Goal: Task Accomplishment & Management: Use online tool/utility

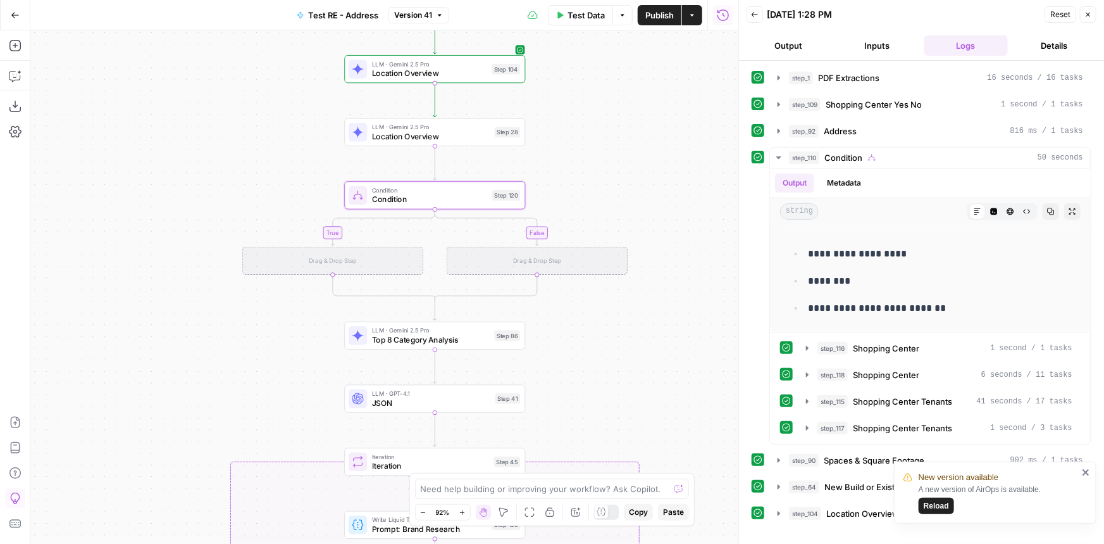
click at [1085, 473] on icon "close" at bounding box center [1086, 472] width 9 height 10
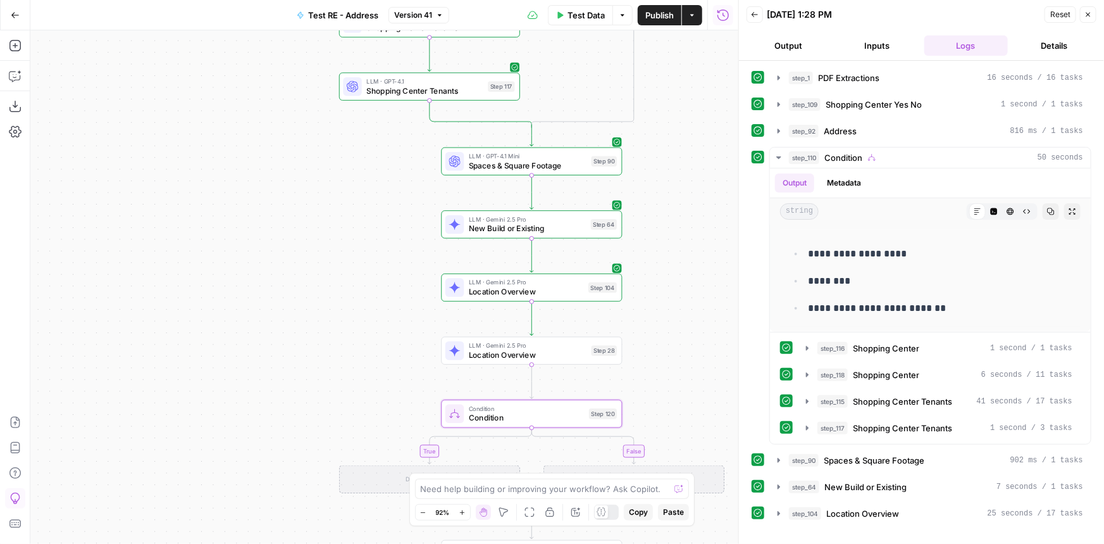
drag, startPoint x: 628, startPoint y: 165, endPoint x: 725, endPoint y: 383, distance: 238.9
click at [725, 383] on div "true true false false true false Workflow Input Settings Inputs LLM · Gemini 2.…" at bounding box center [384, 286] width 708 height 513
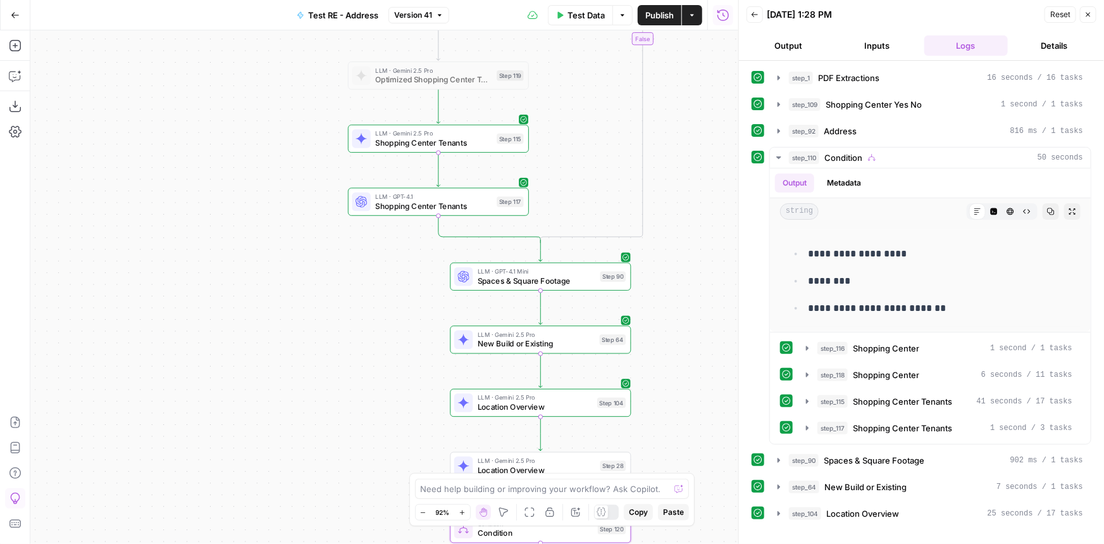
drag, startPoint x: 677, startPoint y: 211, endPoint x: 686, endPoint y: 335, distance: 123.7
click at [686, 335] on div "true true false false true false Workflow Input Settings Inputs LLM · Gemini 2.…" at bounding box center [384, 286] width 708 height 513
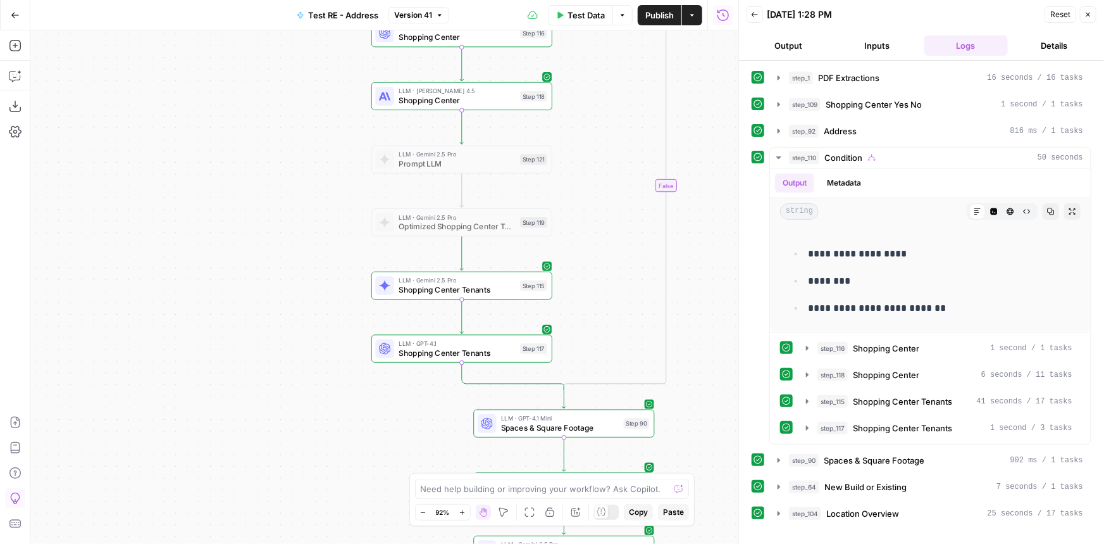
drag, startPoint x: 687, startPoint y: 267, endPoint x: 699, endPoint y: 346, distance: 80.1
click at [699, 346] on div "true true false false true false Workflow Input Settings Inputs LLM · Gemini 2.…" at bounding box center [384, 286] width 708 height 513
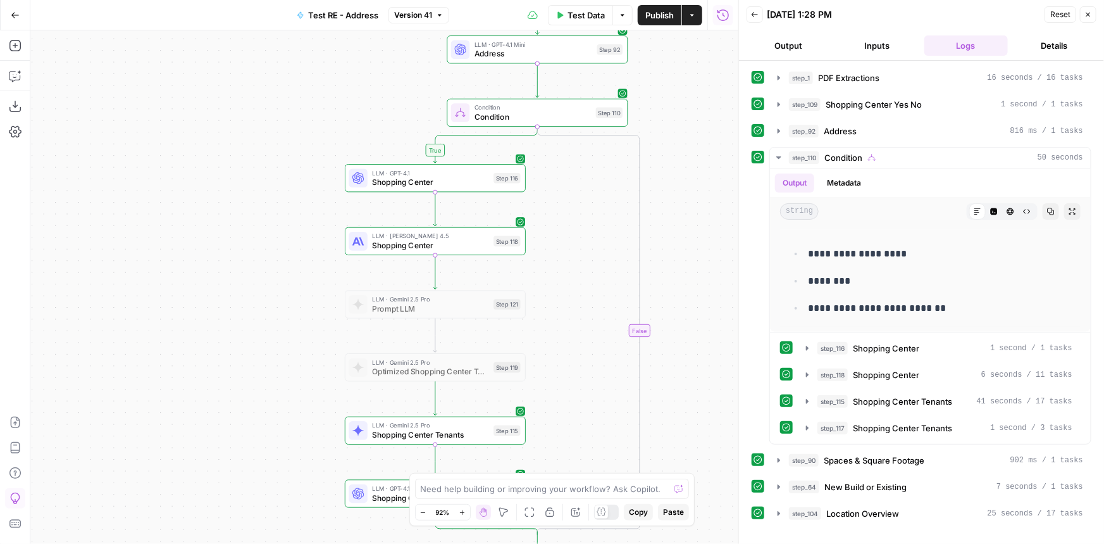
drag, startPoint x: 679, startPoint y: 195, endPoint x: 598, endPoint y: 397, distance: 217.5
click at [596, 412] on div "true true false false true false Workflow Input Settings Inputs LLM · Gemini 2.…" at bounding box center [384, 286] width 708 height 513
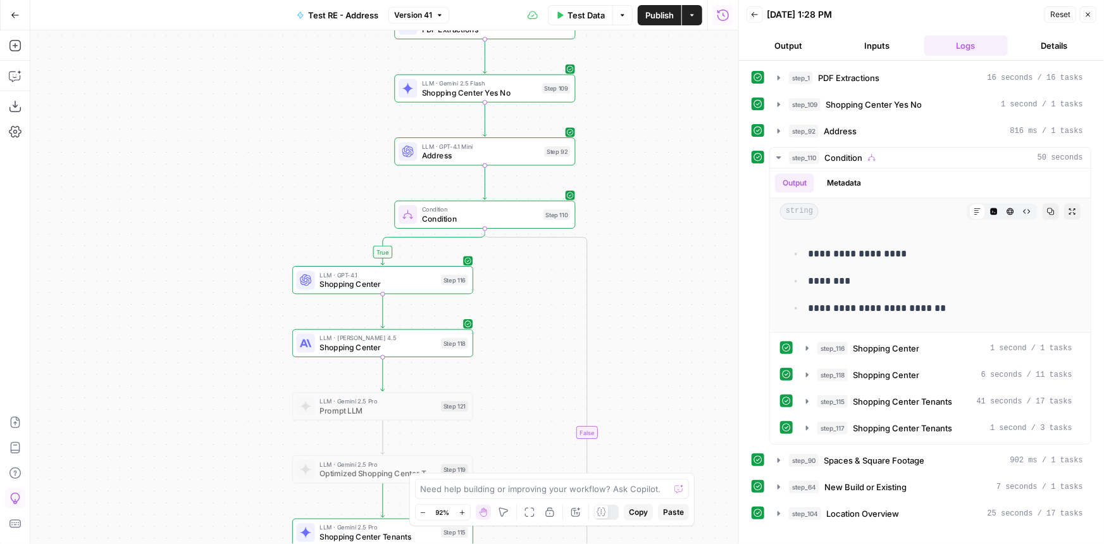
drag, startPoint x: 642, startPoint y: 179, endPoint x: 632, endPoint y: 296, distance: 116.9
click at [632, 296] on div "true true false false true false Workflow Input Settings Inputs LLM · Gemini 2.…" at bounding box center [384, 286] width 708 height 513
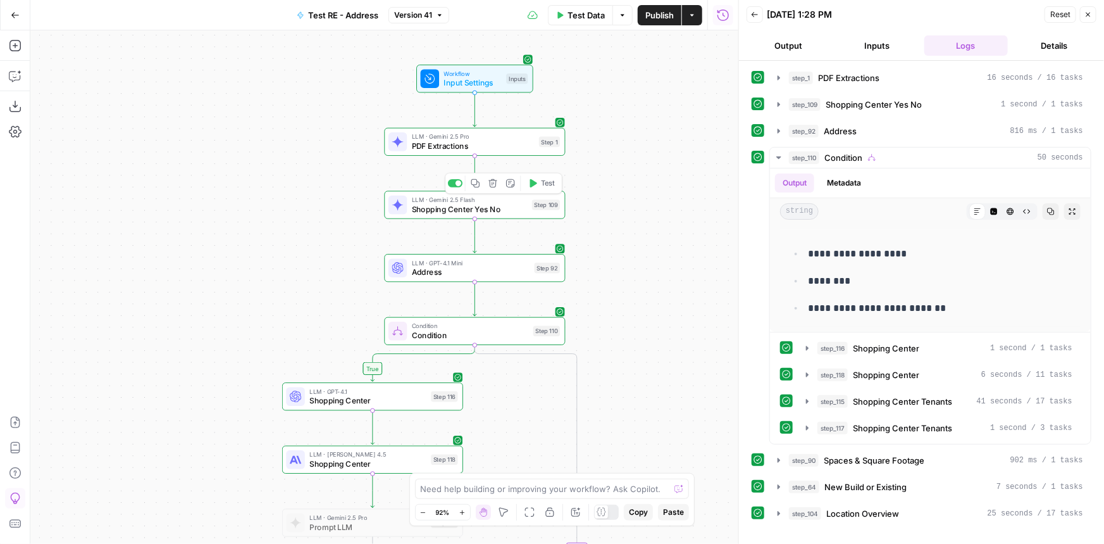
click at [474, 183] on icon "button" at bounding box center [475, 182] width 9 height 9
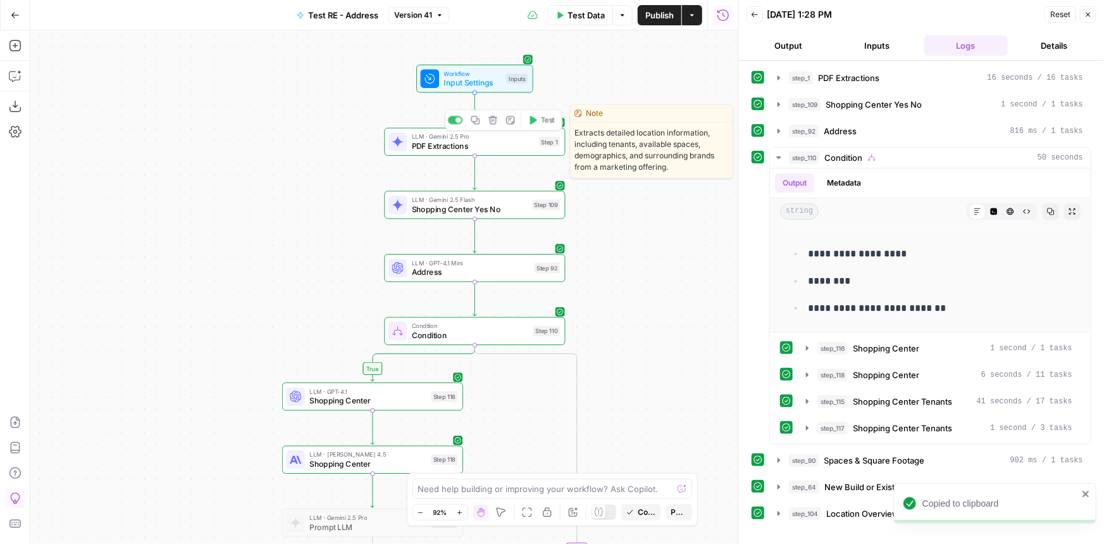
click at [541, 149] on div "LLM · Gemini 2.5 Pro PDF Extractions Step 1 Copy step Delete step Edit Note Test" at bounding box center [475, 142] width 172 height 20
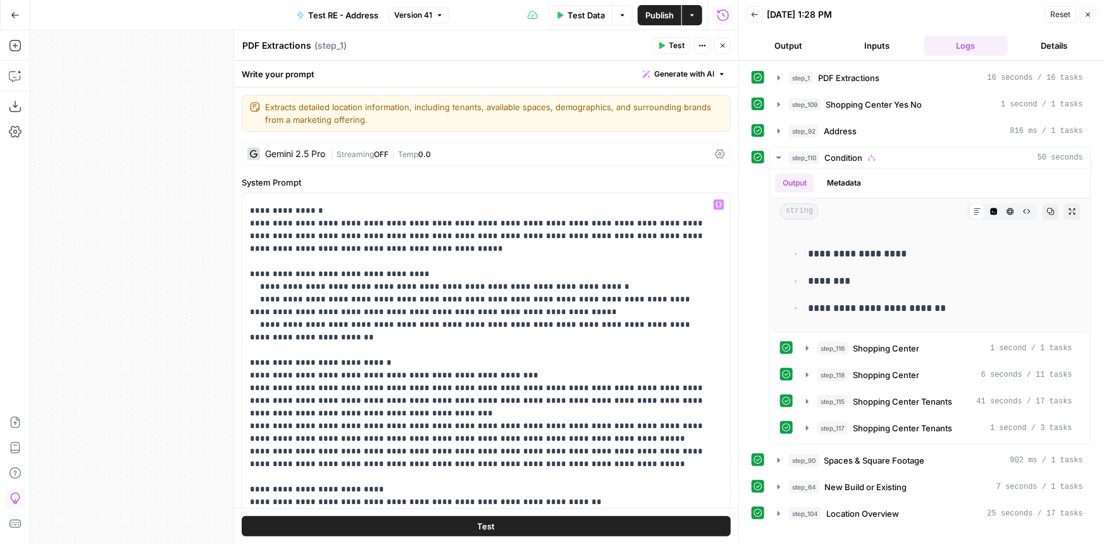
scroll to position [230, 0]
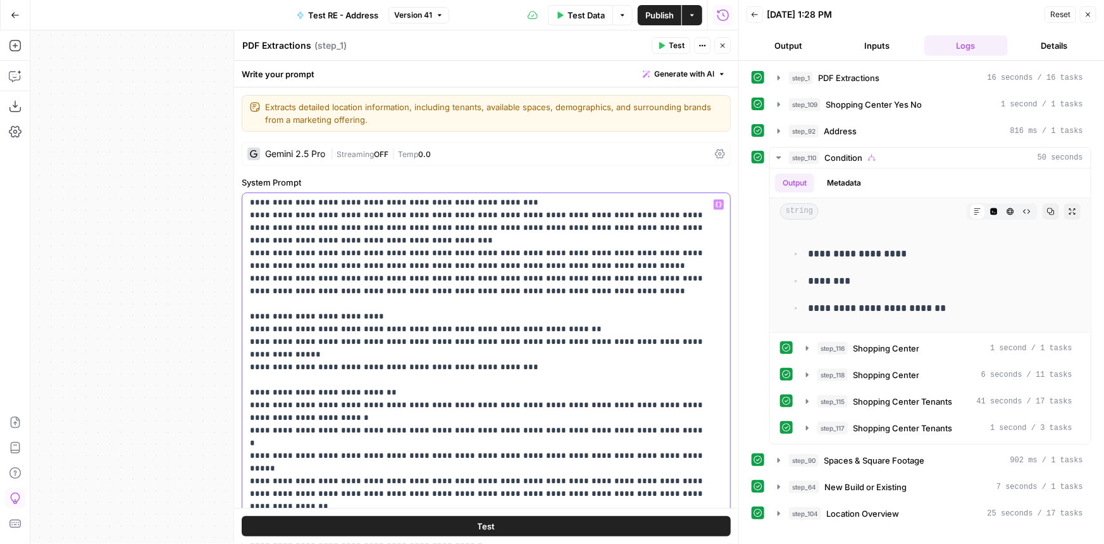
drag, startPoint x: 486, startPoint y: 327, endPoint x: 506, endPoint y: 327, distance: 19.6
click at [487, 327] on p "**********" at bounding box center [478, 493] width 456 height 1051
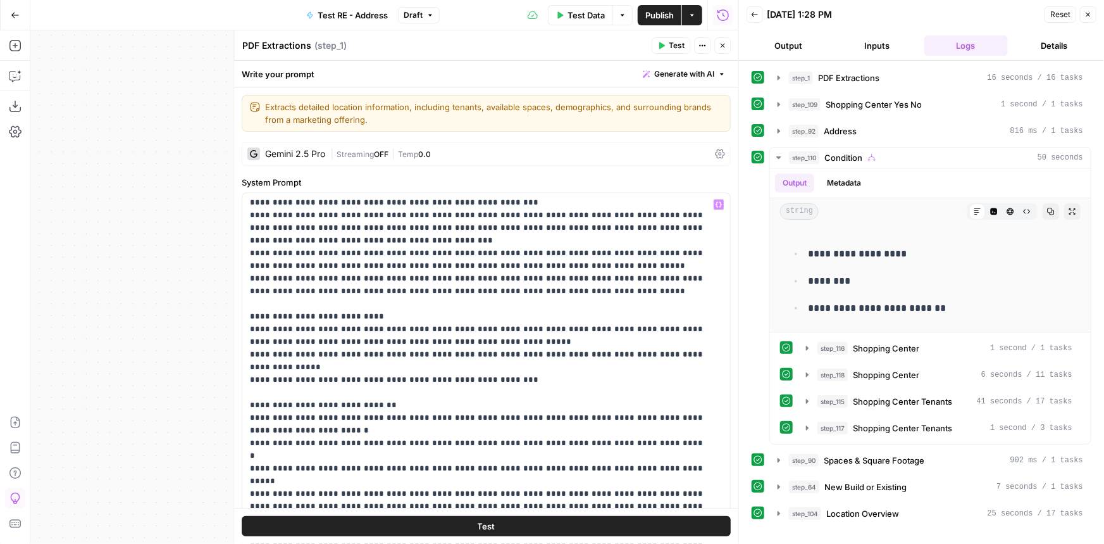
click at [665, 18] on span "Publish" at bounding box center [660, 15] width 28 height 13
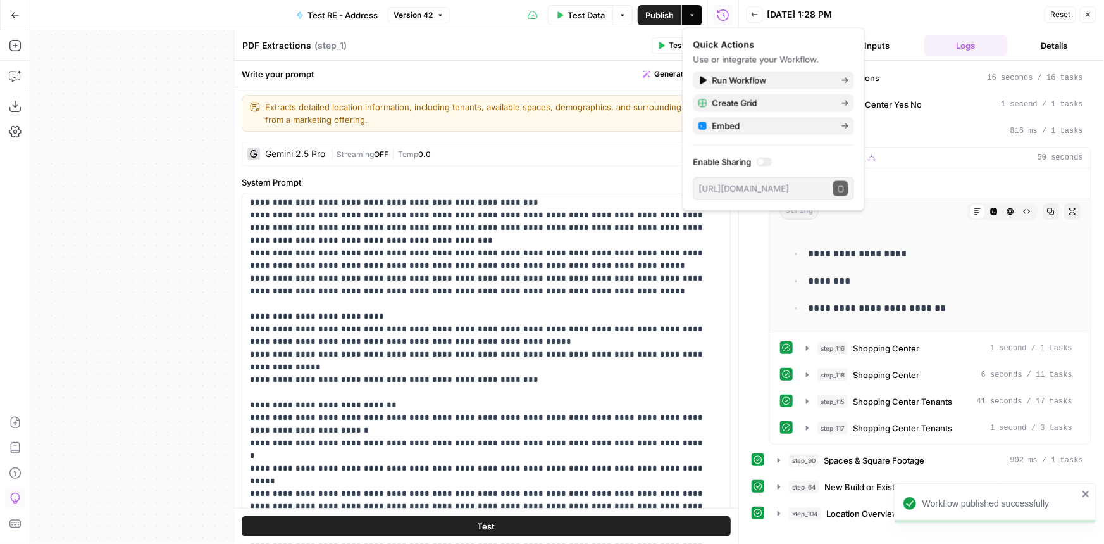
click at [629, 51] on div "PDF Extractions PDF Extractions ( step_1 )" at bounding box center [445, 46] width 406 height 14
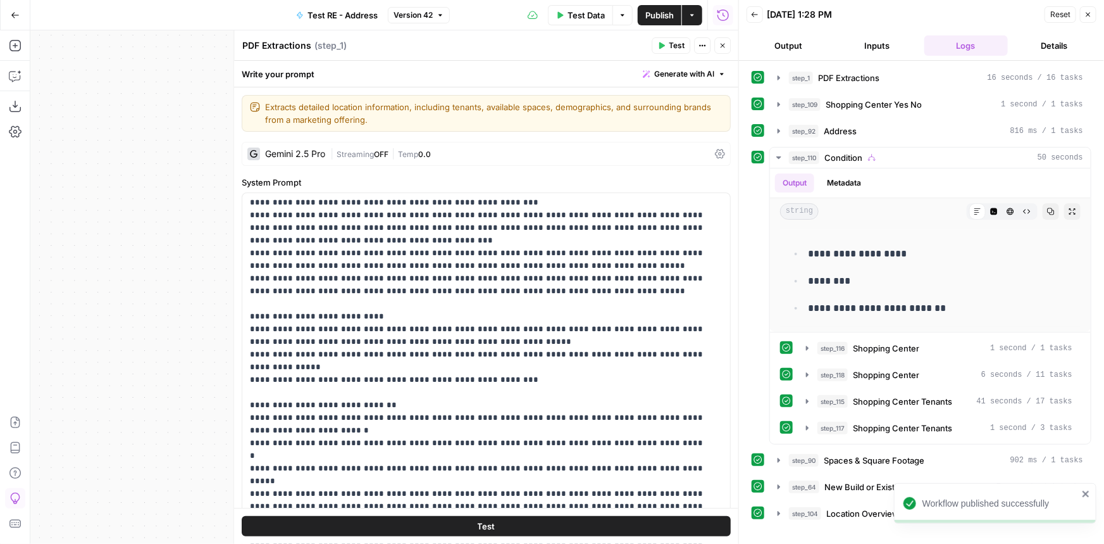
click at [718, 42] on button "Close" at bounding box center [723, 45] width 16 height 16
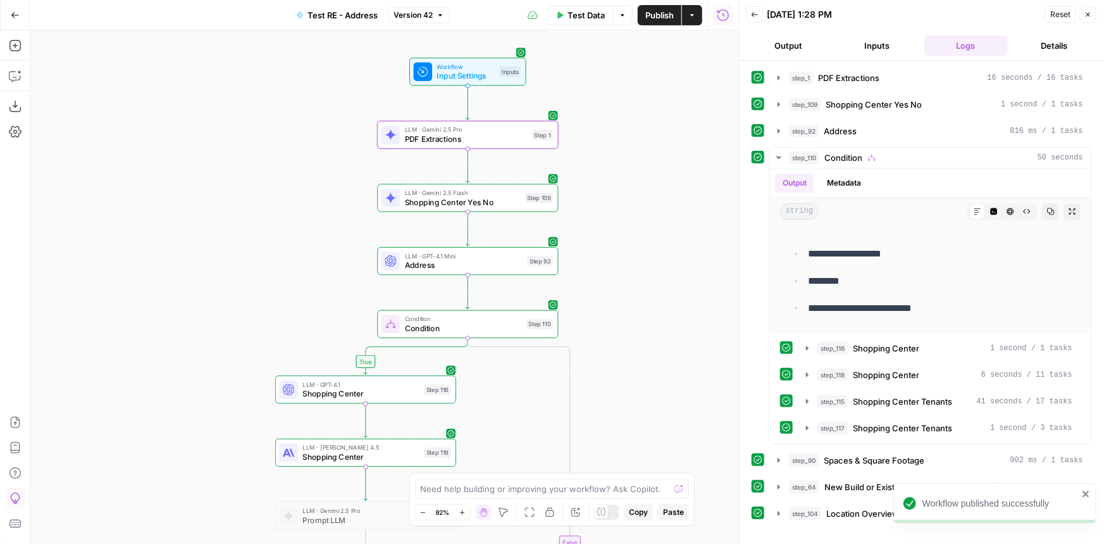
drag, startPoint x: 663, startPoint y: 322, endPoint x: 653, endPoint y: 165, distance: 157.2
click at [653, 165] on div "true true false false true false Workflow Input Settings Inputs LLM · Gemini 2.…" at bounding box center [384, 286] width 708 height 513
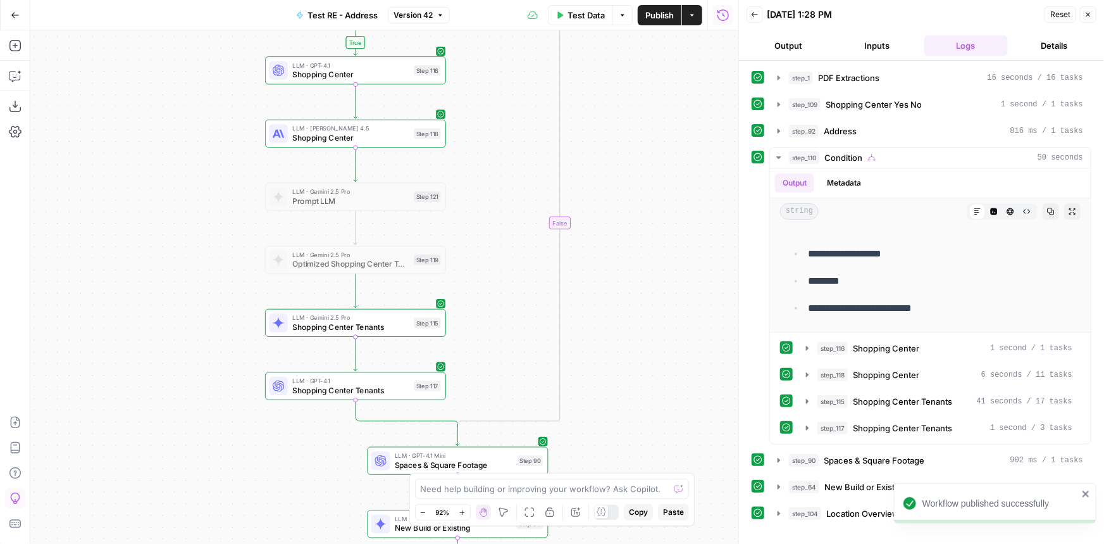
drag, startPoint x: 623, startPoint y: 160, endPoint x: 611, endPoint y: 128, distance: 34.4
click at [611, 128] on div "true true false false true false Workflow Input Settings Inputs LLM · Gemini 2.…" at bounding box center [384, 286] width 708 height 513
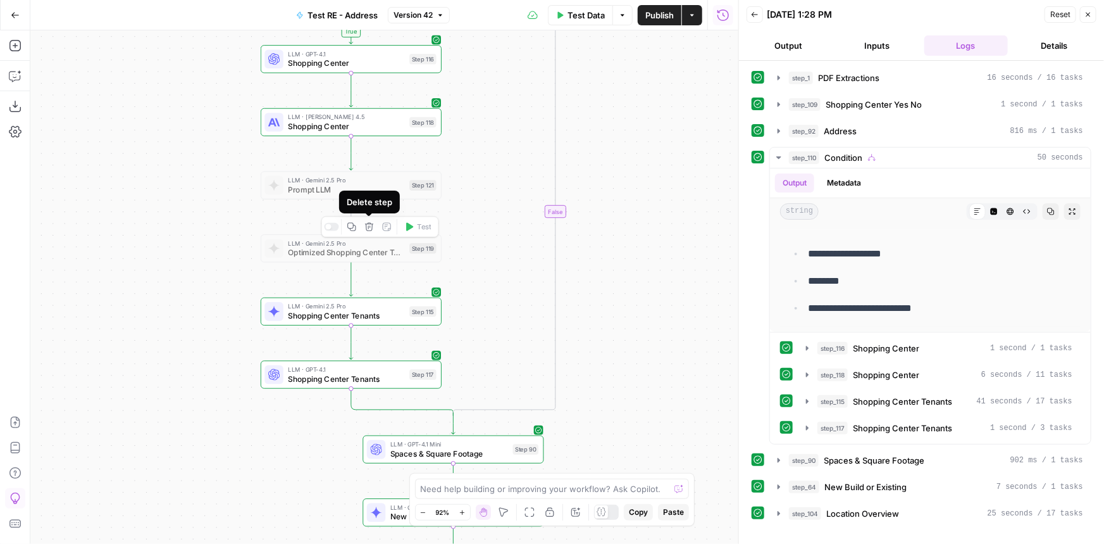
click at [373, 227] on span "Delete step" at bounding box center [373, 227] width 1 height 1
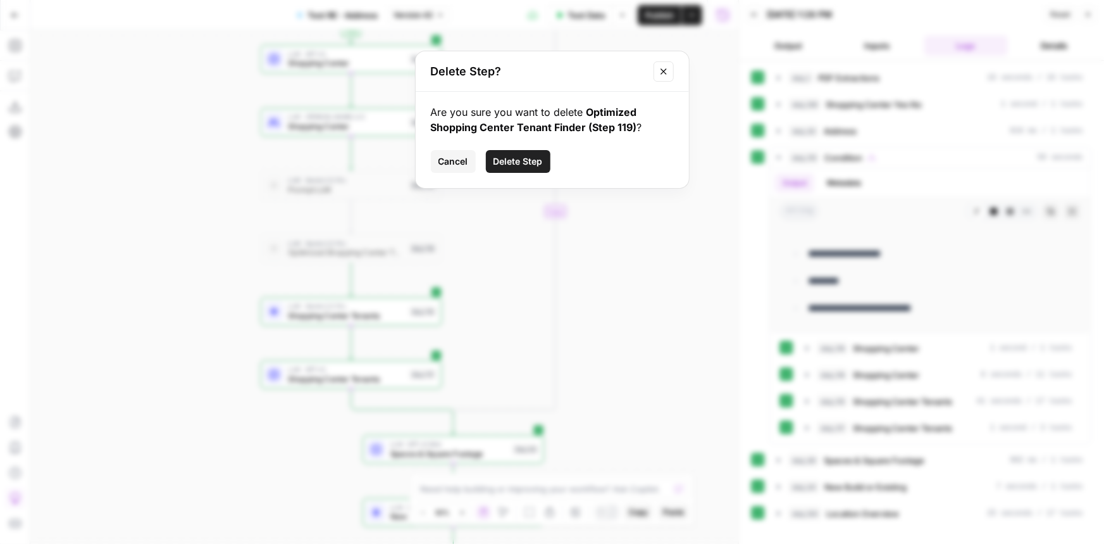
click at [545, 161] on button "Delete Step" at bounding box center [518, 161] width 65 height 23
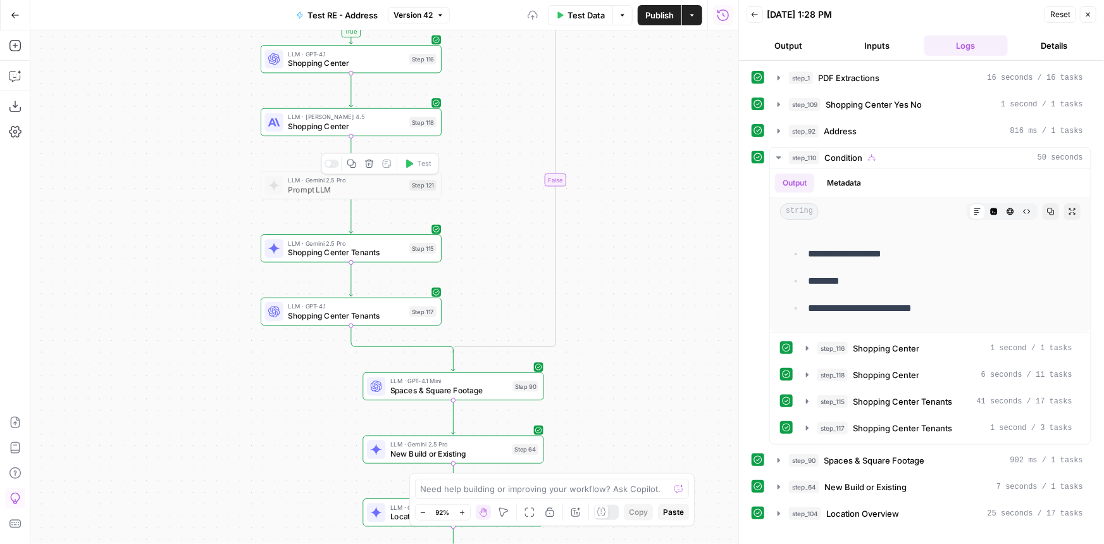
click at [370, 160] on icon "button" at bounding box center [369, 163] width 8 height 8
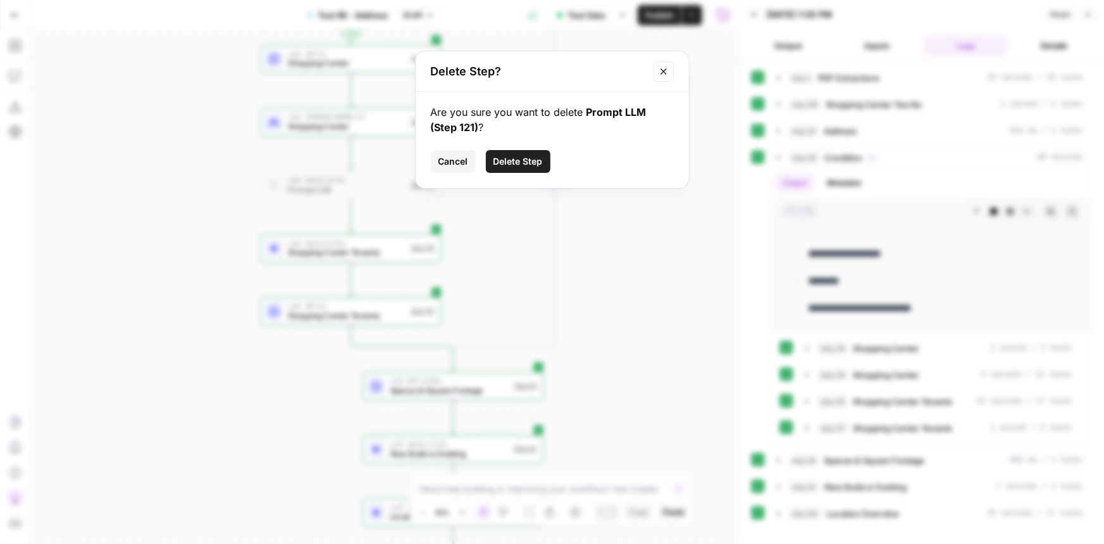
click at [523, 153] on button "Delete Step" at bounding box center [518, 161] width 65 height 23
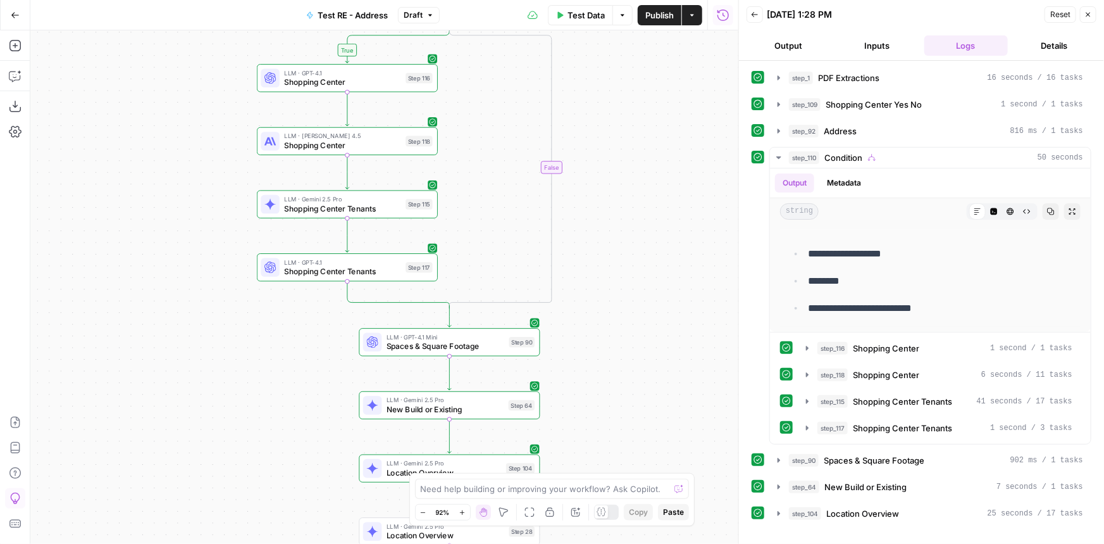
drag, startPoint x: 705, startPoint y: 171, endPoint x: 680, endPoint y: 322, distance: 152.6
click at [680, 322] on div "true true false false true false Workflow Input Settings Inputs LLM · Gemini 2.…" at bounding box center [384, 286] width 708 height 513
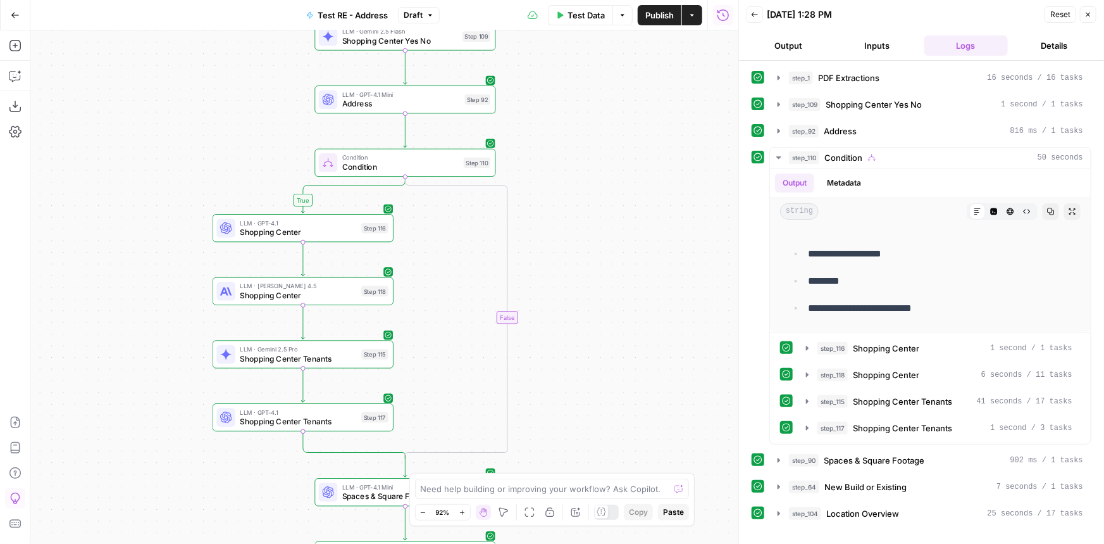
drag, startPoint x: 661, startPoint y: 327, endPoint x: 654, endPoint y: 241, distance: 86.4
click at [654, 241] on div "true true false false true false Workflow Input Settings Inputs LLM · Gemini 2.…" at bounding box center [384, 286] width 708 height 513
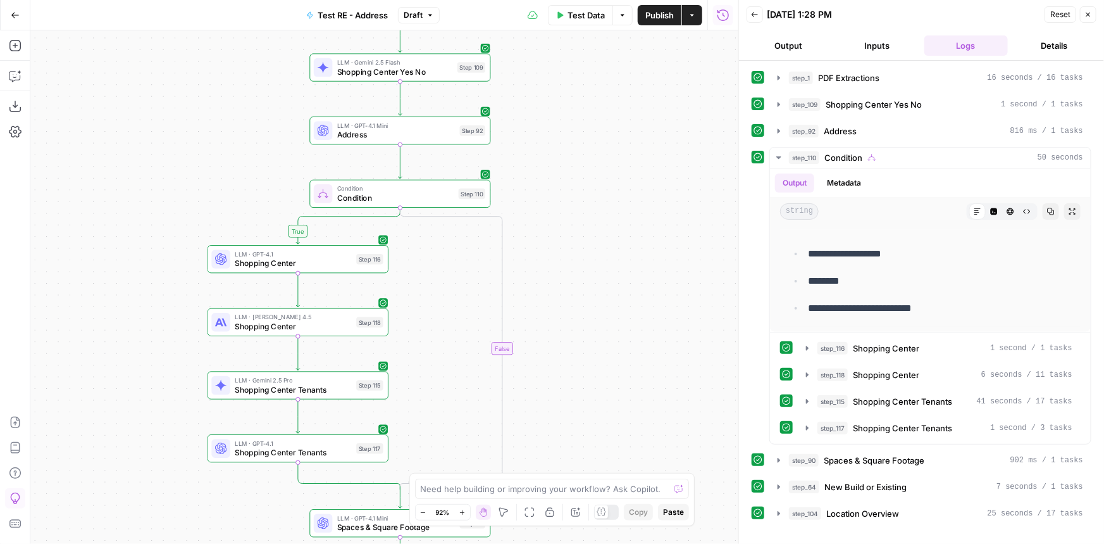
drag, startPoint x: 616, startPoint y: 237, endPoint x: 620, endPoint y: 362, distance: 124.7
click at [620, 363] on div "true true false false true false Workflow Input Settings Inputs LLM · Gemini 2.…" at bounding box center [384, 286] width 708 height 513
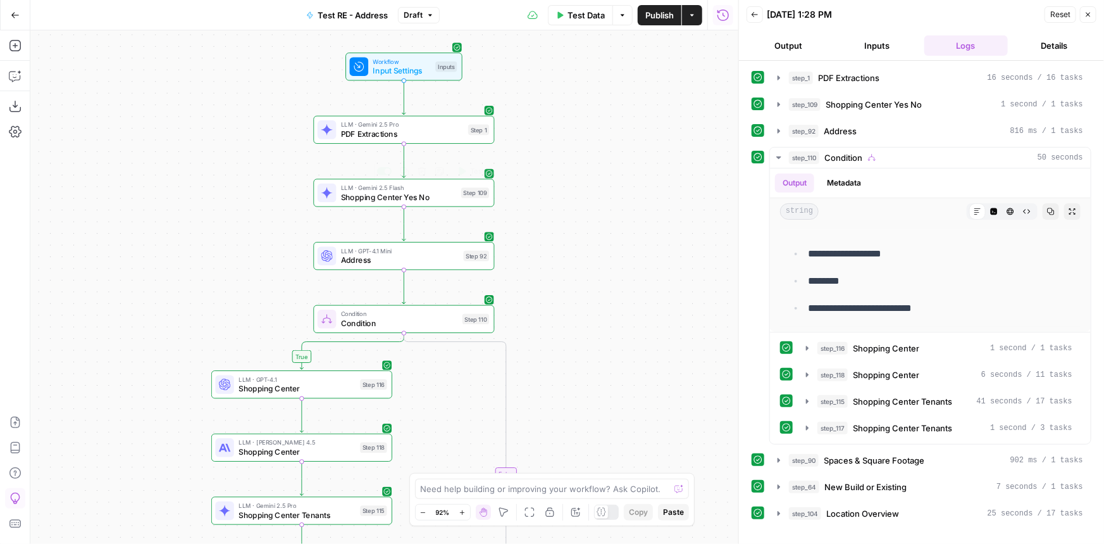
click at [430, 201] on span "Shopping Center Yes No" at bounding box center [399, 196] width 116 height 11
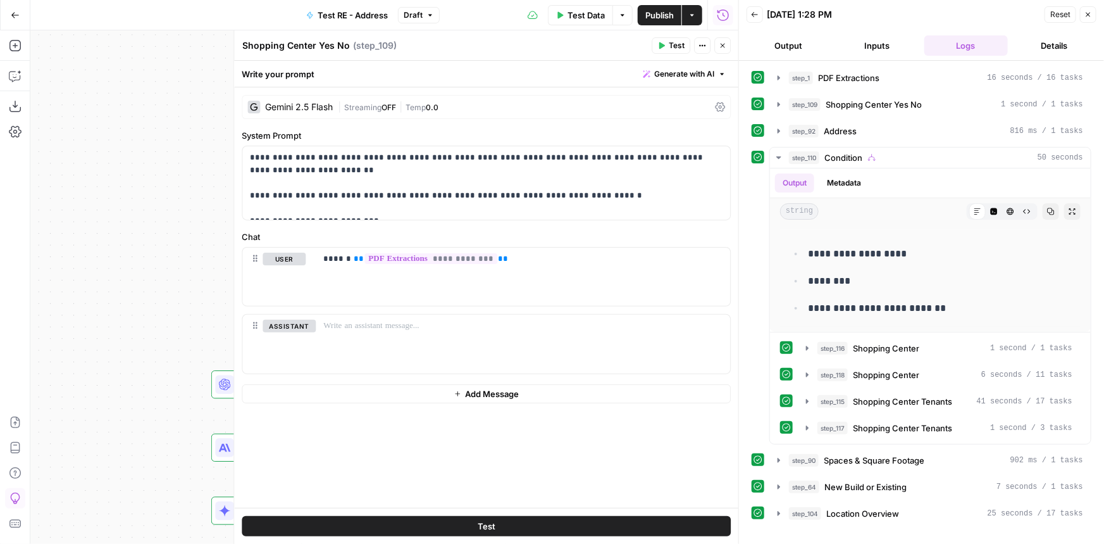
click at [722, 43] on icon "button" at bounding box center [723, 46] width 8 height 8
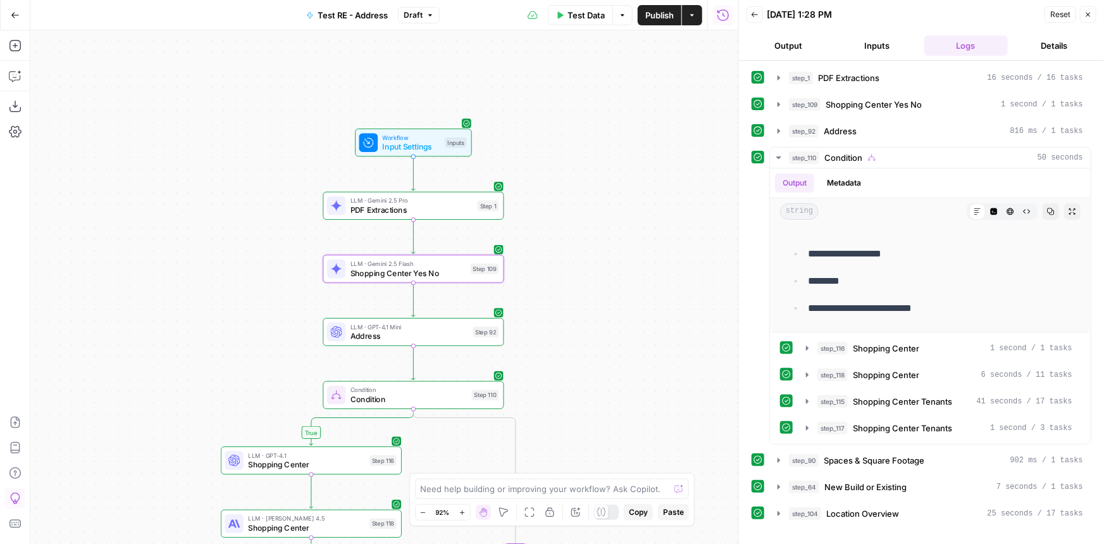
drag, startPoint x: 611, startPoint y: 167, endPoint x: 620, endPoint y: 244, distance: 77.2
click at [620, 244] on div "true true false false true false Workflow Input Settings Inputs LLM · Gemini 2.…" at bounding box center [384, 286] width 708 height 513
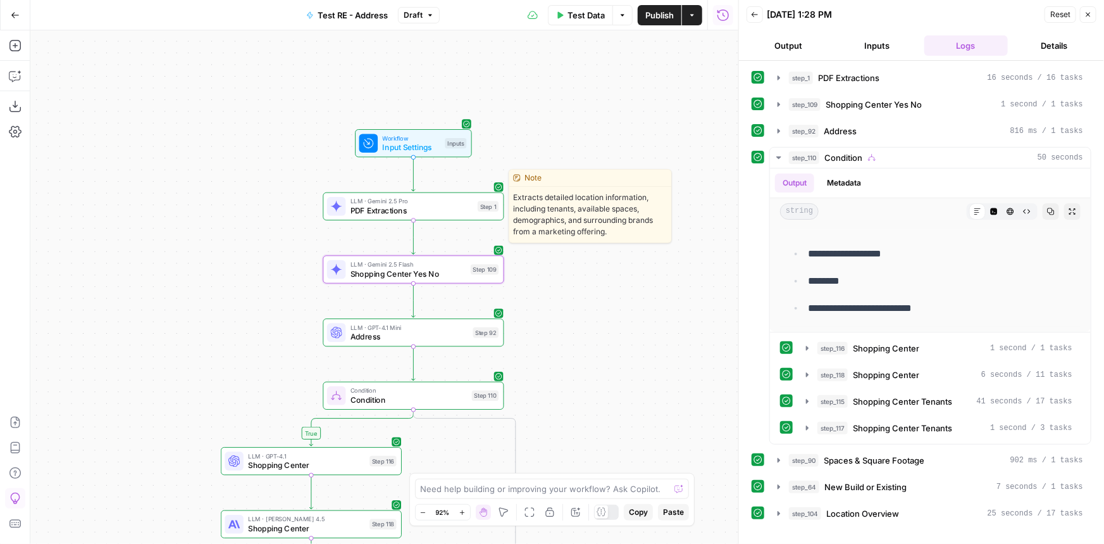
click at [487, 206] on div "Step 1" at bounding box center [488, 206] width 21 height 11
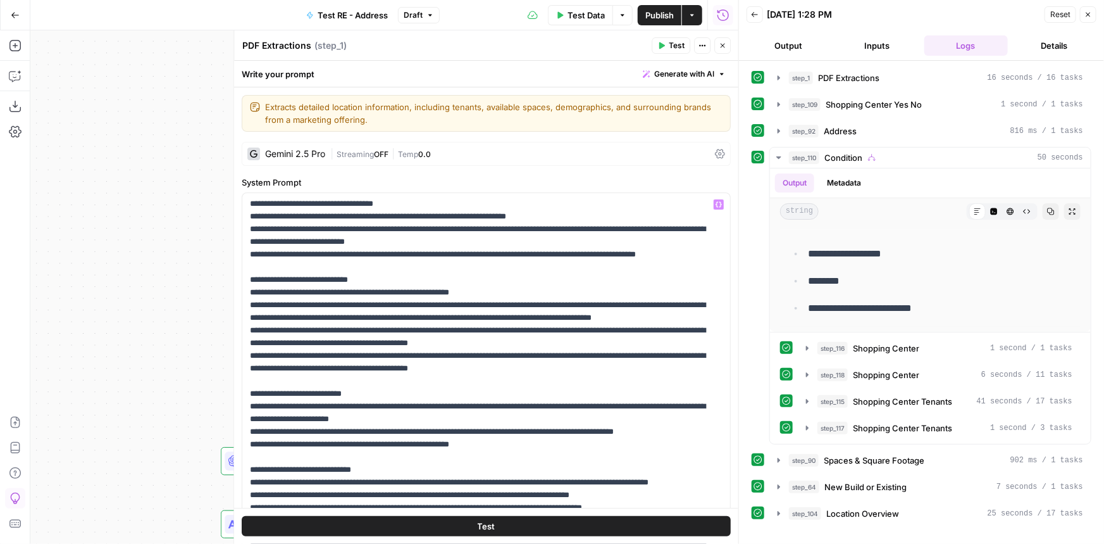
scroll to position [287, 0]
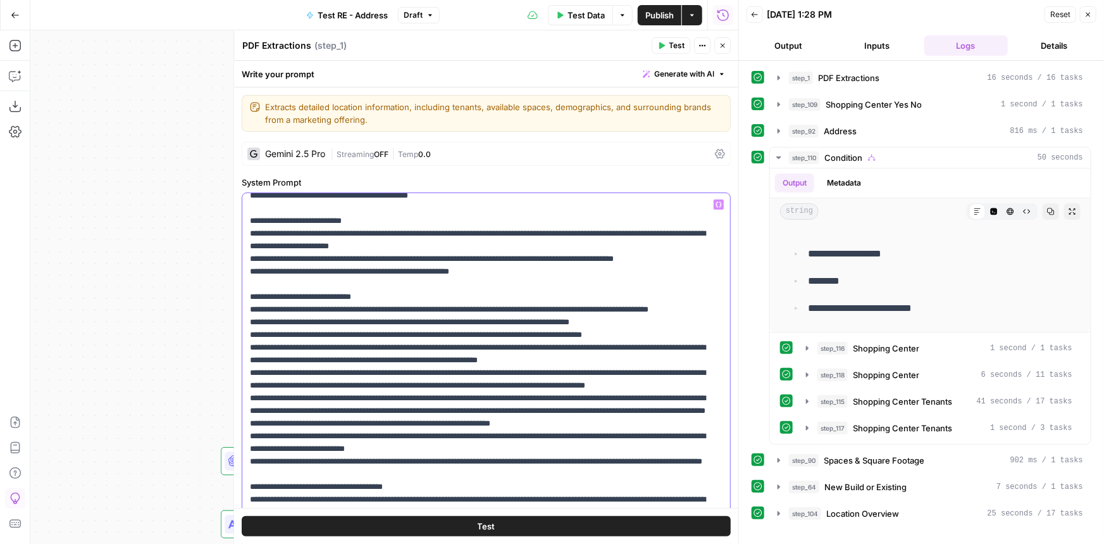
click at [482, 282] on p "**********" at bounding box center [478, 442] width 456 height 1063
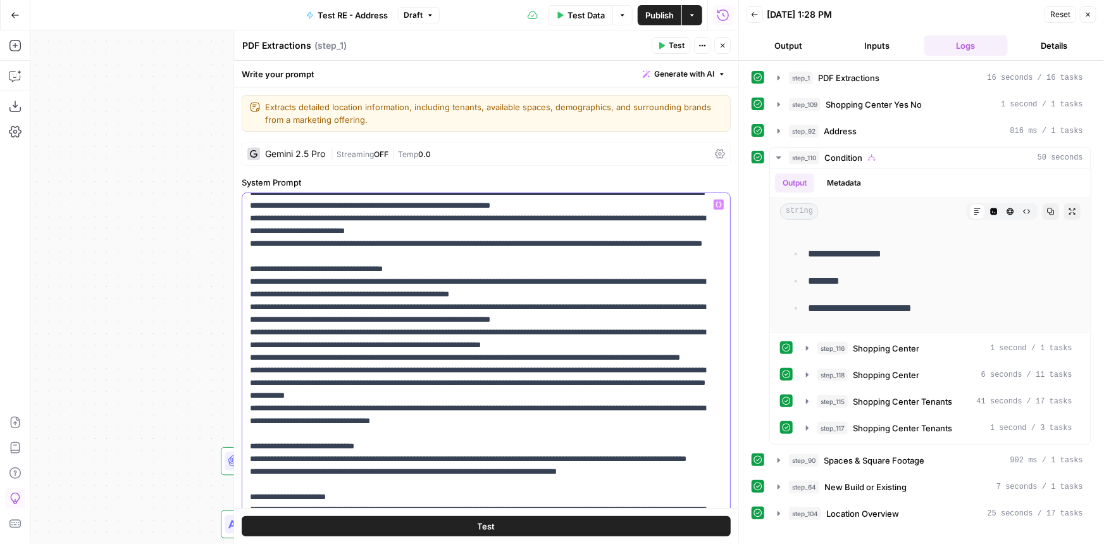
scroll to position [570, 0]
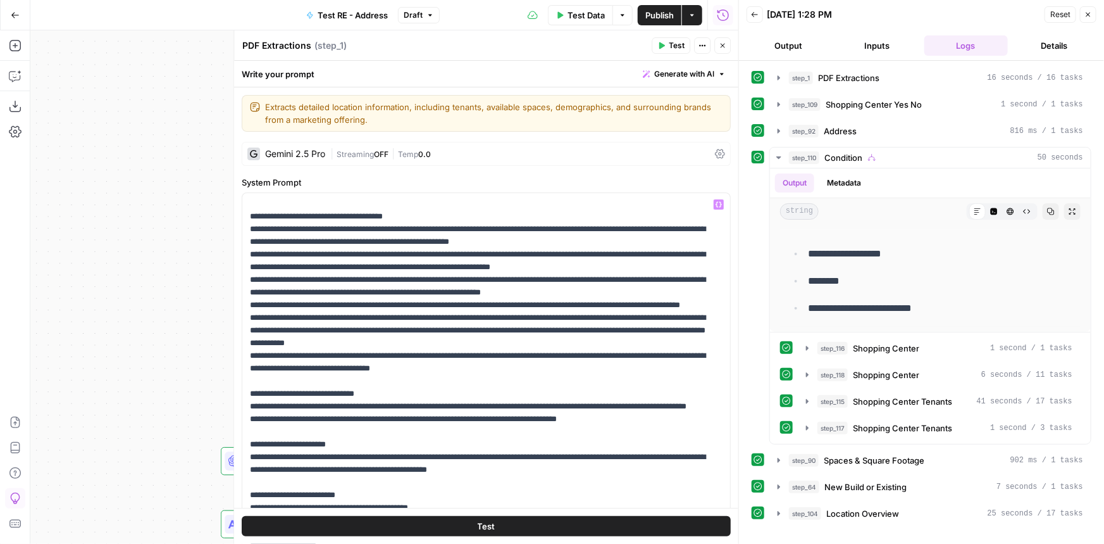
click at [725, 47] on icon "button" at bounding box center [723, 46] width 8 height 8
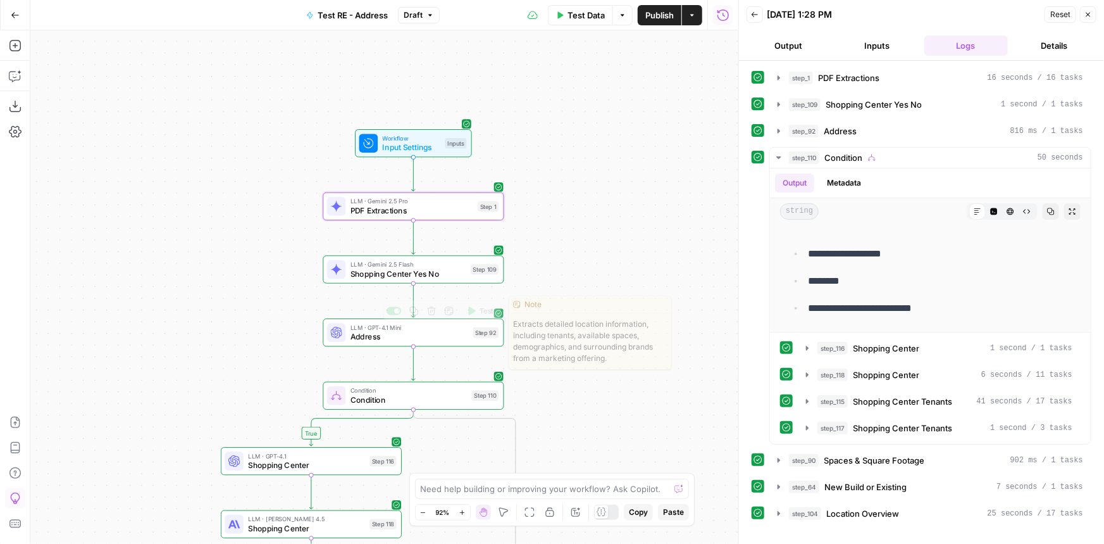
drag, startPoint x: 582, startPoint y: 301, endPoint x: 565, endPoint y: 109, distance: 192.5
click at [565, 109] on body "P Paragon New Home Browse Insights Opportunities Your Data Recent Grids Researc…" at bounding box center [552, 272] width 1104 height 544
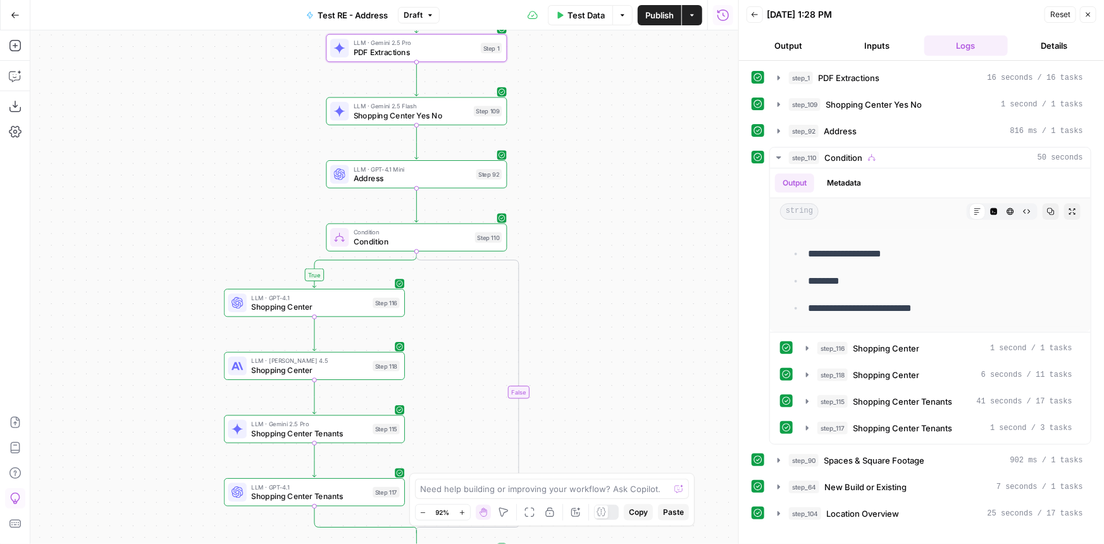
drag, startPoint x: 608, startPoint y: 284, endPoint x: 611, endPoint y: 127, distance: 157.6
click at [611, 127] on div "true true false false true false Workflow Input Settings Inputs LLM · Gemini 2.…" at bounding box center [384, 286] width 708 height 513
drag, startPoint x: 615, startPoint y: 272, endPoint x: 611, endPoint y: 142, distance: 130.4
click at [611, 142] on div "true true false false true false Workflow Input Settings Inputs LLM · Gemini 2.…" at bounding box center [384, 286] width 708 height 513
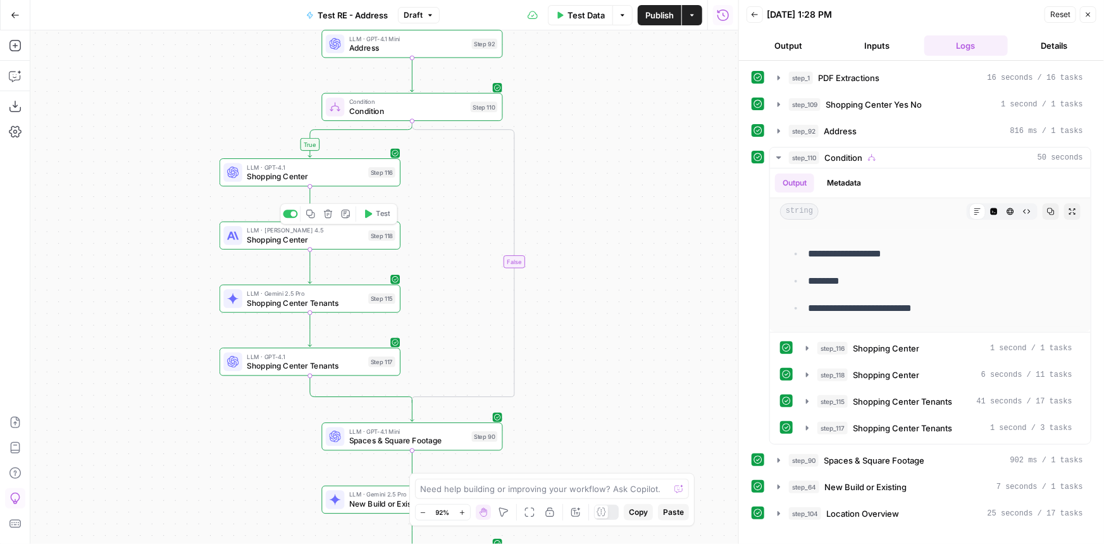
click at [282, 247] on div "LLM · Claude Sonnet 4.5 Shopping Center Step 118 Copy step Delete step Add Note…" at bounding box center [310, 236] width 181 height 28
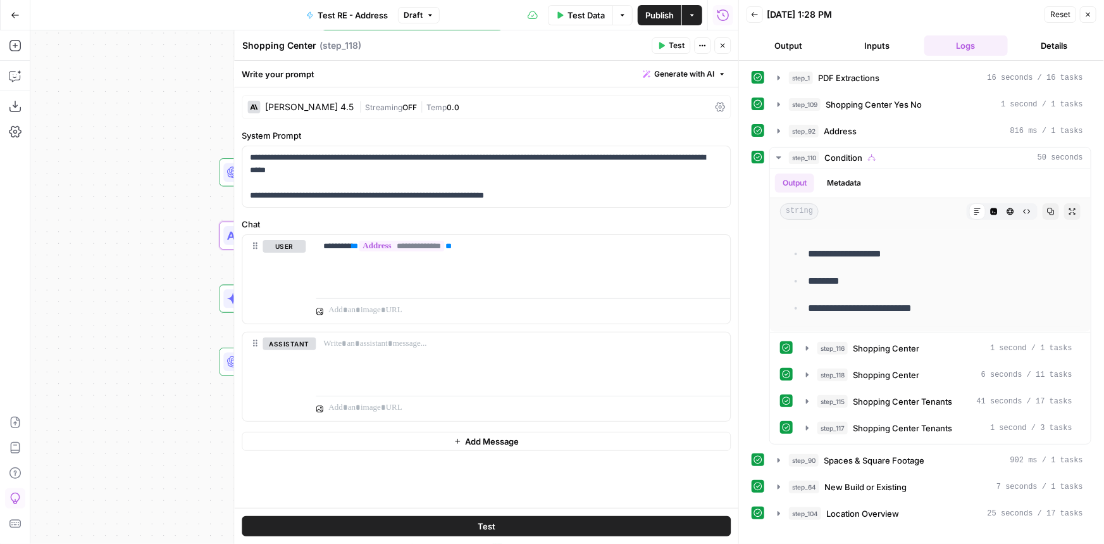
click at [721, 42] on button "Close" at bounding box center [723, 45] width 16 height 16
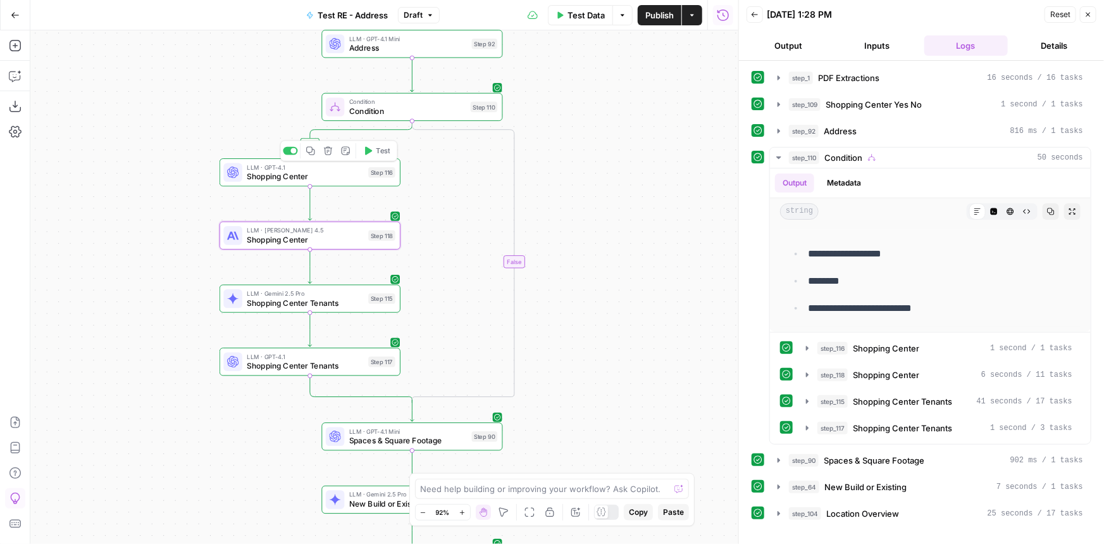
click at [308, 153] on icon "button" at bounding box center [310, 150] width 9 height 9
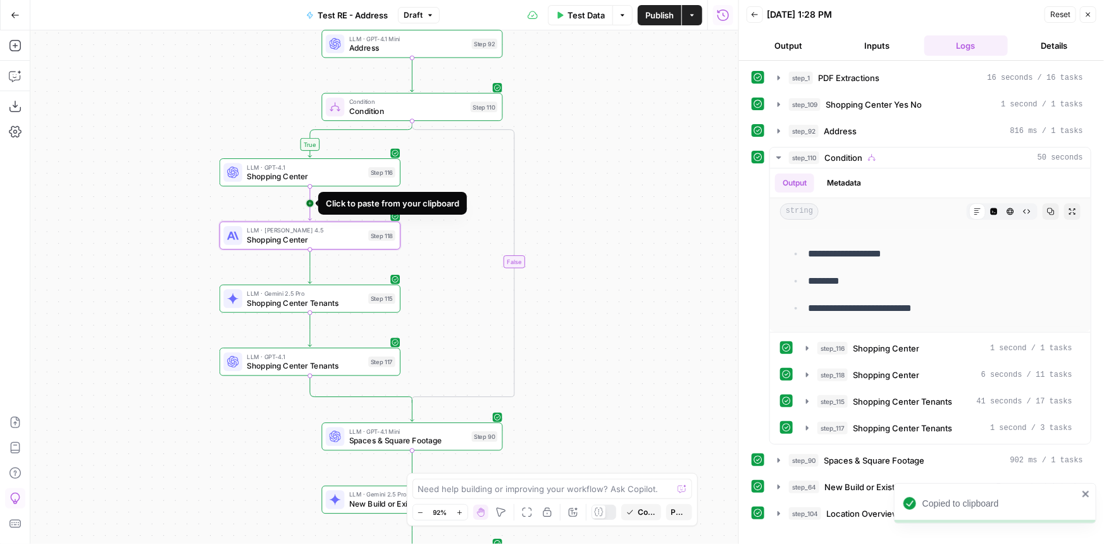
click at [309, 206] on icon "Edge from step_116 to step_118" at bounding box center [310, 203] width 4 height 34
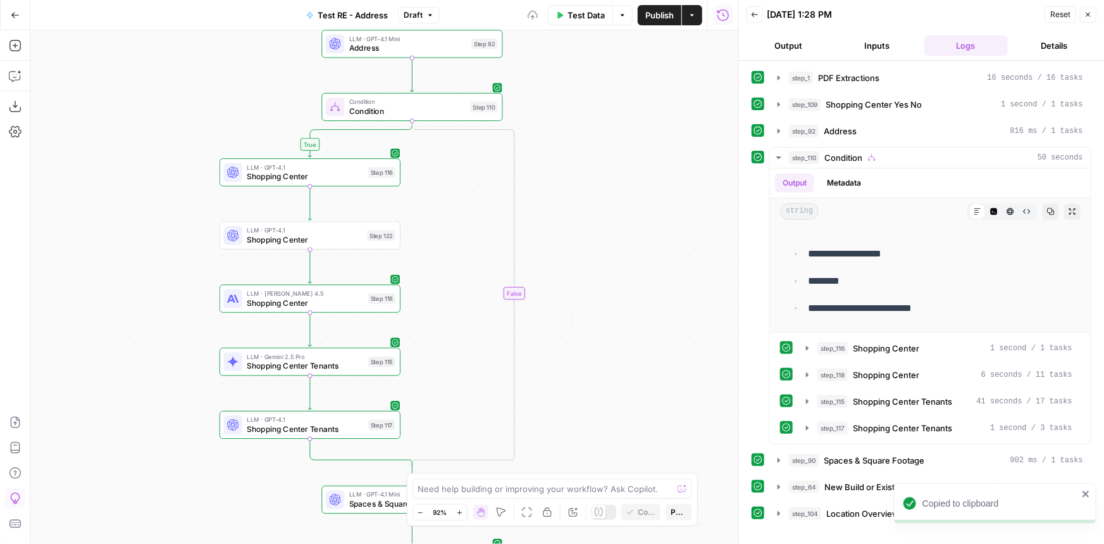
click at [306, 245] on span "Shopping Center" at bounding box center [305, 239] width 116 height 11
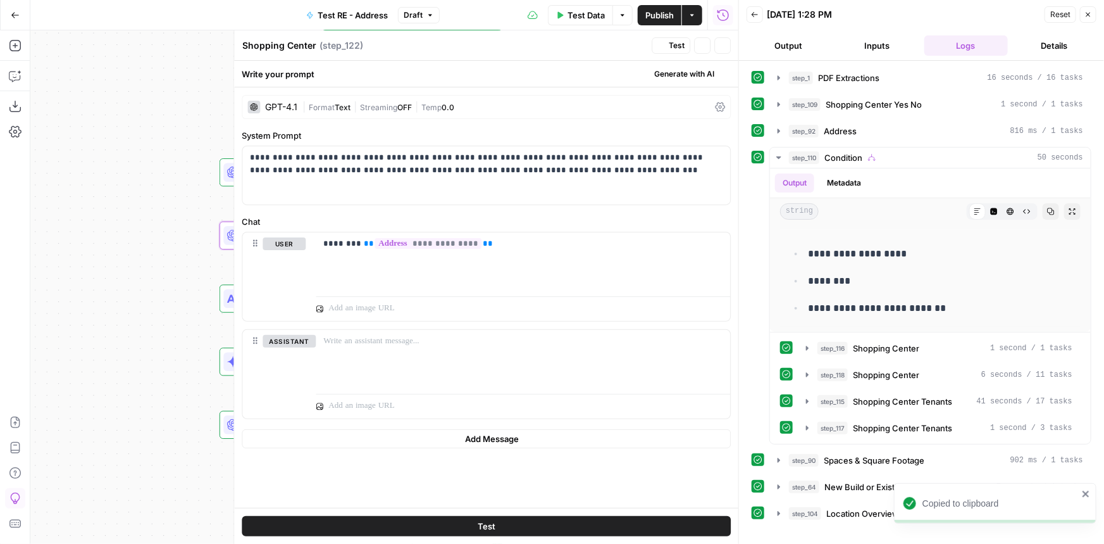
click at [306, 237] on div "**********" at bounding box center [486, 276] width 488 height 89
click at [337, 182] on div "**********" at bounding box center [486, 175] width 488 height 58
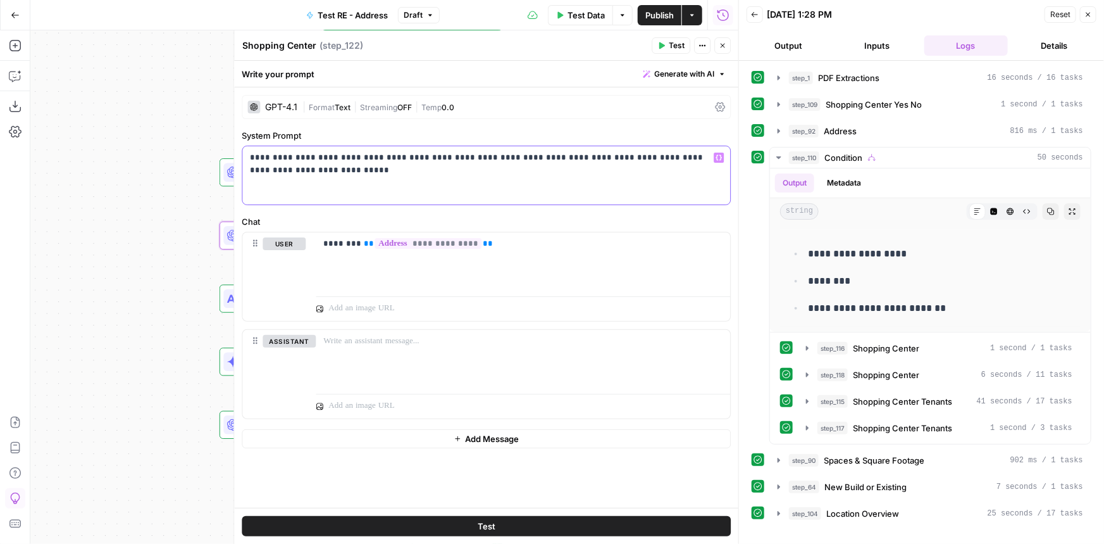
click at [411, 159] on p "**********" at bounding box center [486, 163] width 473 height 25
click at [485, 234] on div "**********" at bounding box center [523, 261] width 415 height 58
drag, startPoint x: 487, startPoint y: 242, endPoint x: 281, endPoint y: 218, distance: 207.1
click at [277, 227] on div "**********" at bounding box center [486, 317] width 489 height 204
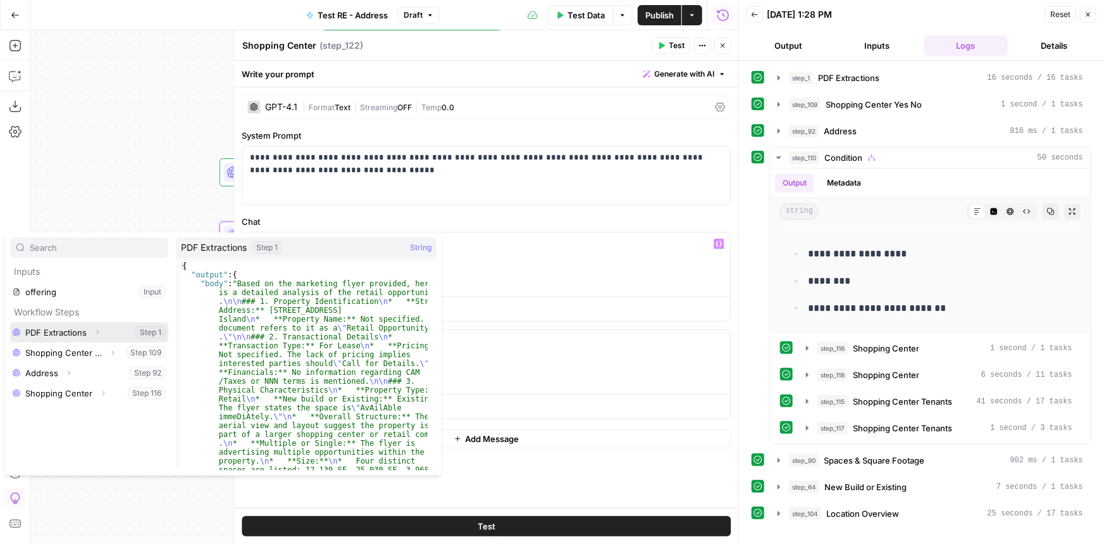
click at [57, 337] on button "Select variable PDF Extractions" at bounding box center [89, 332] width 158 height 20
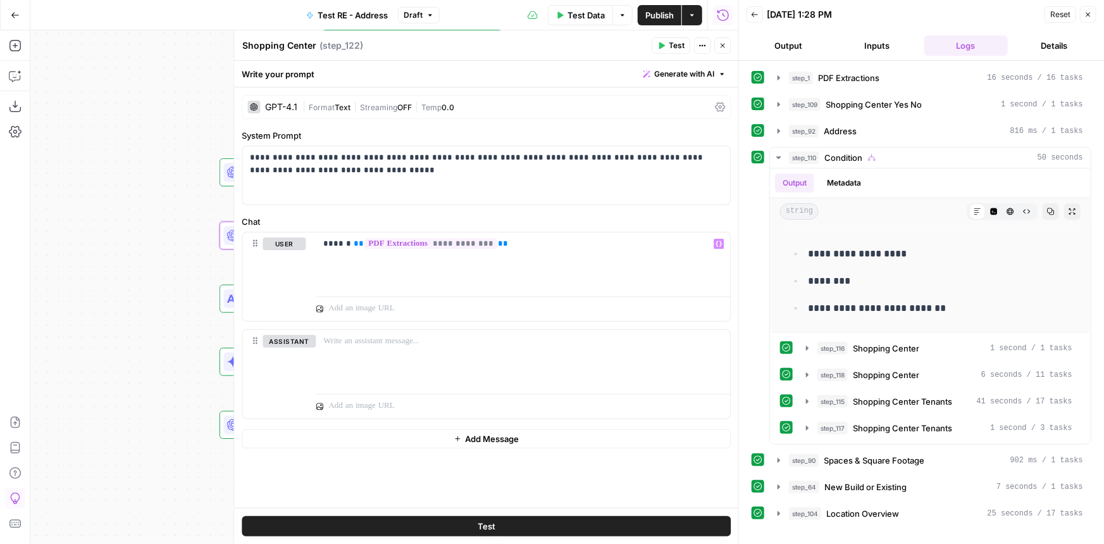
click at [679, 47] on span "Test" at bounding box center [677, 45] width 16 height 11
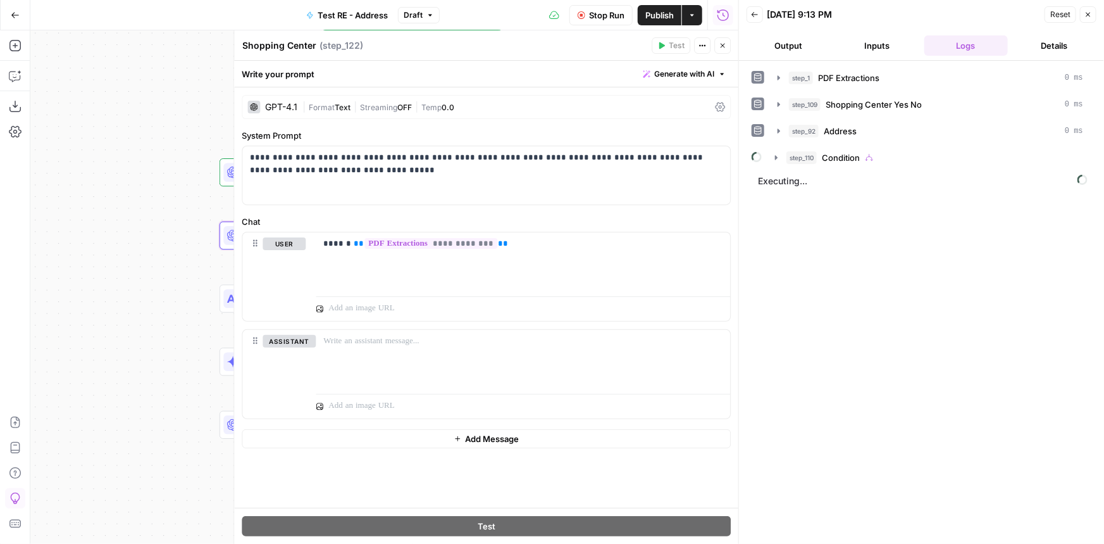
click at [589, 14] on span "Stop Run" at bounding box center [606, 15] width 35 height 13
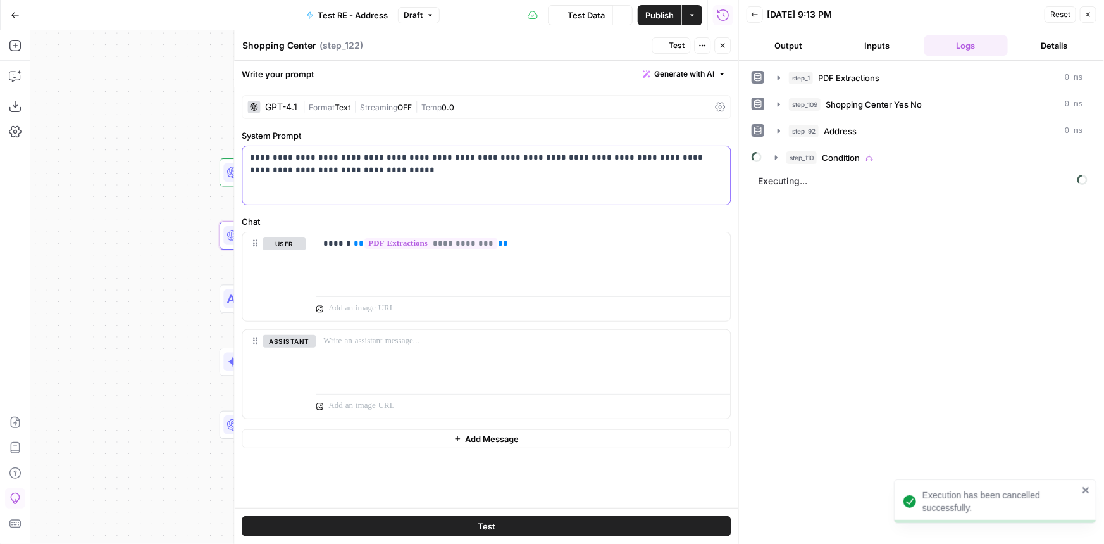
click at [372, 158] on p "**********" at bounding box center [486, 163] width 473 height 25
click at [375, 169] on p "**********" at bounding box center [486, 163] width 473 height 25
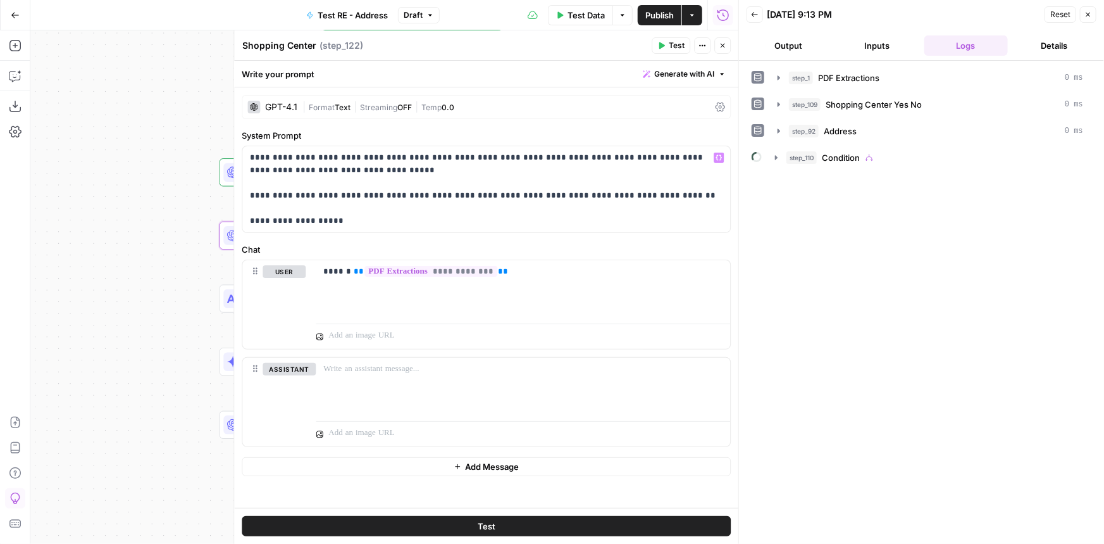
click at [675, 43] on span "Test" at bounding box center [677, 45] width 16 height 11
click at [895, 175] on div "step_1 PDF Extractions 0 ms step_109 Shopping Center Yes No 0 ms step_92 Addres…" at bounding box center [922, 302] width 340 height 470
click at [898, 161] on div "step_110 Condition 1 second" at bounding box center [936, 157] width 294 height 13
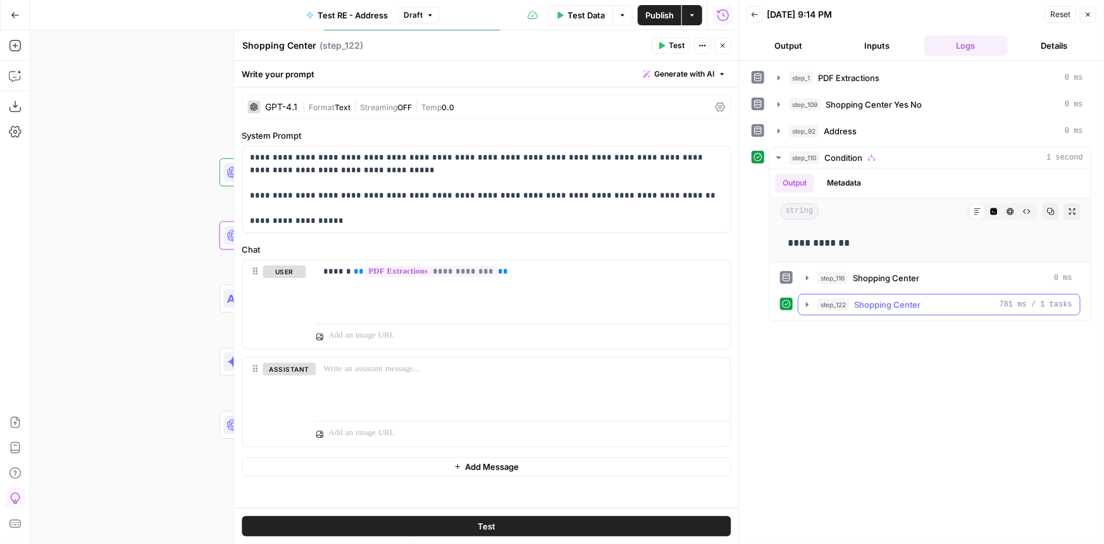
click at [880, 304] on span "Shopping Center" at bounding box center [887, 304] width 66 height 13
click at [722, 42] on icon "button" at bounding box center [723, 46] width 8 height 8
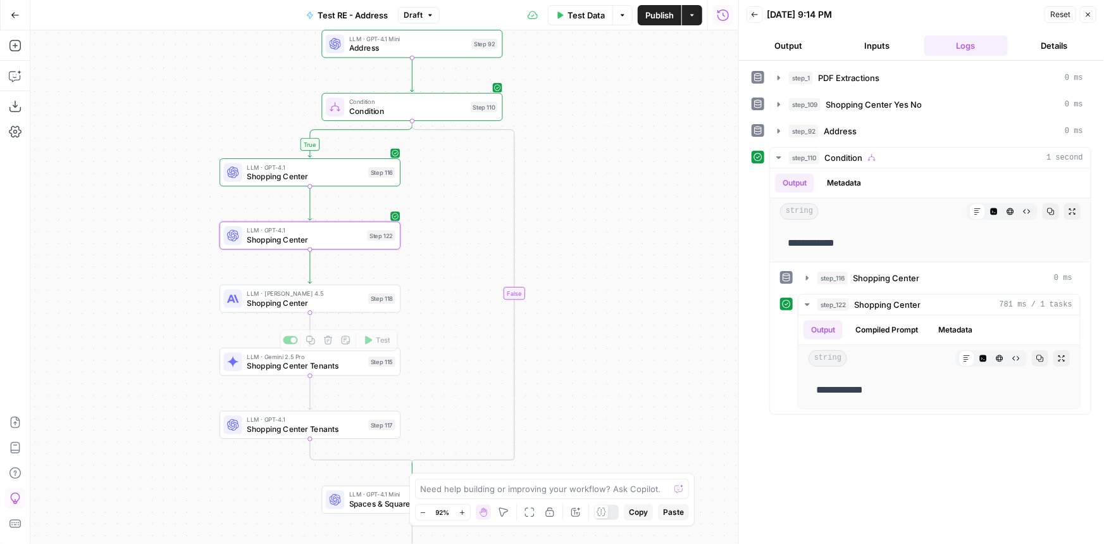
click at [336, 371] on span "Shopping Center Tenants" at bounding box center [305, 365] width 117 height 11
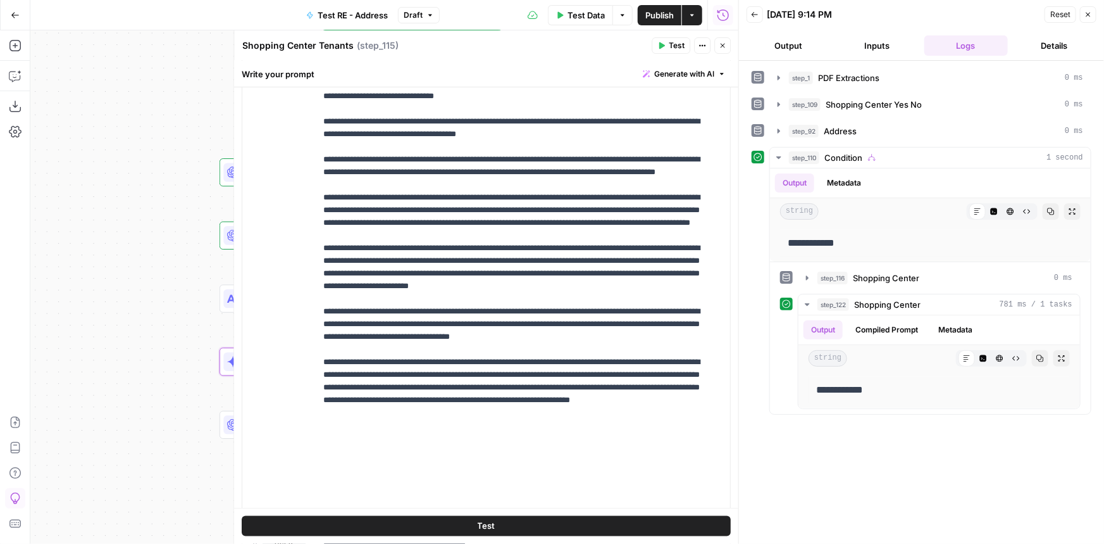
scroll to position [868, 0]
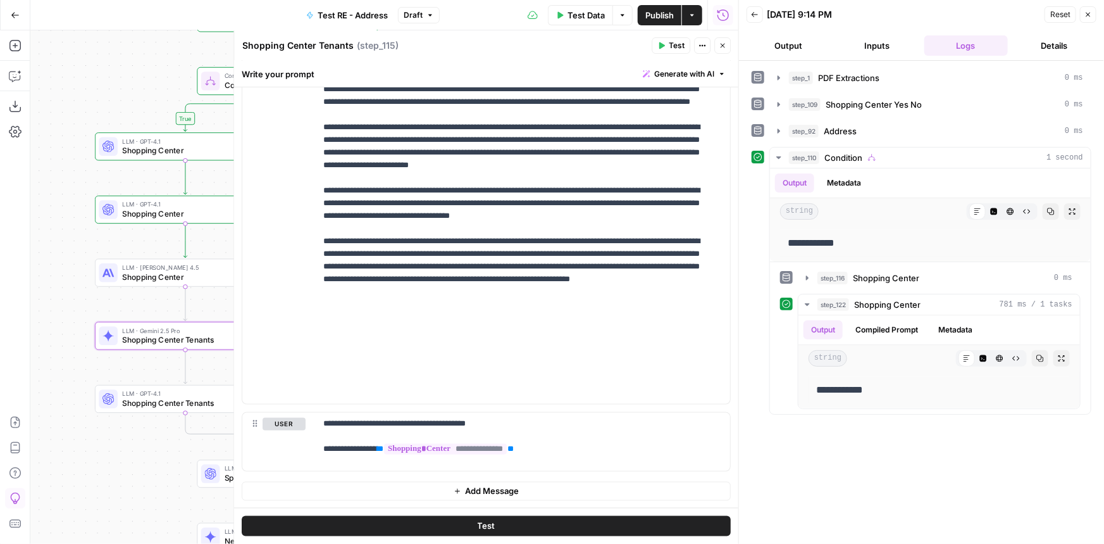
drag, startPoint x: 136, startPoint y: 280, endPoint x: 14, endPoint y: 312, distance: 126.2
click at [14, 312] on div "Add Steps Copilot Download as JSON Settings Import JSON AirOps Academy Help Giv…" at bounding box center [369, 286] width 739 height 513
click at [151, 155] on span "Shopping Center" at bounding box center [180, 150] width 117 height 11
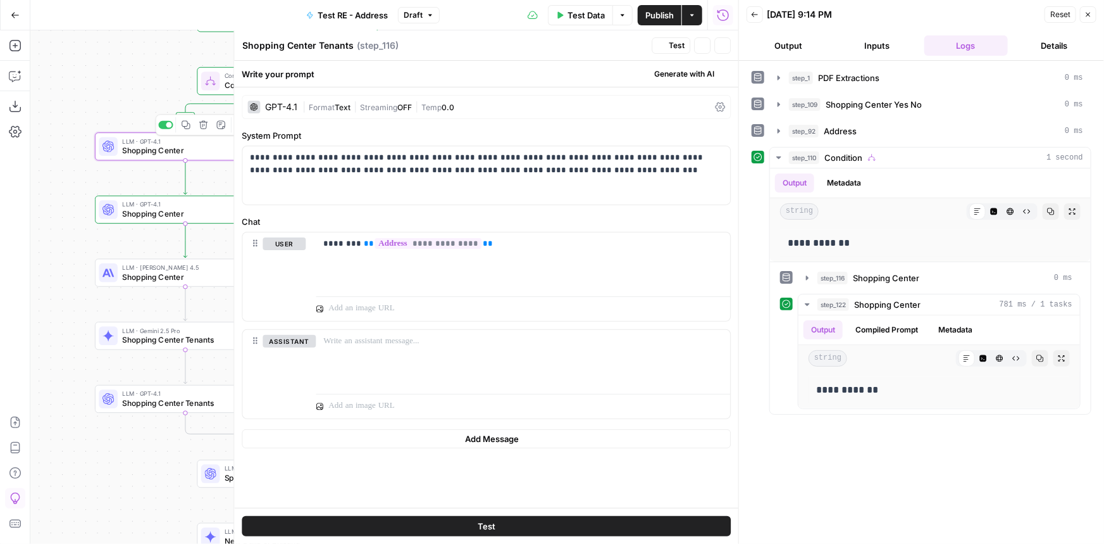
type textarea "Shopping Center"
click at [161, 212] on span "Shopping Center" at bounding box center [180, 213] width 116 height 11
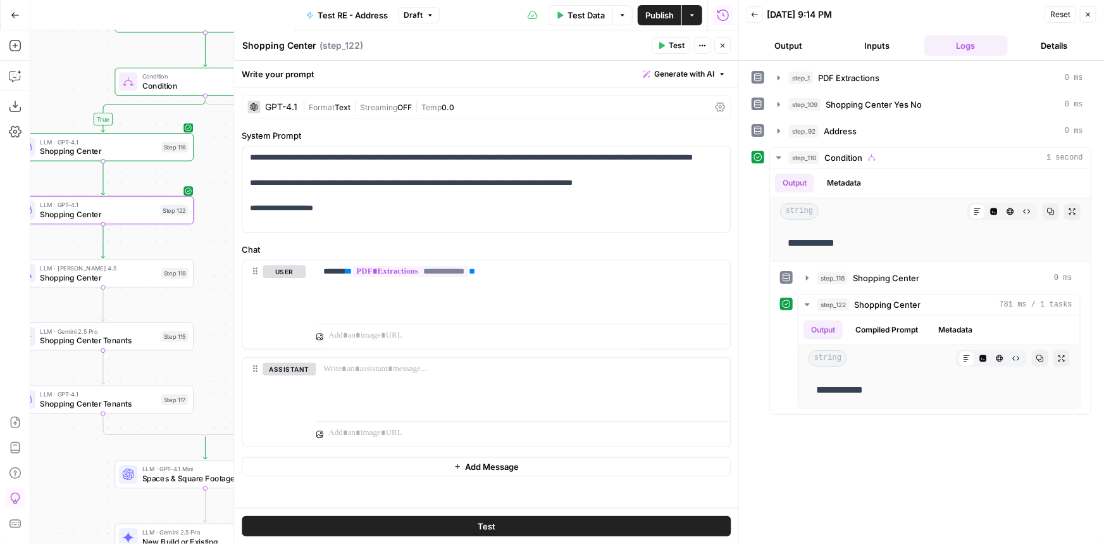
drag, startPoint x: 132, startPoint y: 90, endPoint x: 49, endPoint y: 91, distance: 82.3
click at [49, 91] on div "true true false false true false Workflow Input Settings Inputs LLM · Gemini 2.…" at bounding box center [384, 286] width 708 height 513
click at [723, 48] on icon "button" at bounding box center [723, 46] width 8 height 8
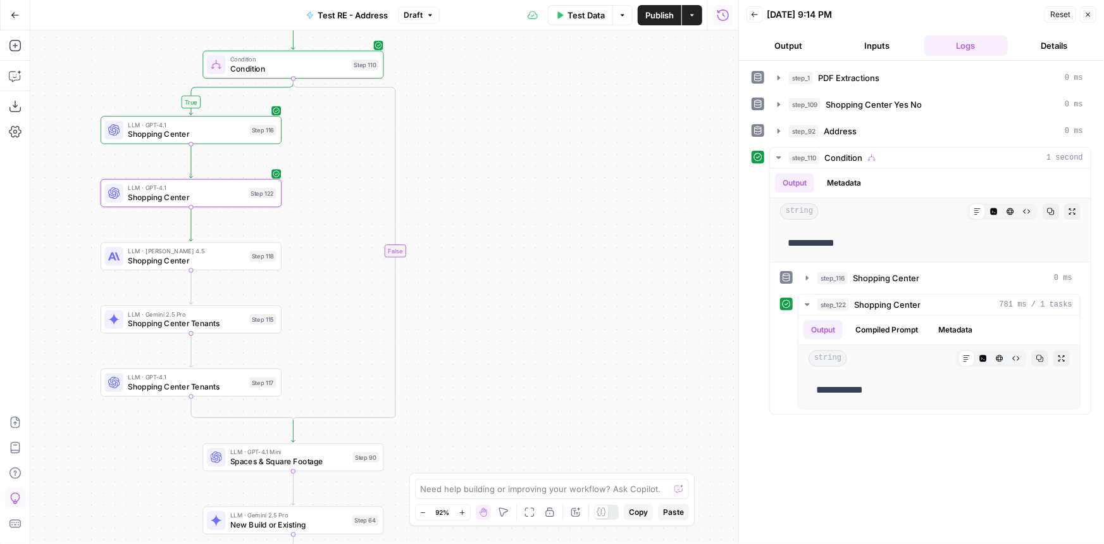
drag, startPoint x: 230, startPoint y: 229, endPoint x: 318, endPoint y: 212, distance: 89.6
click at [318, 212] on div "true true false false true false Workflow Input Settings Inputs LLM · Gemini 2.…" at bounding box center [384, 286] width 708 height 513
click at [230, 320] on span "Shopping Center Tenants" at bounding box center [186, 323] width 117 height 11
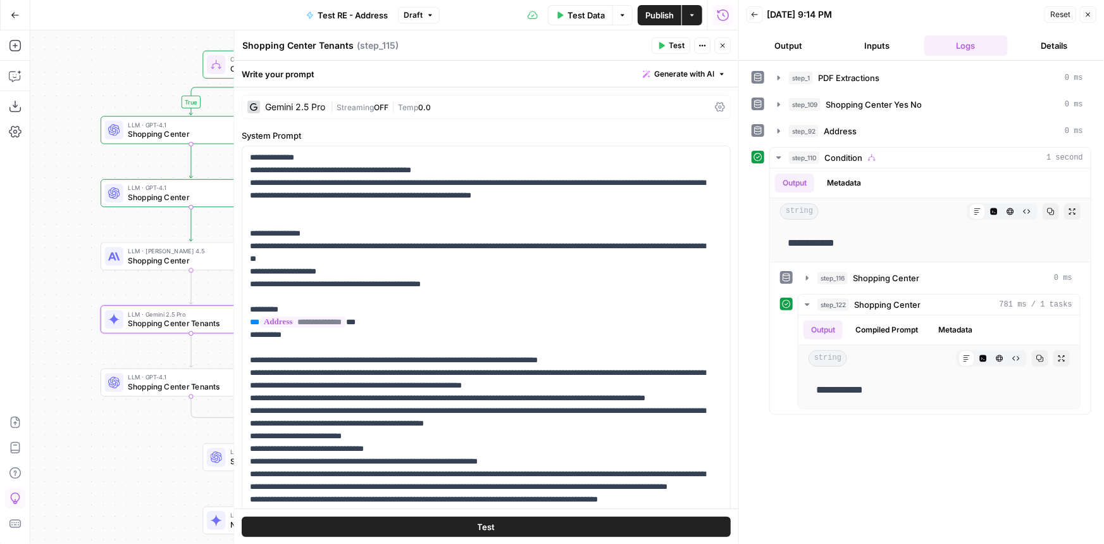
click at [163, 263] on span "Shopping Center" at bounding box center [186, 259] width 117 height 11
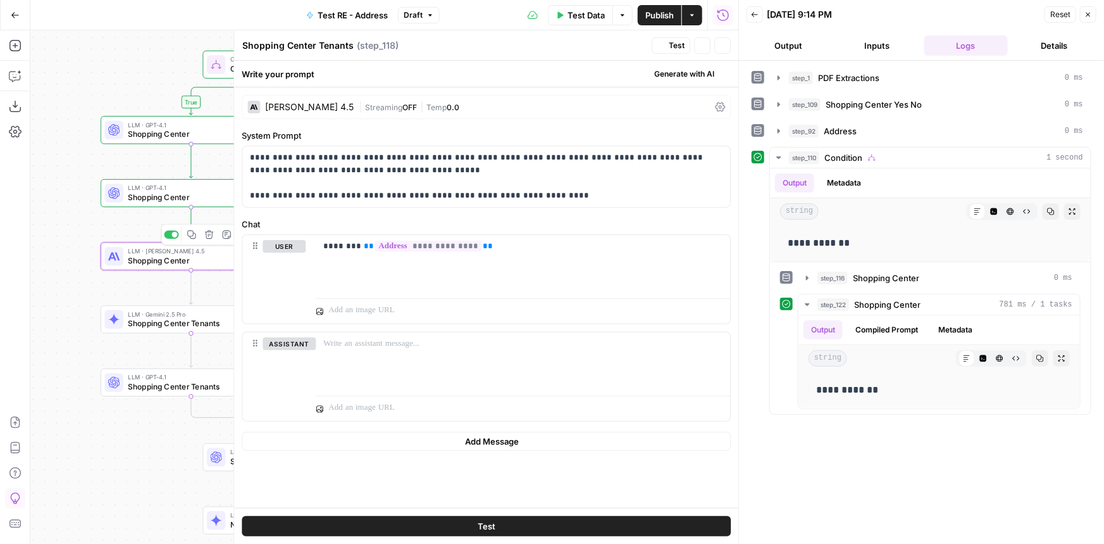
type textarea "Shopping Center"
click at [139, 187] on span "LLM · GPT-4.1" at bounding box center [186, 187] width 116 height 9
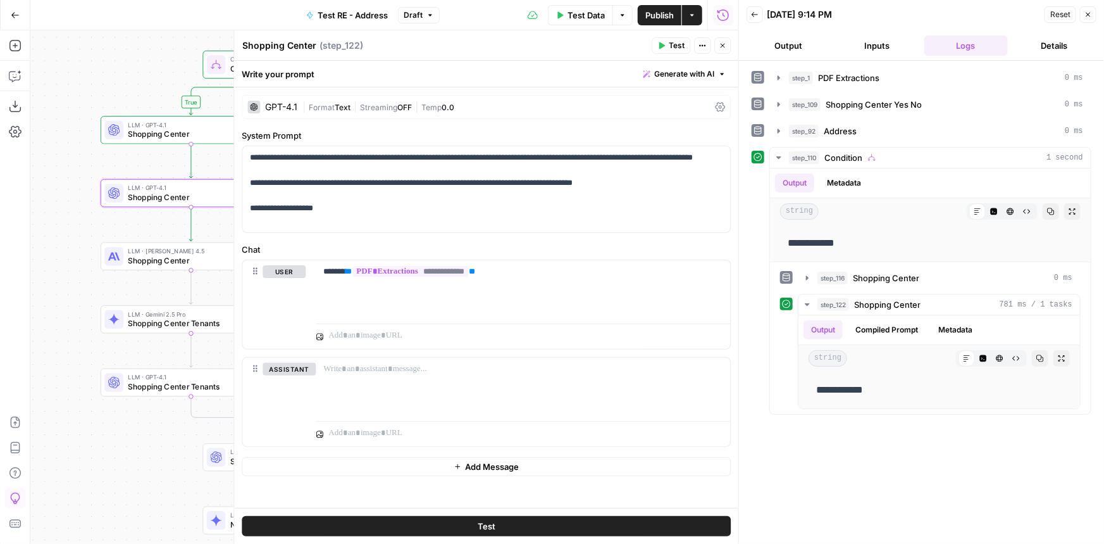
click at [147, 126] on span "LLM · GPT-4.1" at bounding box center [186, 124] width 117 height 9
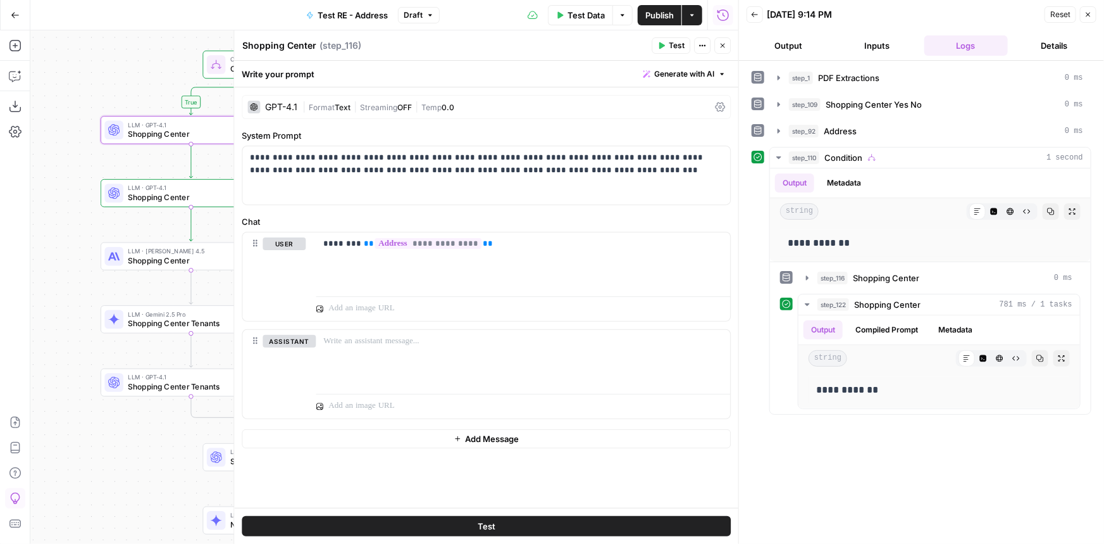
click at [155, 320] on span "Shopping Center Tenants" at bounding box center [186, 323] width 117 height 11
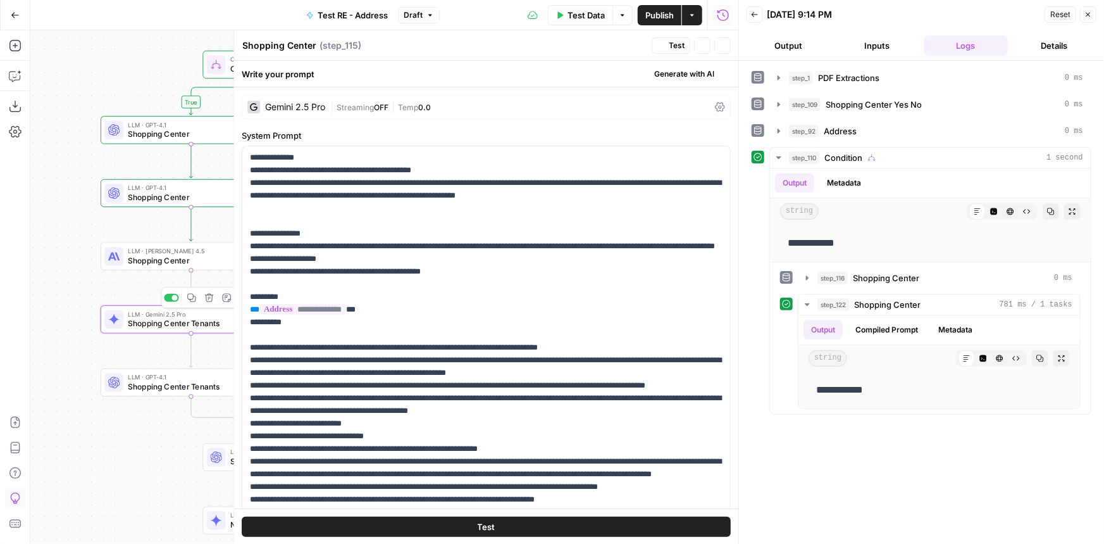
type textarea "Shopping Center Tenants"
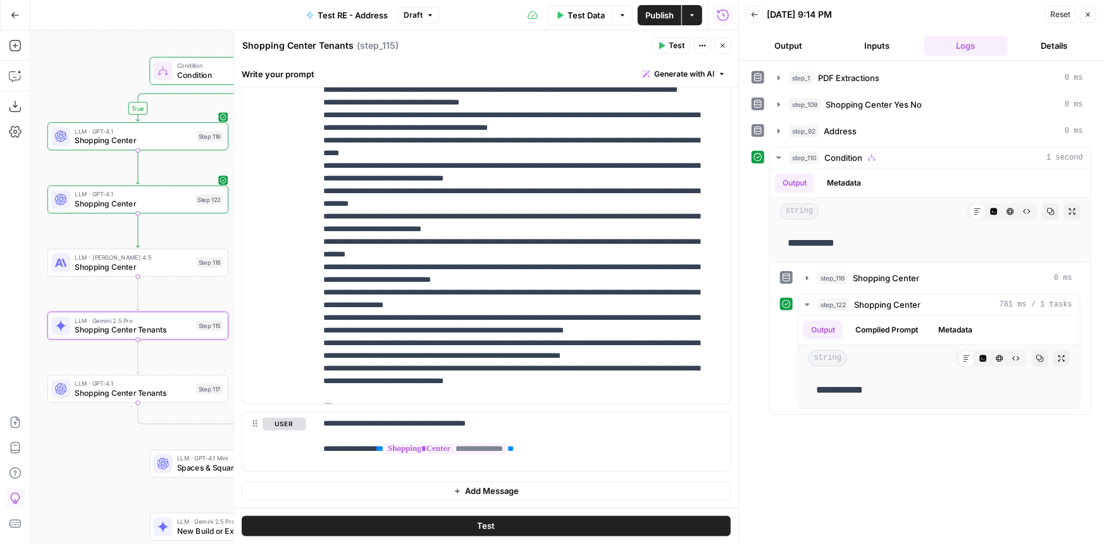
drag, startPoint x: 156, startPoint y: 65, endPoint x: 103, endPoint y: 70, distance: 53.5
click at [103, 70] on div "true true false false true false Workflow Input Settings Inputs LLM · Gemini 2.…" at bounding box center [384, 286] width 708 height 513
click at [212, 242] on span "Test" at bounding box center [211, 240] width 14 height 11
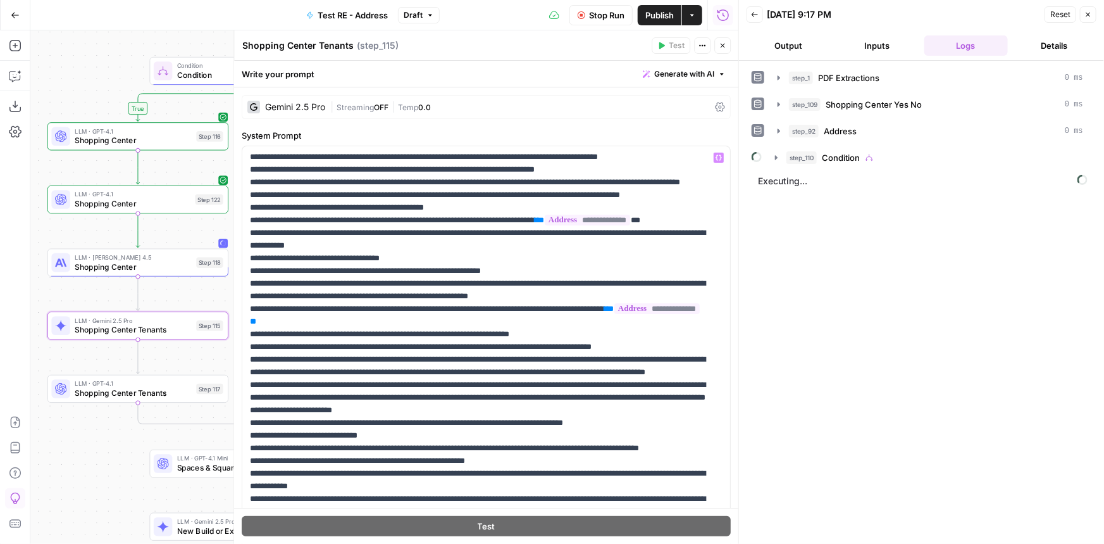
scroll to position [0, 0]
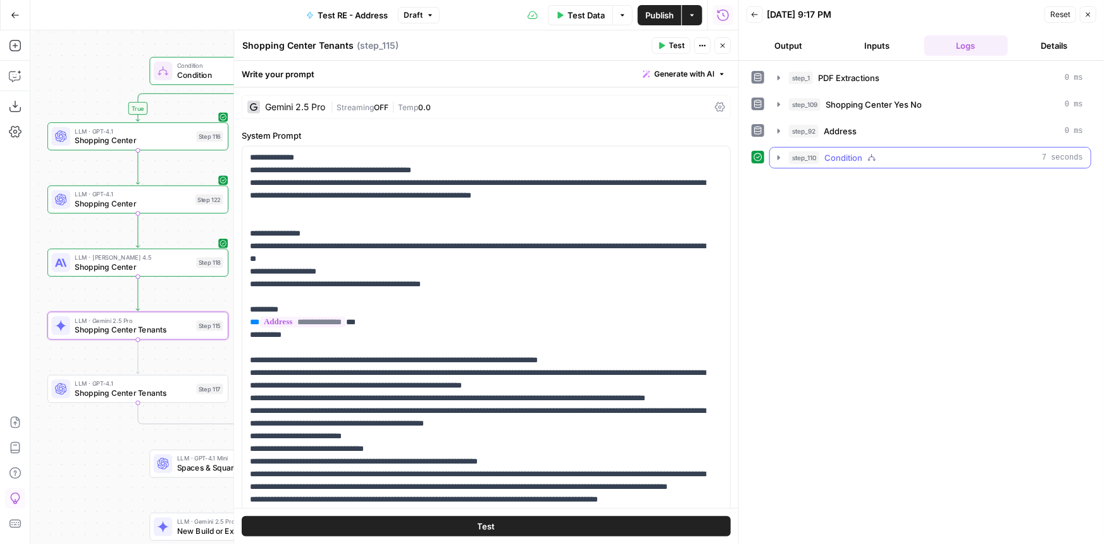
click at [868, 159] on icon "button" at bounding box center [872, 157] width 9 height 9
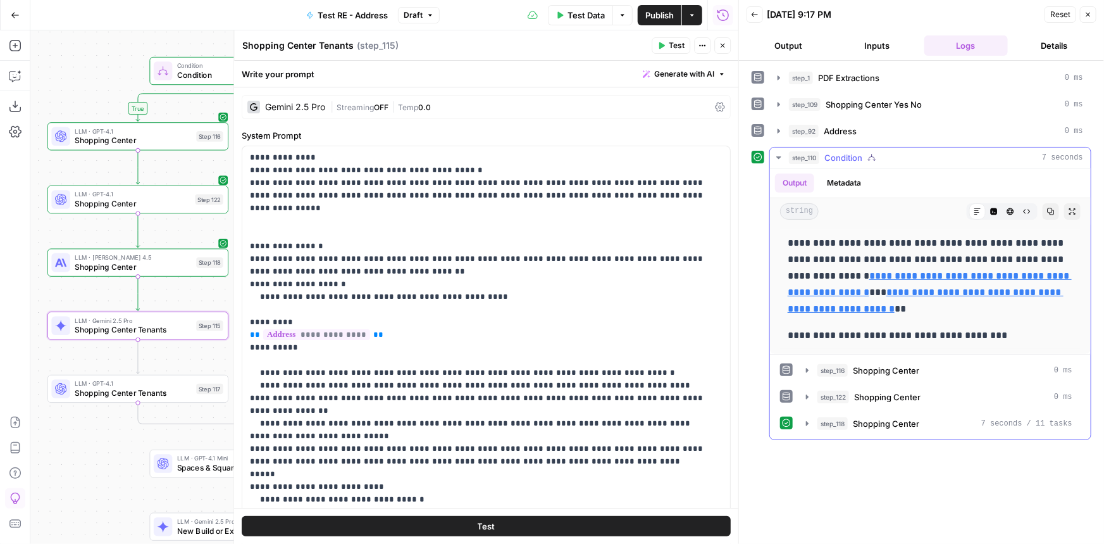
click at [867, 161] on div "step_110 Condition 7 seconds" at bounding box center [936, 157] width 294 height 13
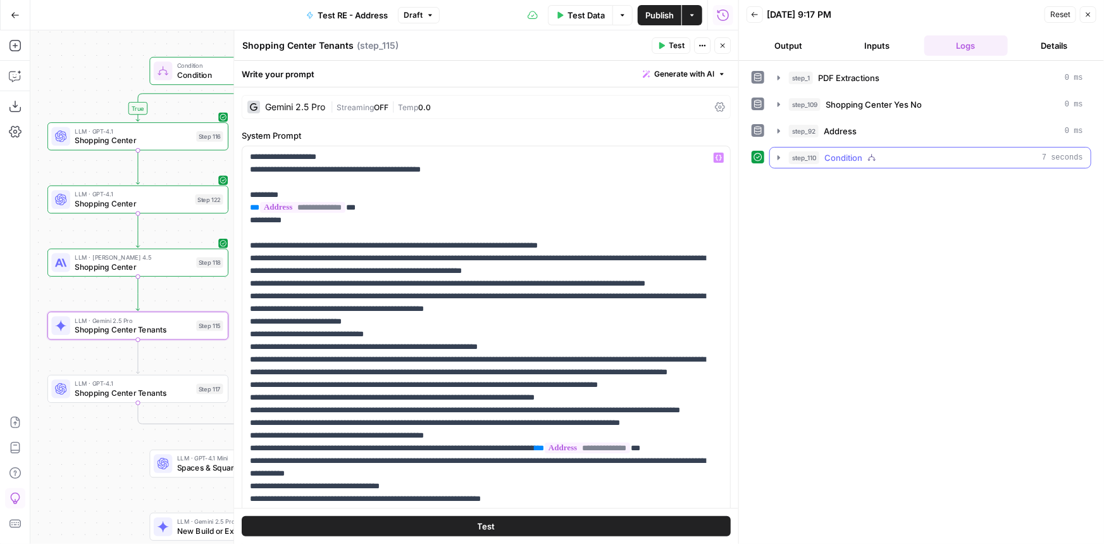
scroll to position [230, 0]
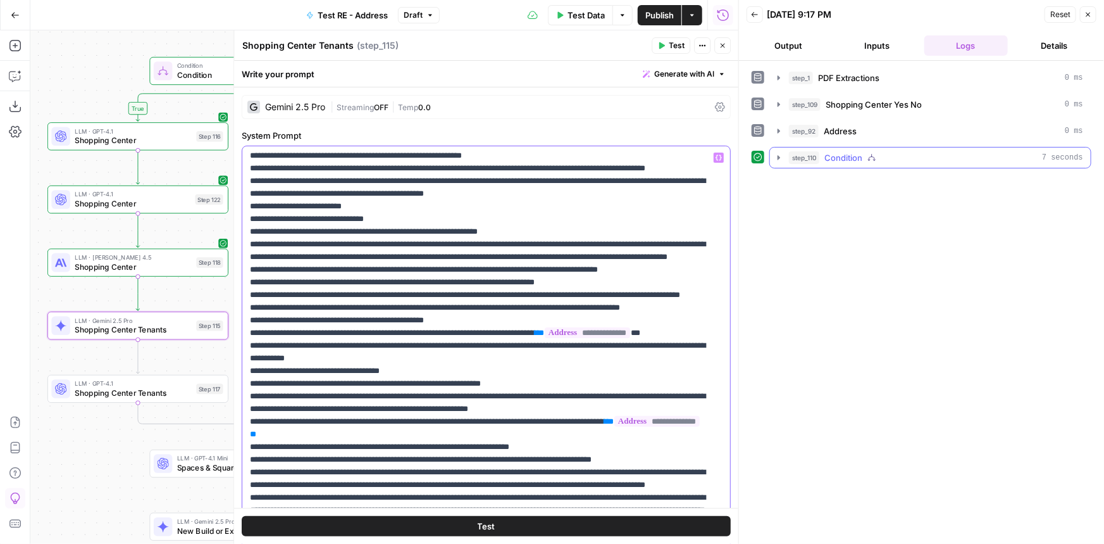
drag, startPoint x: 628, startPoint y: 397, endPoint x: 649, endPoint y: 397, distance: 20.9
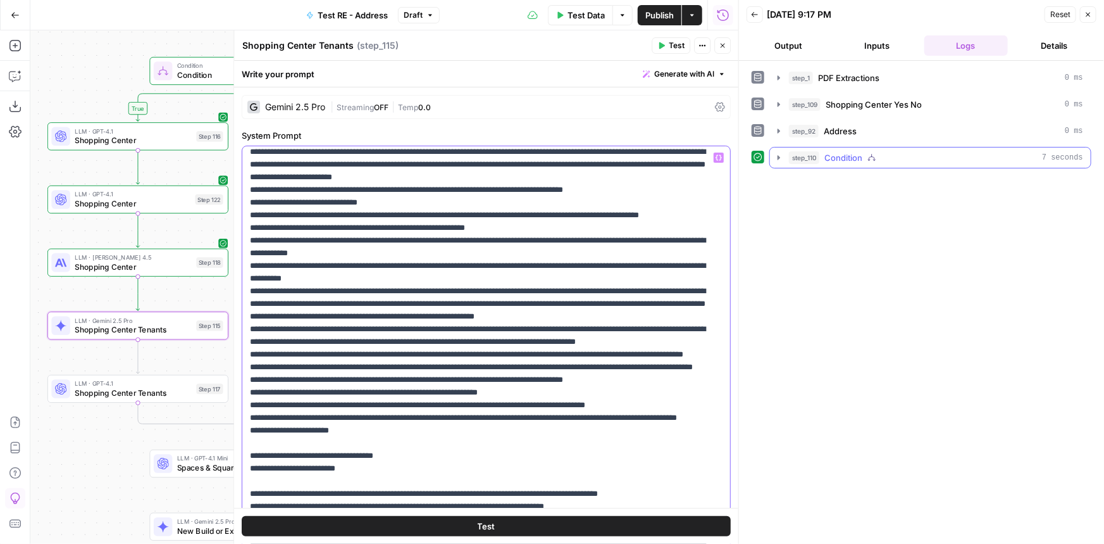
scroll to position [747, 0]
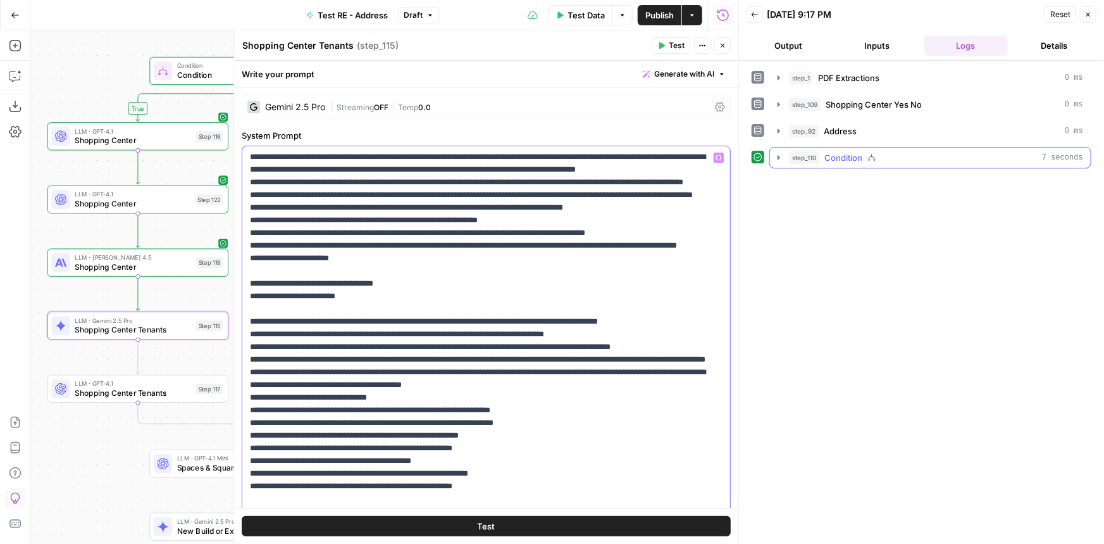
drag, startPoint x: 247, startPoint y: 306, endPoint x: 551, endPoint y: 413, distance: 321.5
click at [551, 413] on div "**********" at bounding box center [482, 403] width 480 height 515
click at [666, 19] on span "Publish" at bounding box center [660, 15] width 28 height 13
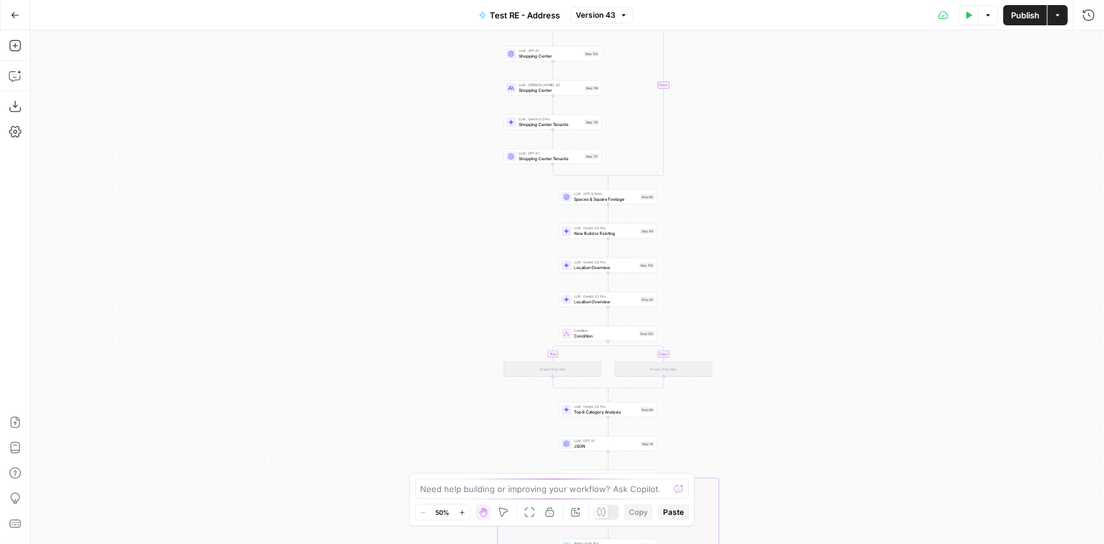
drag, startPoint x: 718, startPoint y: 256, endPoint x: 769, endPoint y: 238, distance: 54.5
click at [759, 439] on div "true false true false true false Workflow Input Settings Inputs LLM · Gemini 2.…" at bounding box center [567, 286] width 1074 height 513
drag, startPoint x: 763, startPoint y: 271, endPoint x: 765, endPoint y: 282, distance: 11.5
click at [766, 284] on div "true false true false true false Workflow Input Settings Inputs LLM · Gemini 2.…" at bounding box center [567, 286] width 1074 height 513
click at [587, 194] on span "Shopping Center Tenants" at bounding box center [557, 194] width 63 height 6
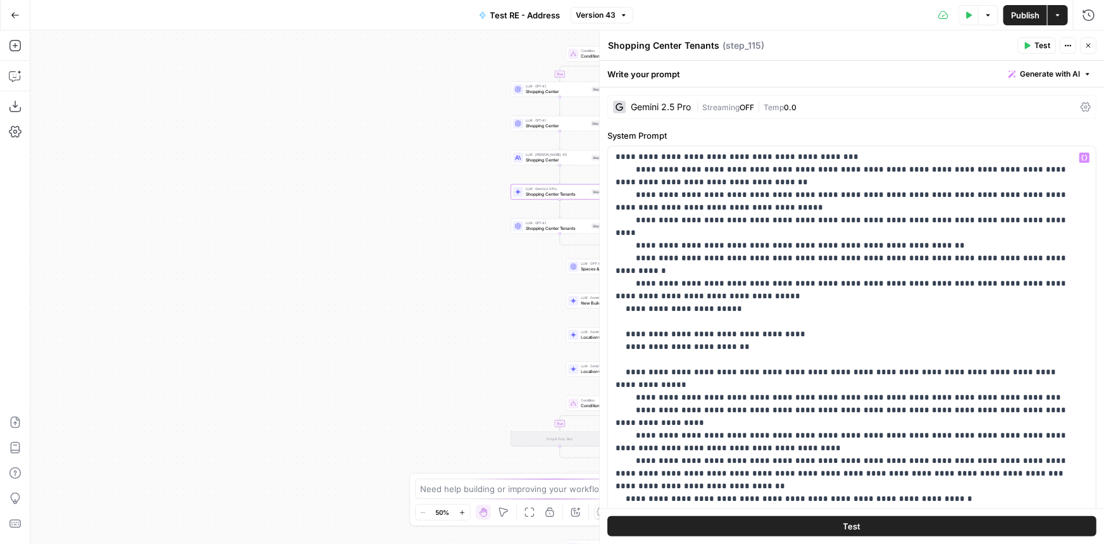
scroll to position [803, 0]
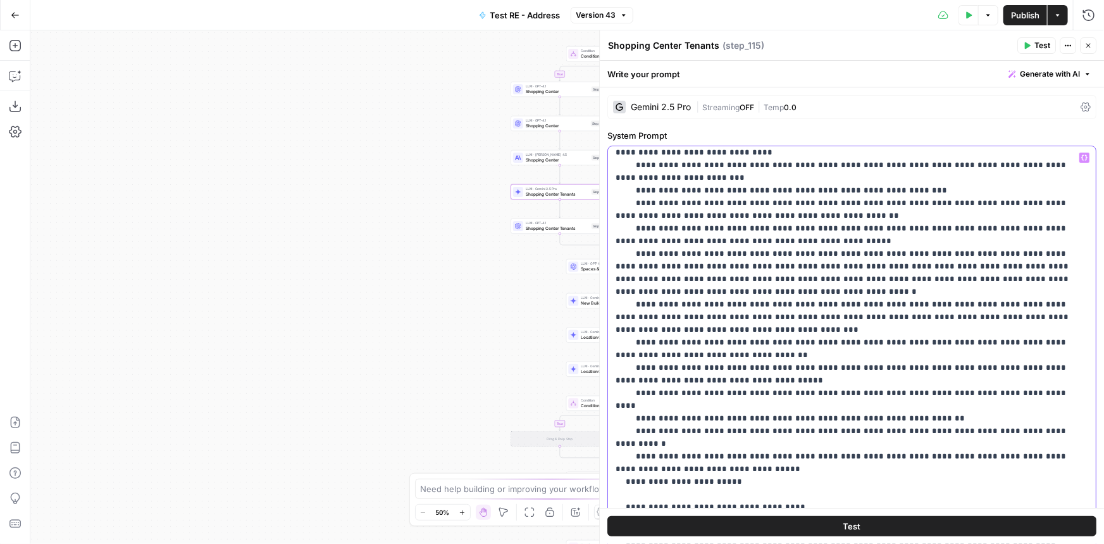
click at [625, 368] on p "**********" at bounding box center [844, 89] width 456 height 1481
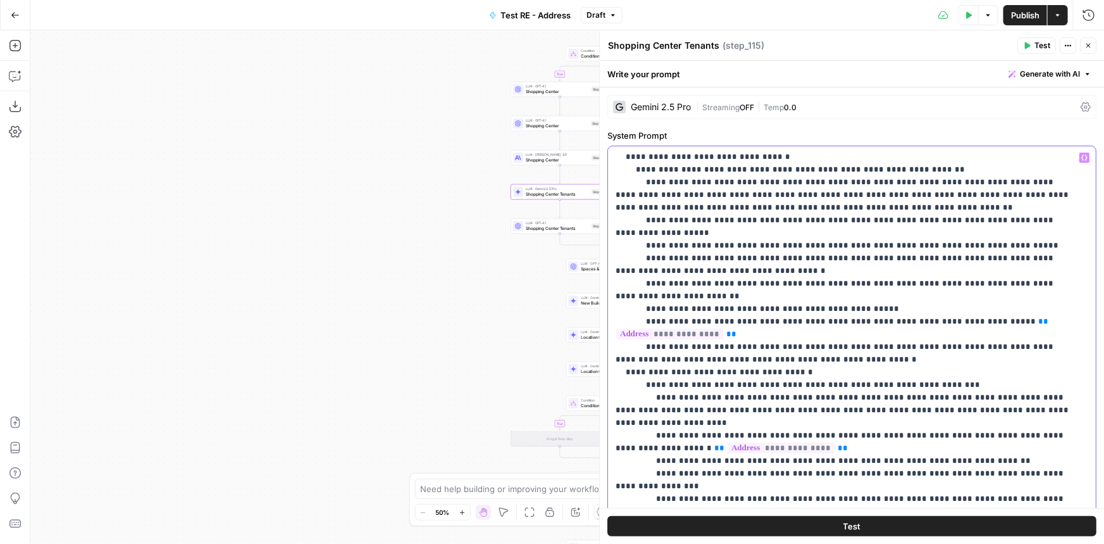
scroll to position [515, 0]
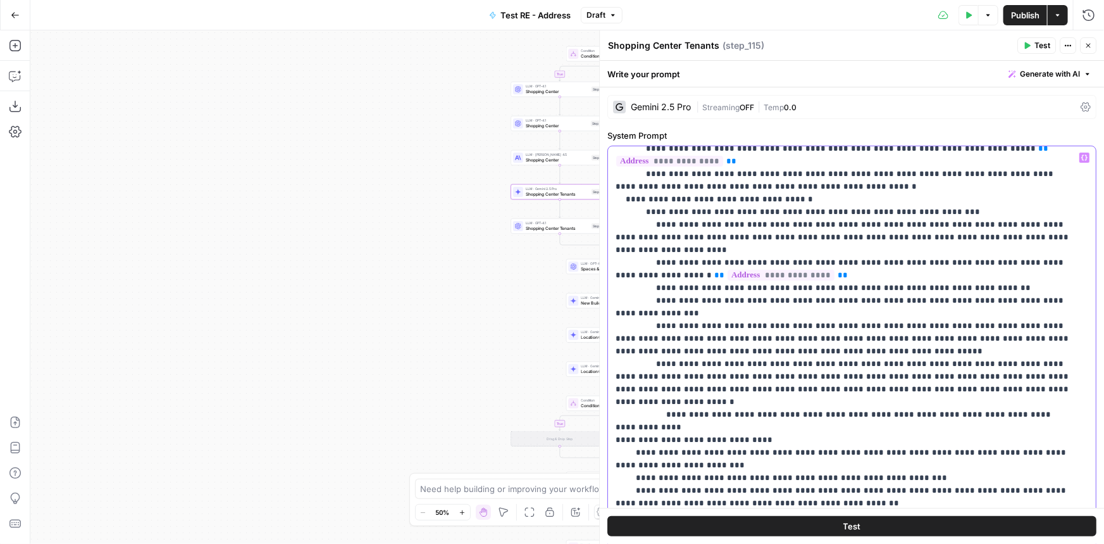
click at [616, 353] on p "**********" at bounding box center [844, 376] width 456 height 1481
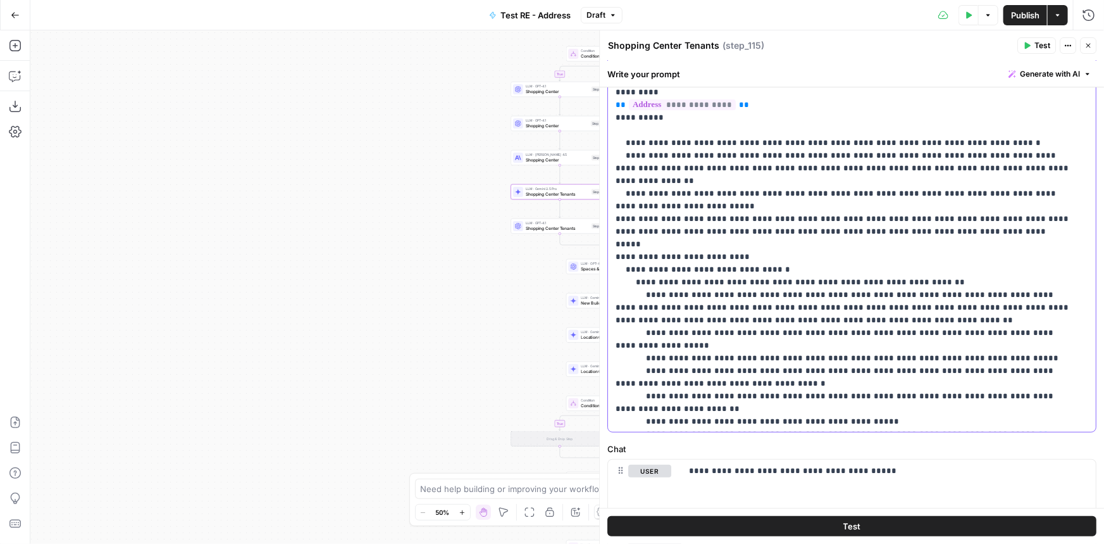
scroll to position [172, 0]
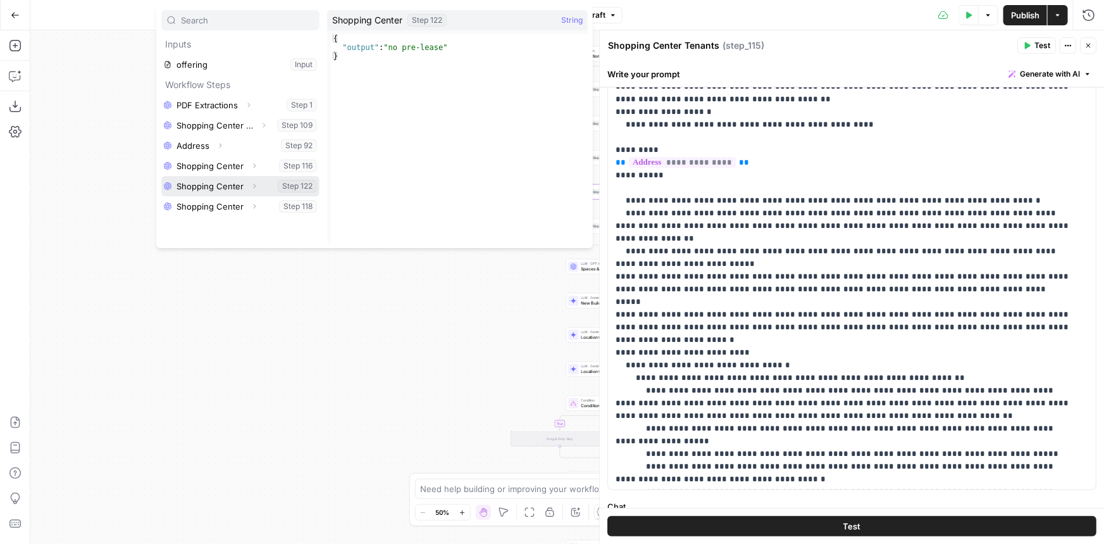
click at [218, 187] on button "Select variable Shopping Center" at bounding box center [240, 186] width 158 height 20
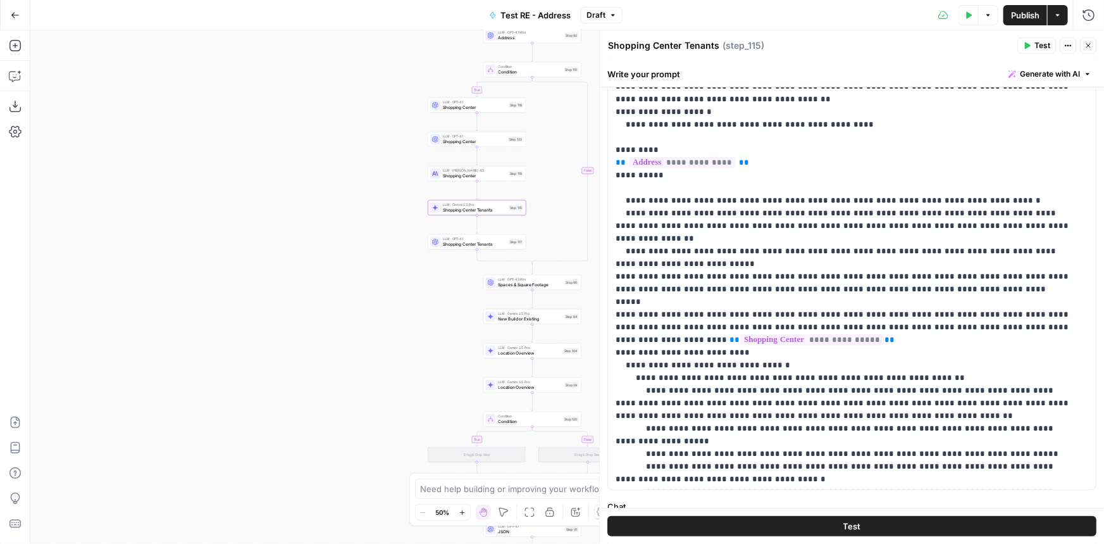
drag, startPoint x: 415, startPoint y: 260, endPoint x: 332, endPoint y: 276, distance: 84.4
click at [332, 276] on div "true true false false true false Workflow Input Settings Inputs LLM · Gemini 2.…" at bounding box center [567, 286] width 1074 height 513
click at [473, 143] on span "Shopping Center" at bounding box center [474, 142] width 63 height 6
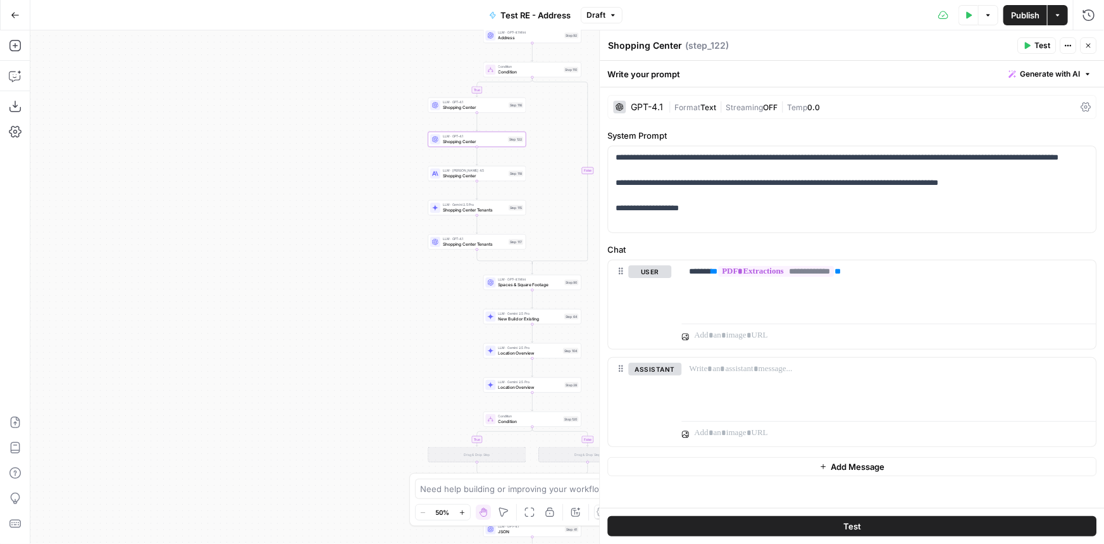
click at [655, 49] on textarea "Shopping Center" at bounding box center [645, 45] width 74 height 13
type textarea "Pre-Lease"
click at [1094, 45] on button "Close" at bounding box center [1088, 45] width 16 height 16
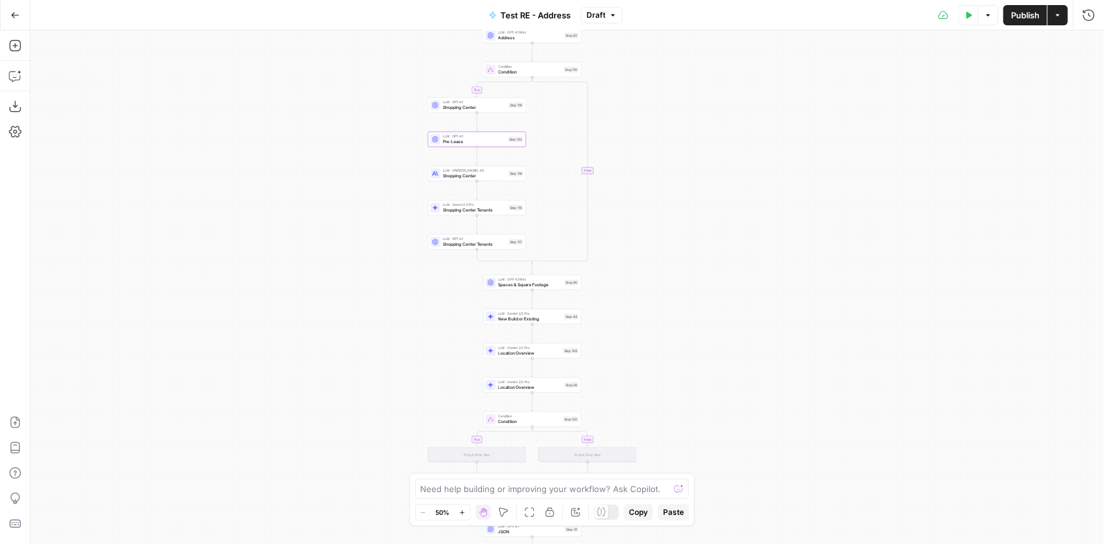
click at [459, 246] on span "Shopping Center Tenants" at bounding box center [474, 244] width 63 height 6
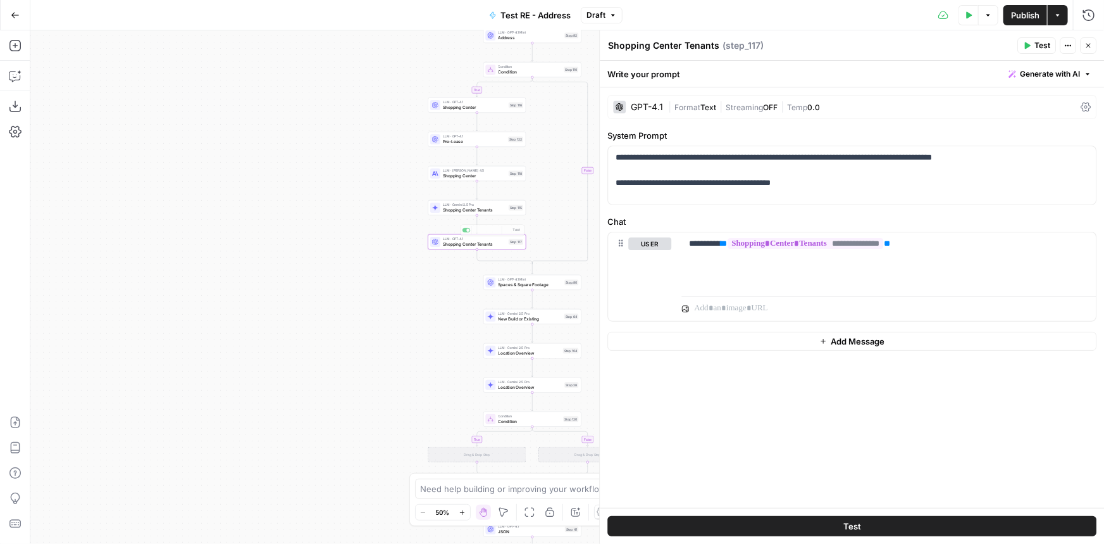
click at [489, 209] on span "Shopping Center Tenants" at bounding box center [474, 210] width 63 height 6
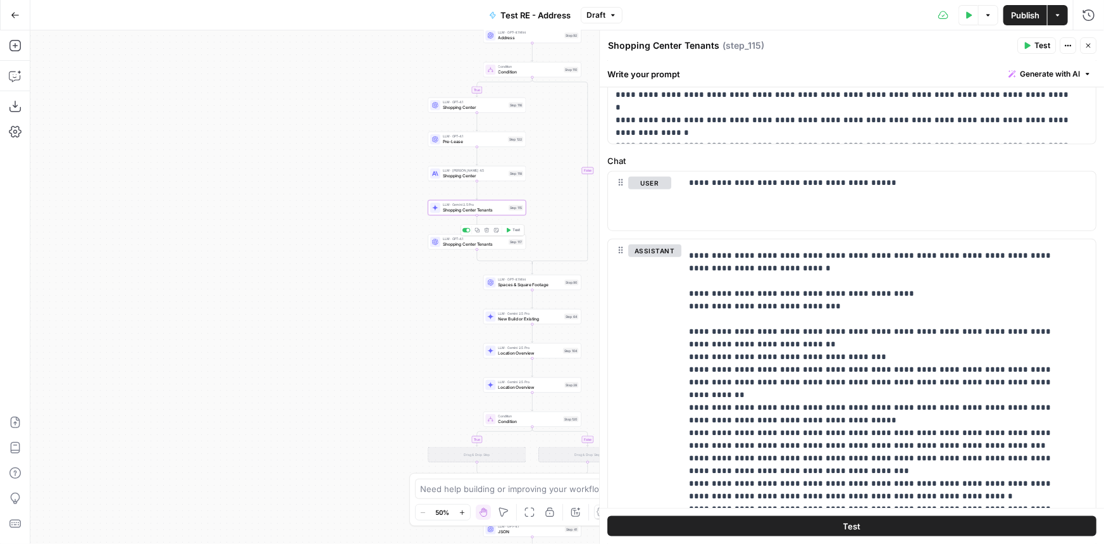
click at [471, 239] on span "LLM · GPT-4.1" at bounding box center [474, 239] width 63 height 5
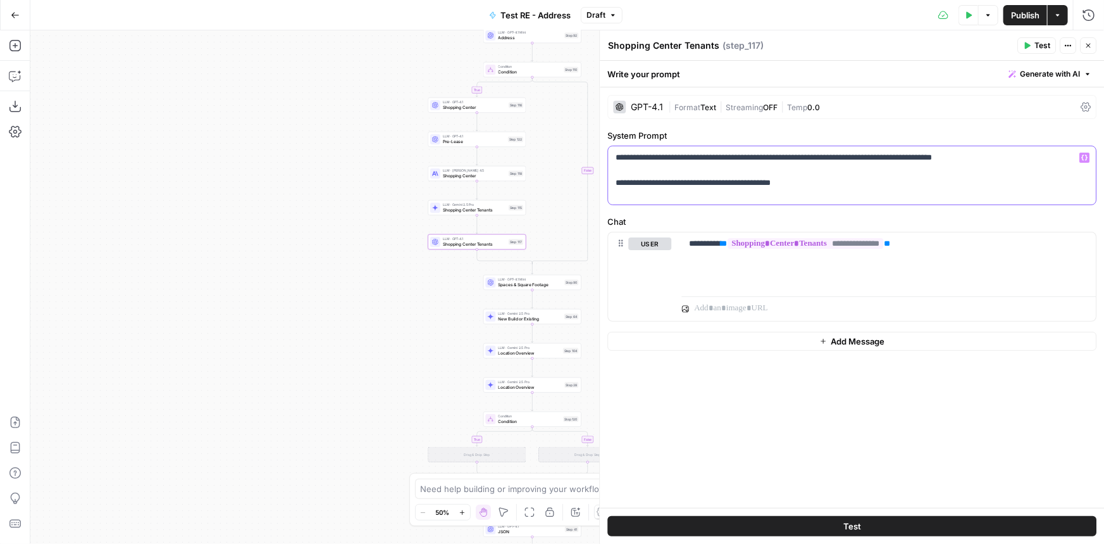
click at [737, 185] on p "**********" at bounding box center [852, 170] width 473 height 38
click at [1022, 42] on button "Test" at bounding box center [1037, 45] width 39 height 16
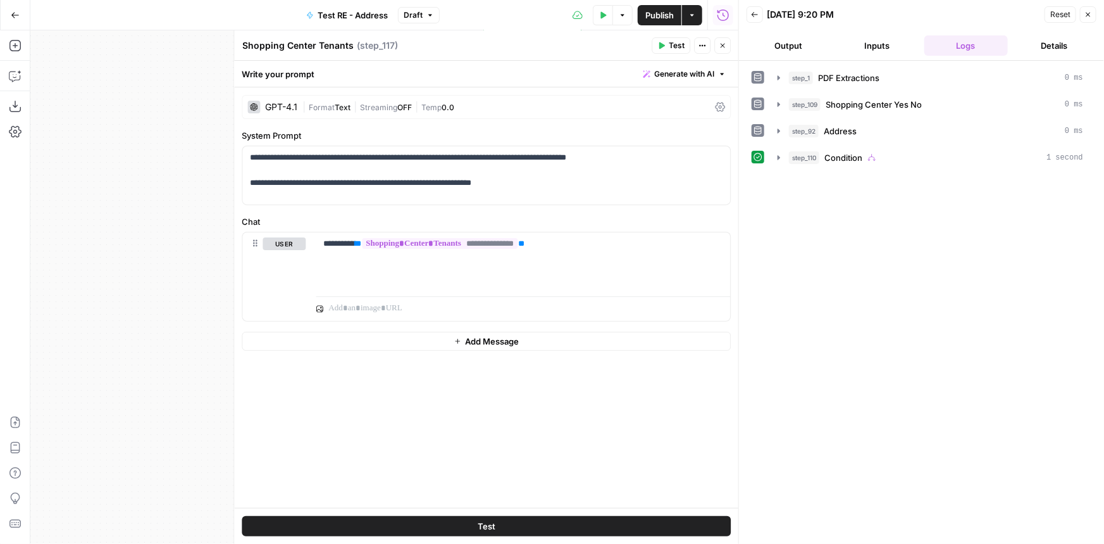
click at [854, 151] on span "Condition" at bounding box center [844, 157] width 38 height 13
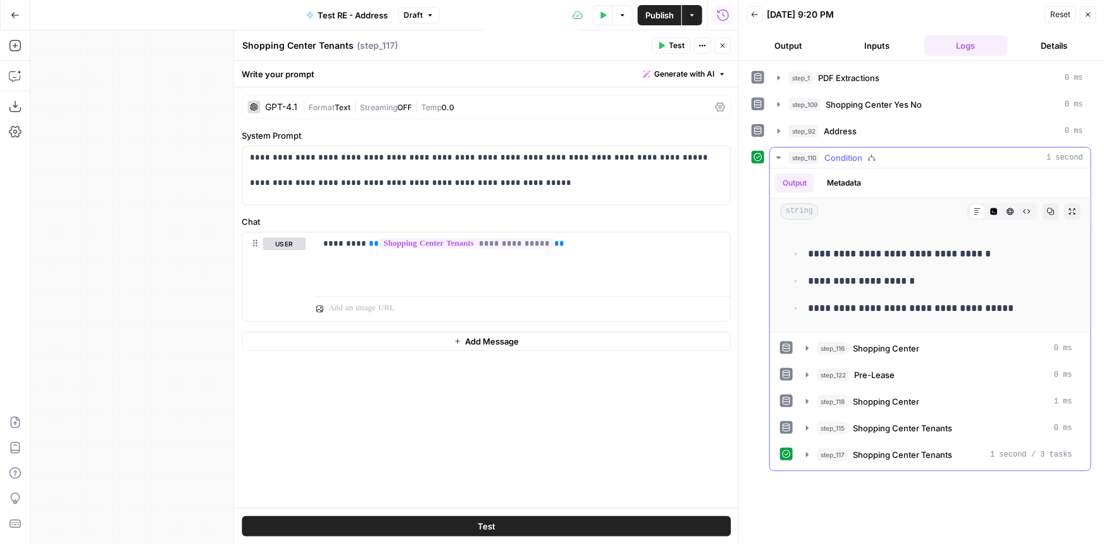
click at [854, 151] on span "Condition" at bounding box center [844, 157] width 38 height 13
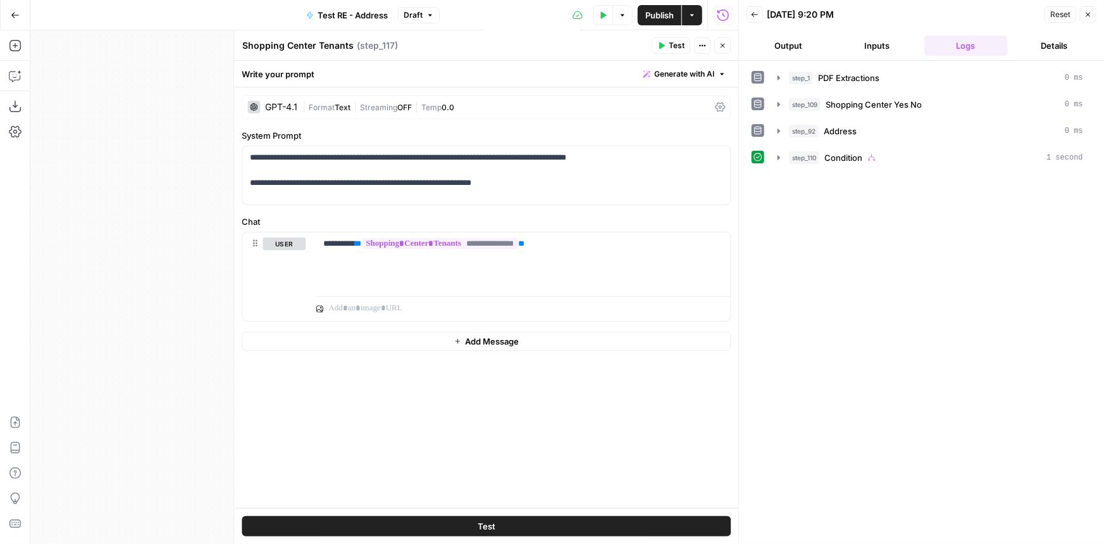
click at [722, 42] on icon "button" at bounding box center [723, 46] width 8 height 8
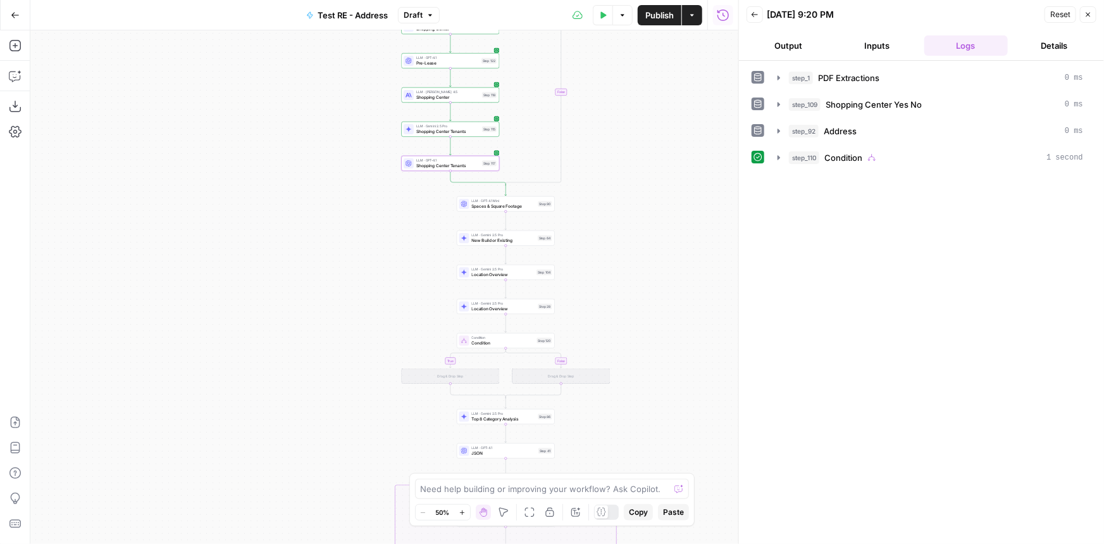
drag, startPoint x: 649, startPoint y: 291, endPoint x: 614, endPoint y: 206, distance: 91.9
click at [614, 206] on div "true true false false true false Workflow Input Settings Inputs LLM · Gemini 2.…" at bounding box center [384, 286] width 708 height 513
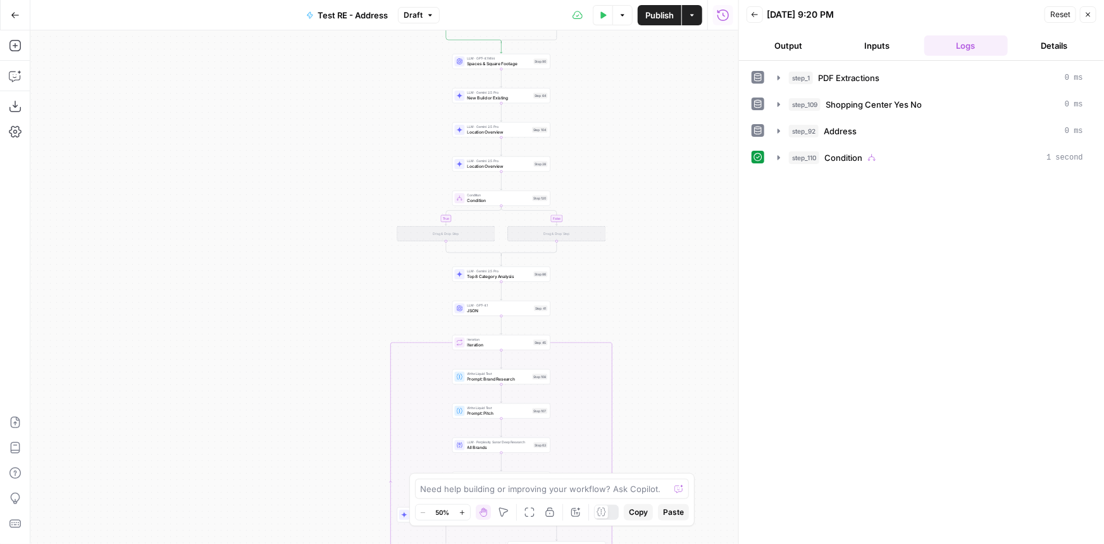
drag, startPoint x: 648, startPoint y: 307, endPoint x: 653, endPoint y: 171, distance: 136.2
click at [653, 171] on div "true true false false true false Workflow Input Settings Inputs LLM · Gemini 2.…" at bounding box center [384, 286] width 708 height 513
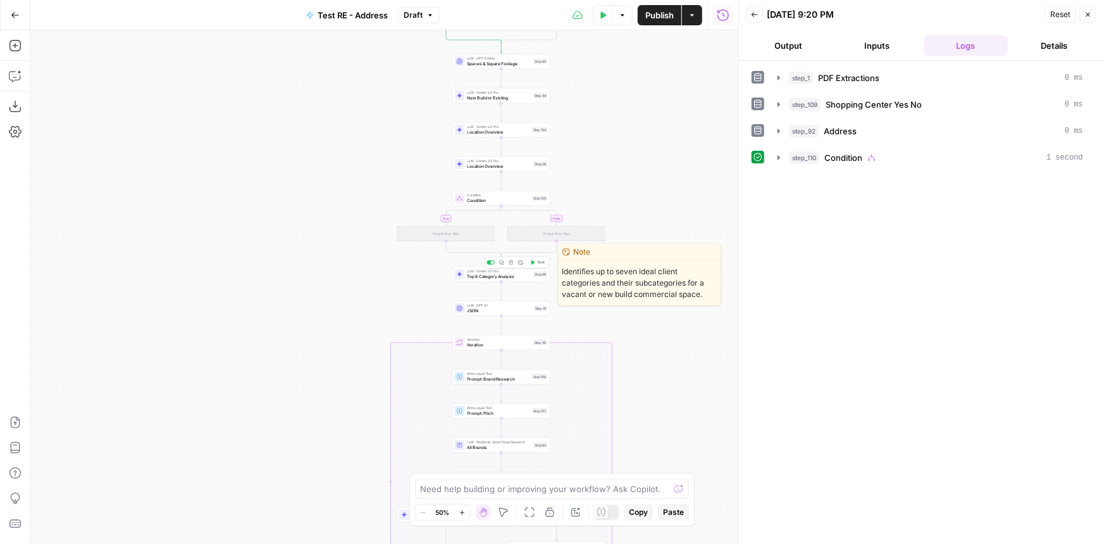
click at [536, 278] on div "LLM · Gemini 2.5 Pro Top 8 Category Analysis Step 86 Copy step Delete step Edit…" at bounding box center [501, 274] width 93 height 11
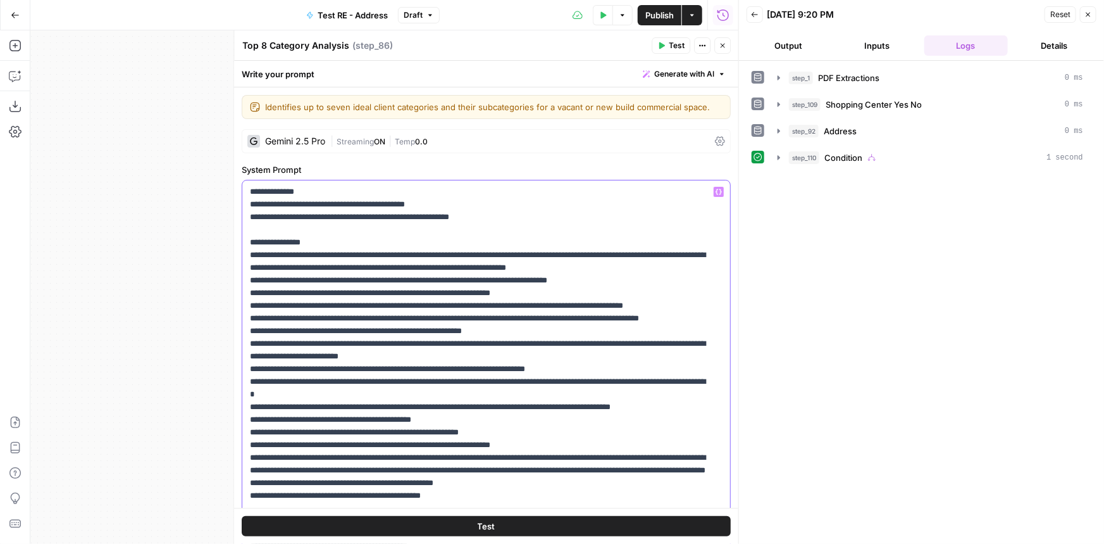
click at [529, 380] on p "**********" at bounding box center [478, 527] width 456 height 684
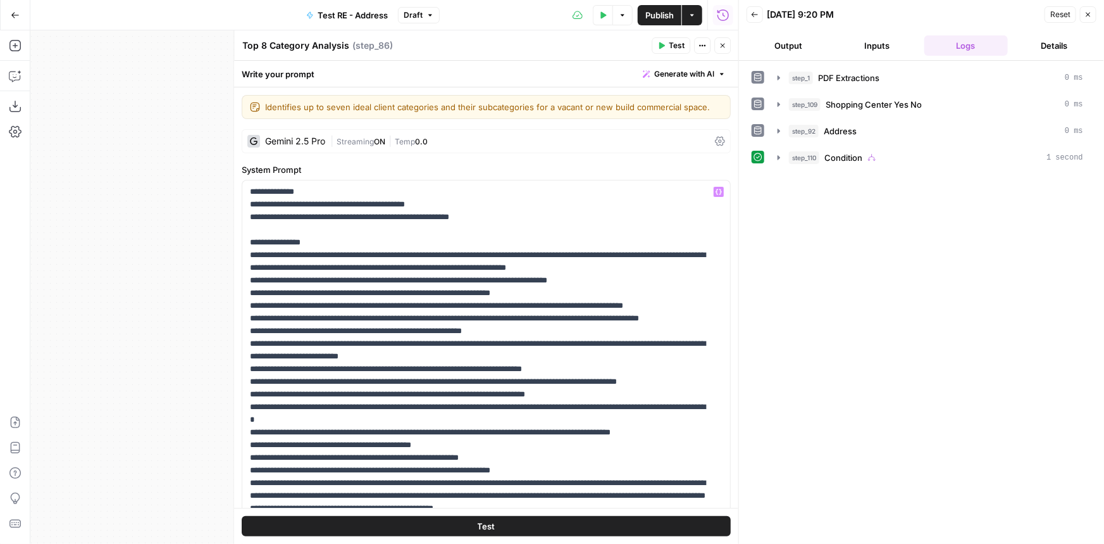
click at [658, 16] on span "Publish" at bounding box center [660, 15] width 28 height 13
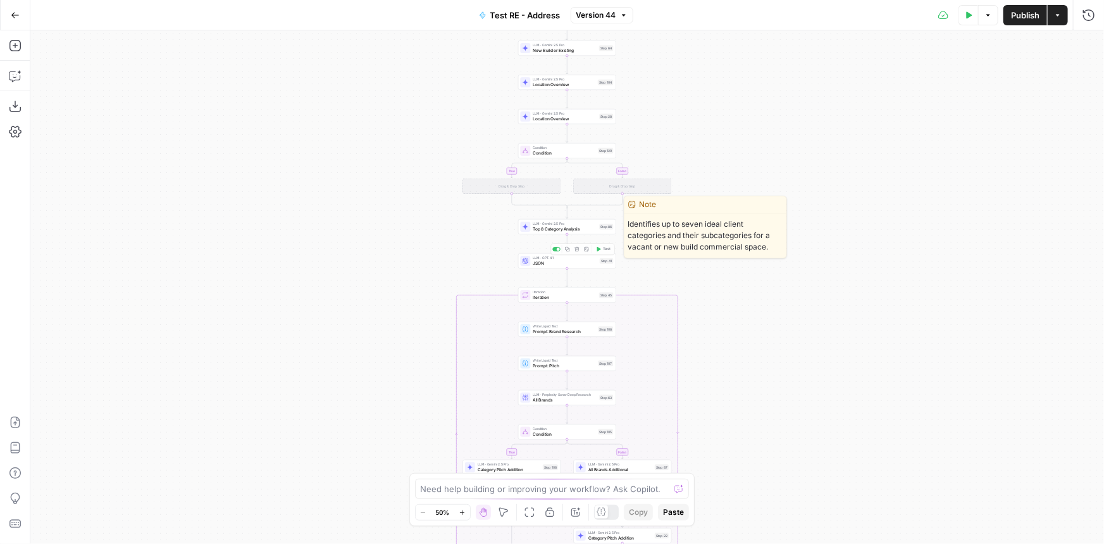
click at [589, 223] on span "LLM · Gemini 2.5 Pro" at bounding box center [566, 224] width 64 height 5
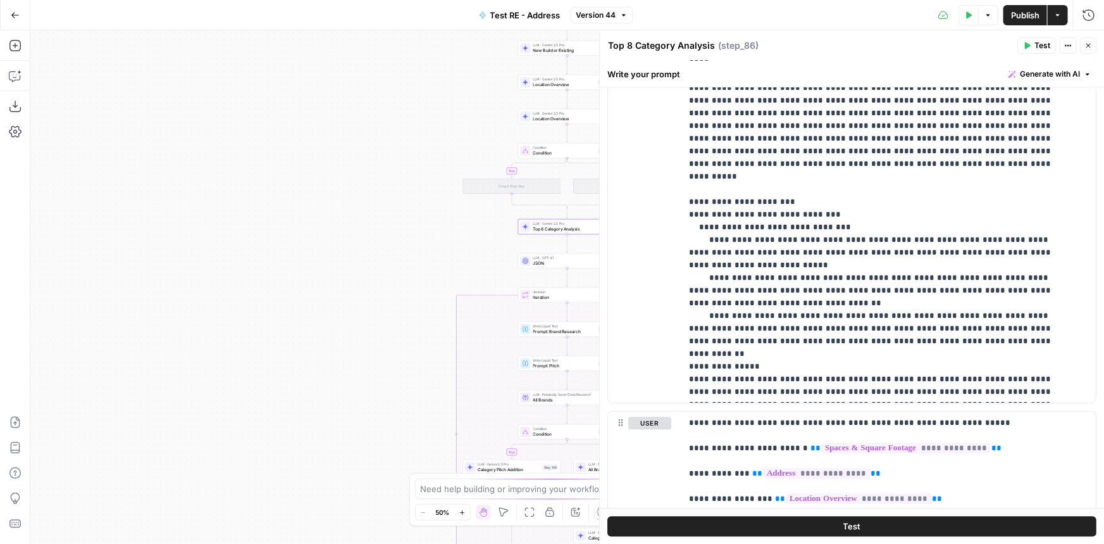
scroll to position [1652, 0]
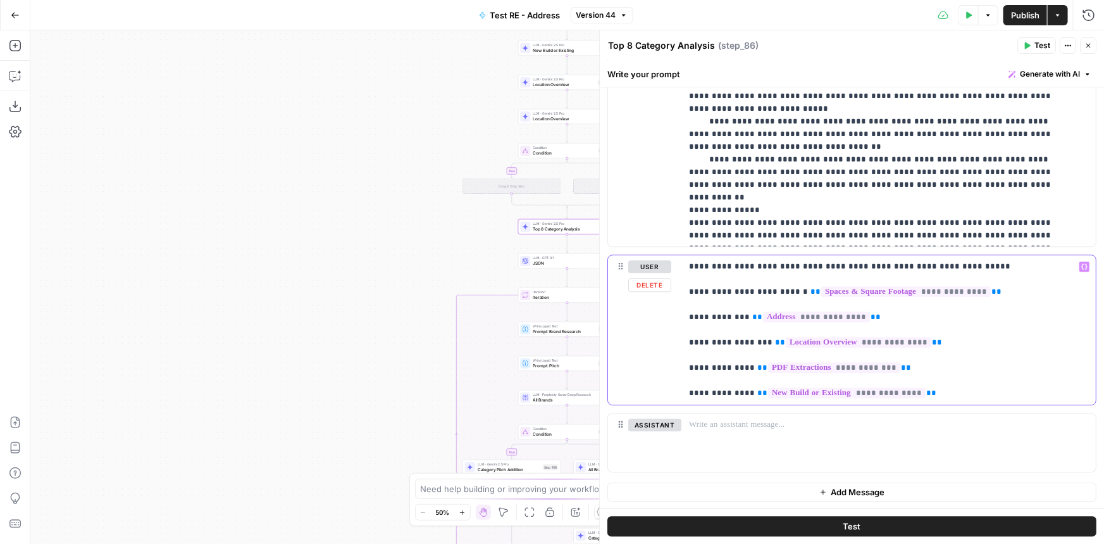
click at [973, 393] on p "**********" at bounding box center [884, 329] width 391 height 139
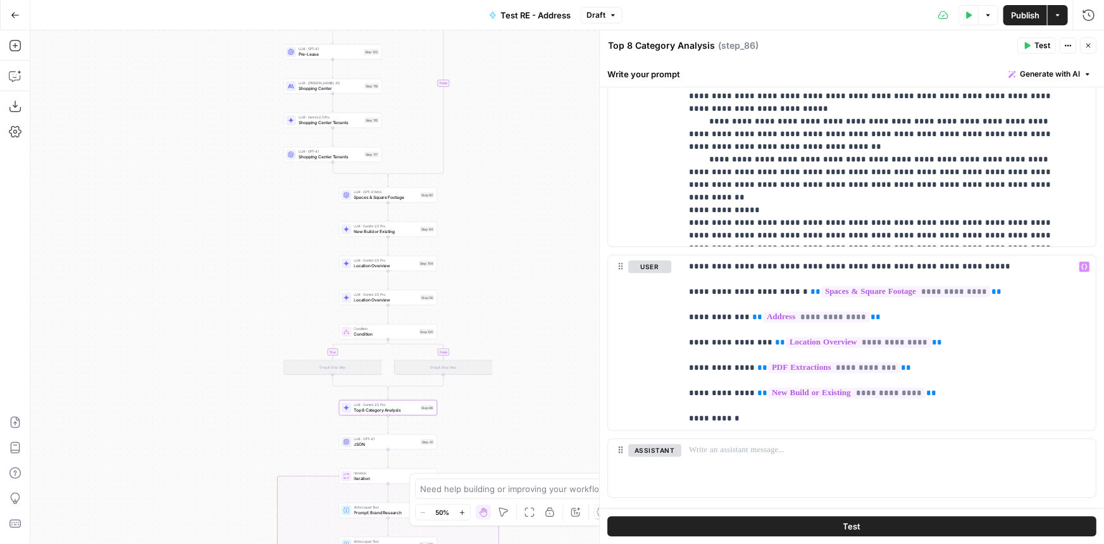
drag, startPoint x: 385, startPoint y: 180, endPoint x: 245, endPoint y: 314, distance: 193.4
click at [245, 314] on div "true true false false true false Workflow Input Settings Inputs LLM · Gemini 2.…" at bounding box center [567, 286] width 1074 height 513
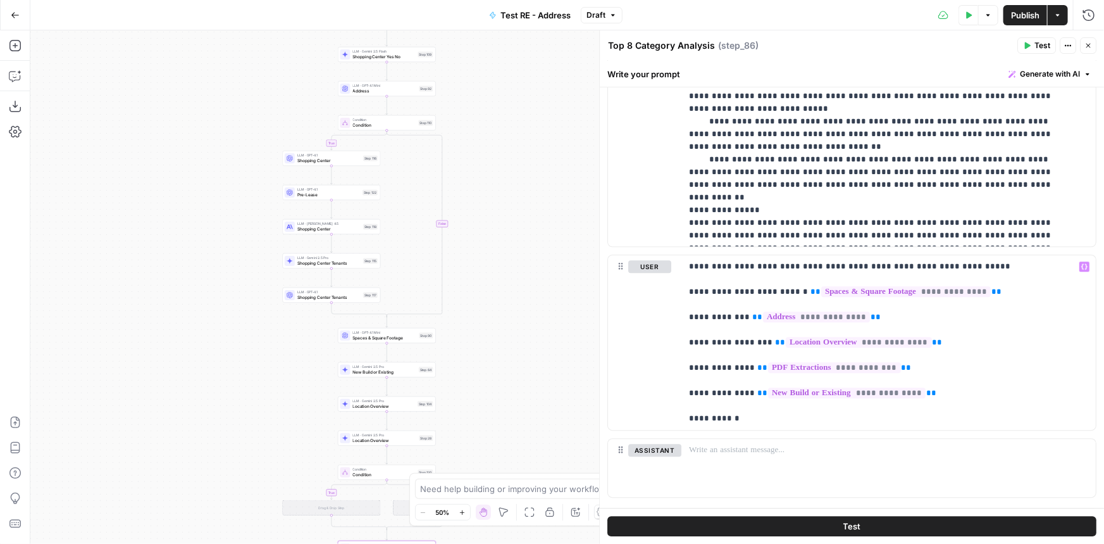
drag, startPoint x: 246, startPoint y: 201, endPoint x: 245, endPoint y: 342, distance: 140.5
click at [245, 342] on div "true true false false true false Workflow Input Settings Inputs LLM · Gemini 2.…" at bounding box center [567, 286] width 1074 height 513
click at [794, 411] on p "**********" at bounding box center [884, 342] width 391 height 165
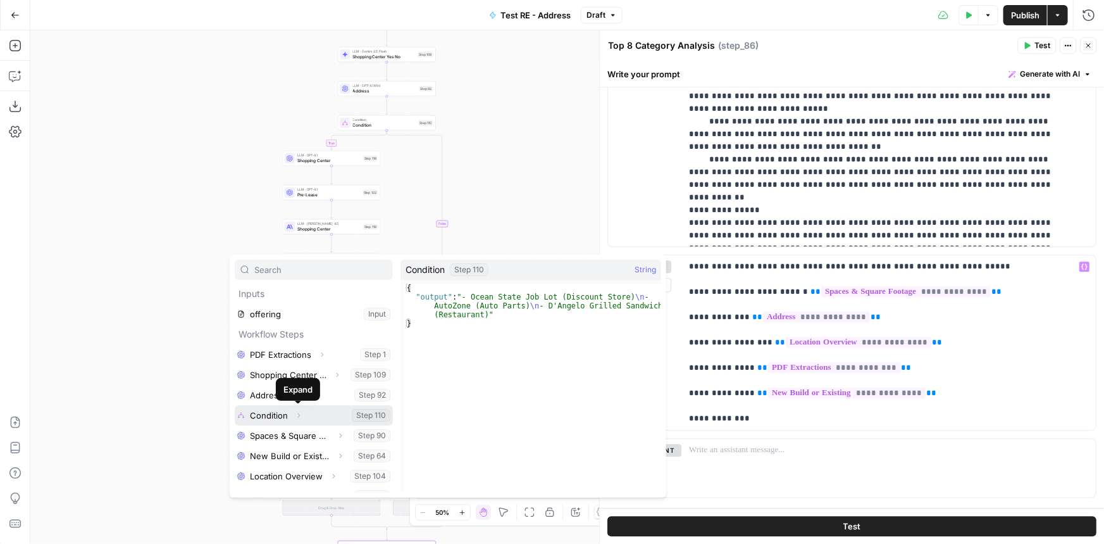
click at [272, 412] on button "Select variable Condition" at bounding box center [314, 415] width 158 height 20
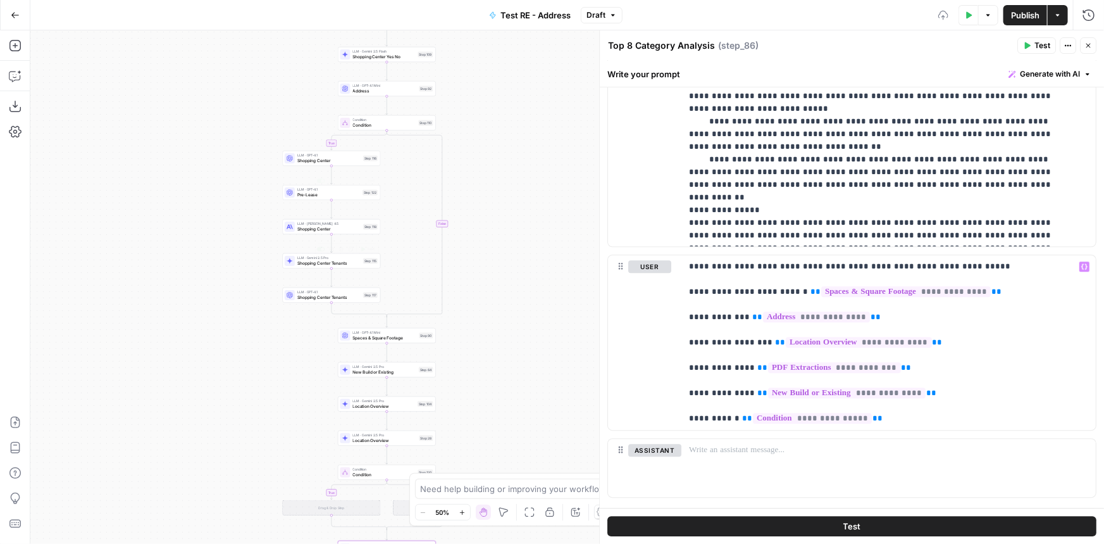
click at [354, 124] on span "Condition" at bounding box center [384, 125] width 63 height 6
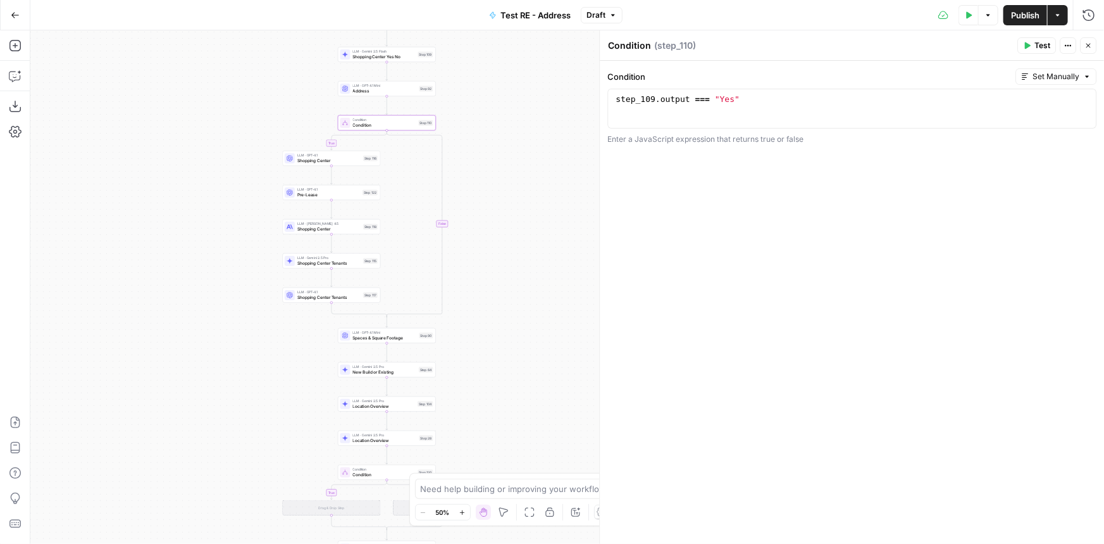
click at [636, 46] on textarea "Condition" at bounding box center [629, 45] width 43 height 13
type textarea "Restricted List"
click at [13, 43] on icon "button" at bounding box center [15, 45] width 13 height 13
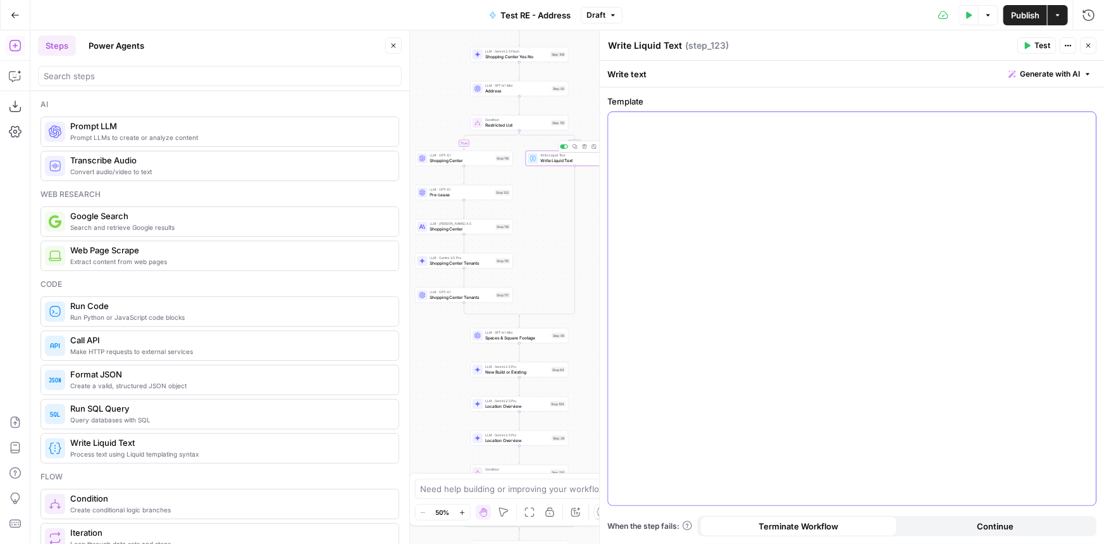
click at [653, 135] on div at bounding box center [852, 308] width 488 height 393
click at [1088, 47] on icon "button" at bounding box center [1089, 46] width 8 height 8
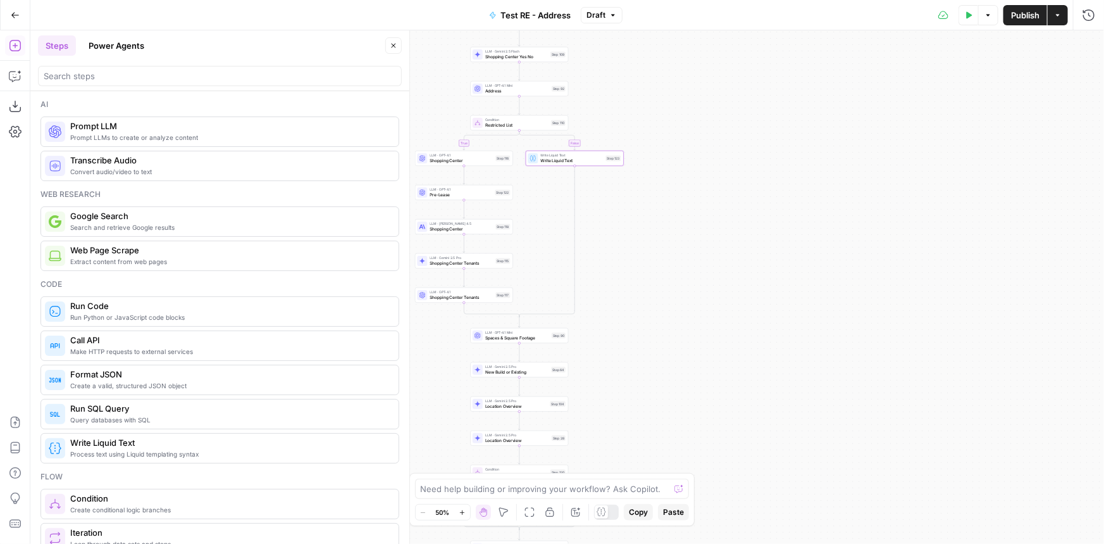
click at [392, 41] on button "Close" at bounding box center [393, 45] width 16 height 16
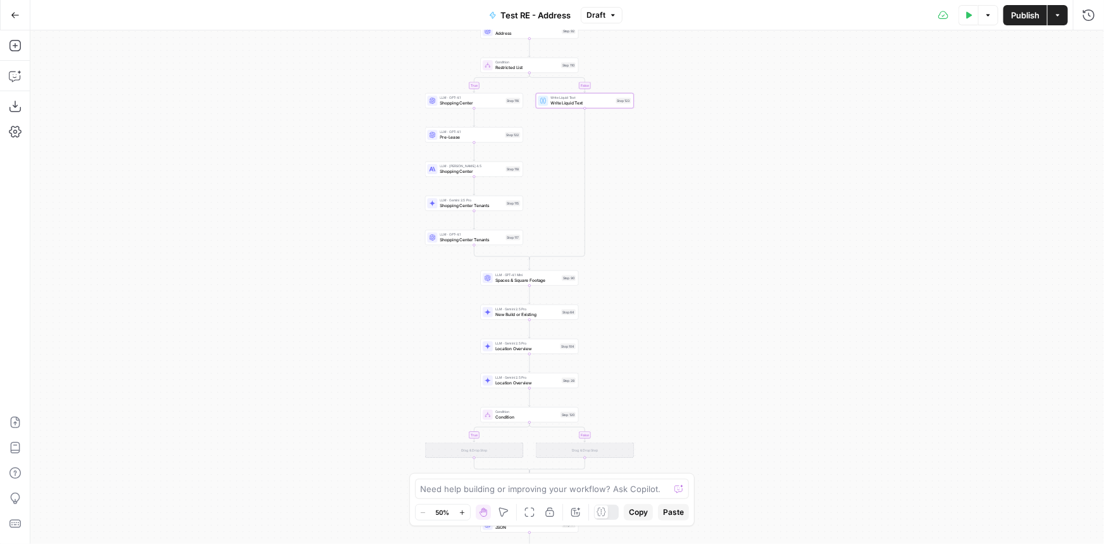
drag, startPoint x: 660, startPoint y: 315, endPoint x: 671, endPoint y: 247, distance: 68.6
click at [671, 247] on div "true true false false true false Workflow Input Settings Inputs LLM · Gemini 2.…" at bounding box center [567, 286] width 1074 height 513
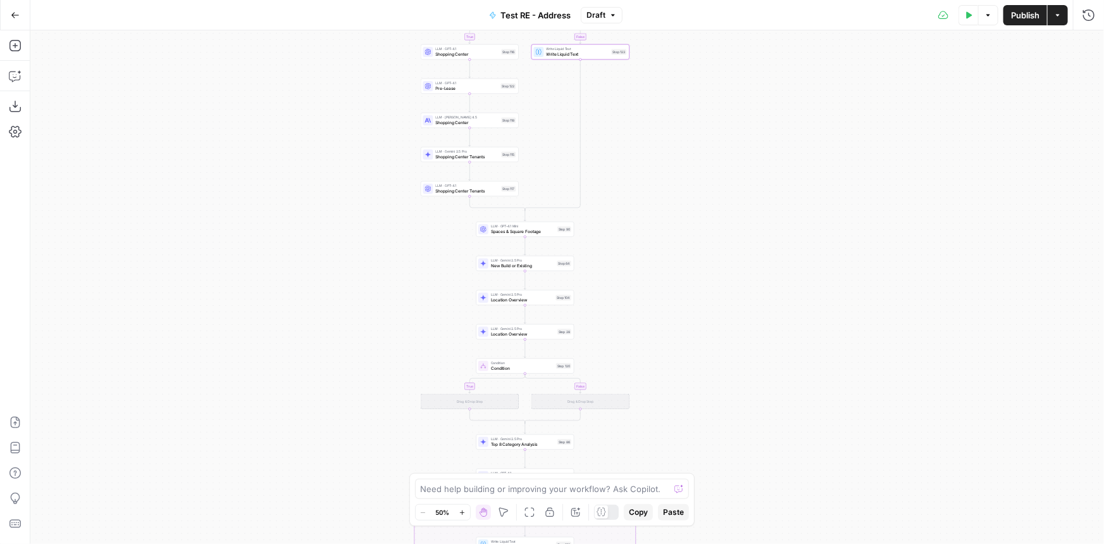
drag, startPoint x: 646, startPoint y: 363, endPoint x: 645, endPoint y: 357, distance: 6.4
click at [645, 357] on div "true true false false true false Workflow Input Settings Inputs LLM · Gemini 2.…" at bounding box center [567, 286] width 1074 height 513
click at [534, 355] on icon "button" at bounding box center [535, 354] width 5 height 5
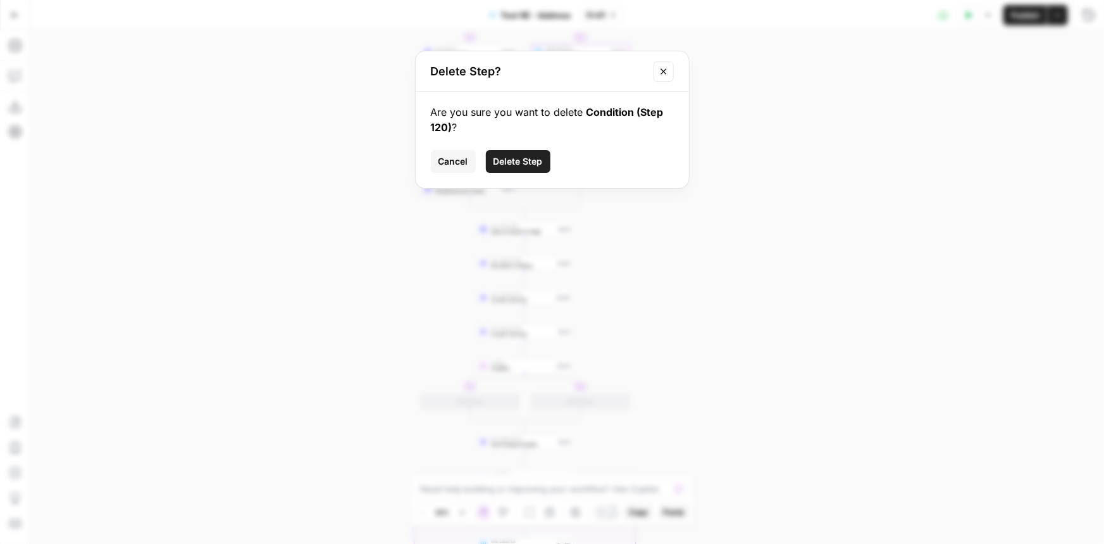
click at [535, 163] on span "Delete Step" at bounding box center [518, 161] width 49 height 13
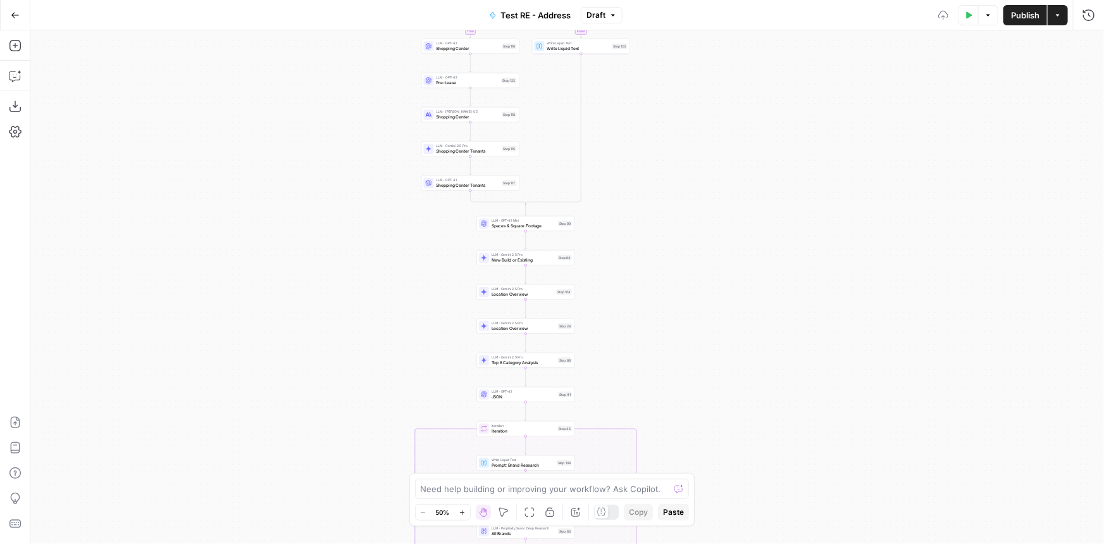
drag, startPoint x: 682, startPoint y: 348, endPoint x: 684, endPoint y: 235, distance: 112.7
click at [684, 235] on div "true true false false Workflow Input Settings Inputs LLM · Gemini 2.5 Pro PDF E…" at bounding box center [567, 286] width 1074 height 513
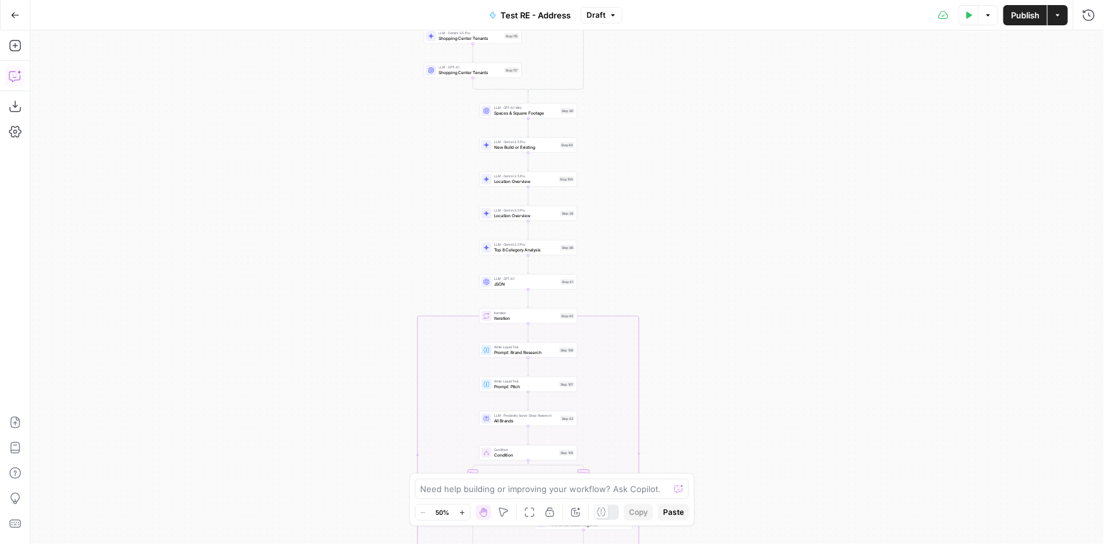
click at [14, 72] on icon "button" at bounding box center [14, 77] width 11 height 10
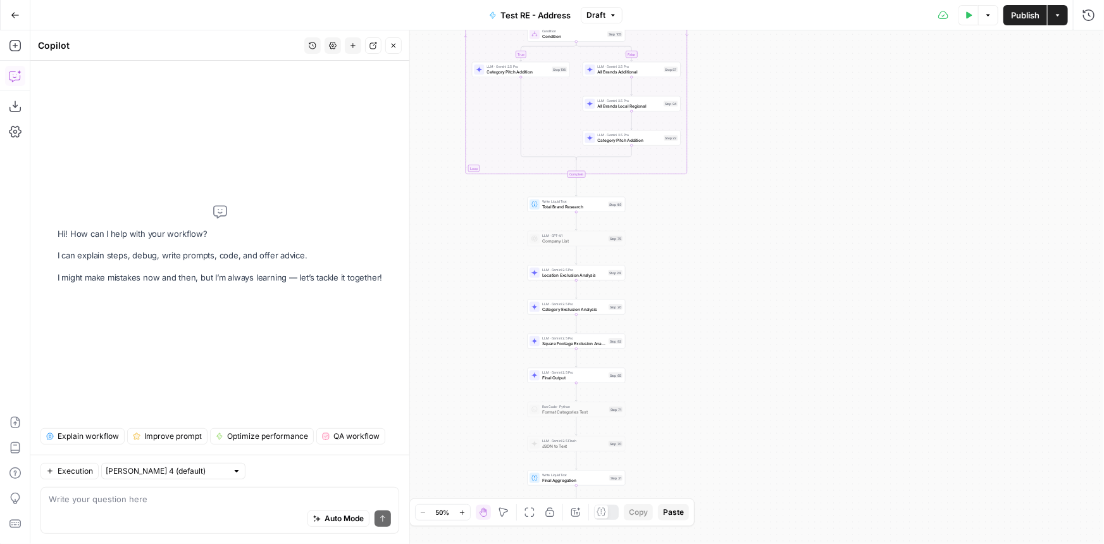
drag, startPoint x: 693, startPoint y: 377, endPoint x: 742, endPoint y: 419, distance: 64.2
click at [742, 419] on div "true true false false Workflow Input Settings Inputs LLM · Gemini 2.5 Pro PDF E…" at bounding box center [567, 286] width 1074 height 513
click at [1026, 21] on button "Publish" at bounding box center [1026, 15] width 44 height 20
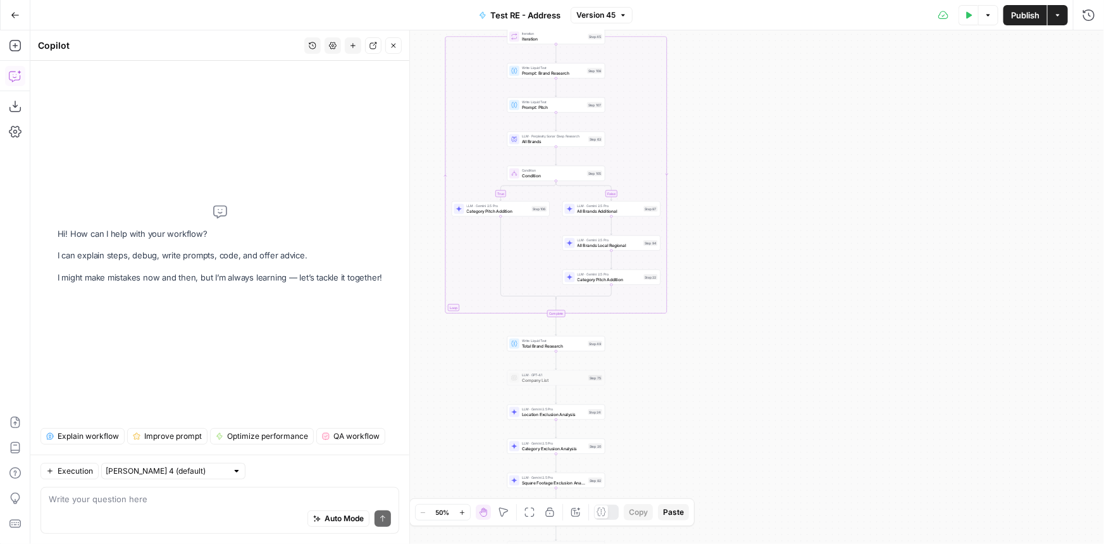
drag, startPoint x: 803, startPoint y: 138, endPoint x: 782, endPoint y: 277, distance: 140.8
click at [782, 277] on div "true true false false Workflow Input Settings Inputs LLM · Gemini 2.5 Pro PDF E…" at bounding box center [567, 286] width 1074 height 513
click at [1016, 21] on button "Publish" at bounding box center [1026, 15] width 44 height 20
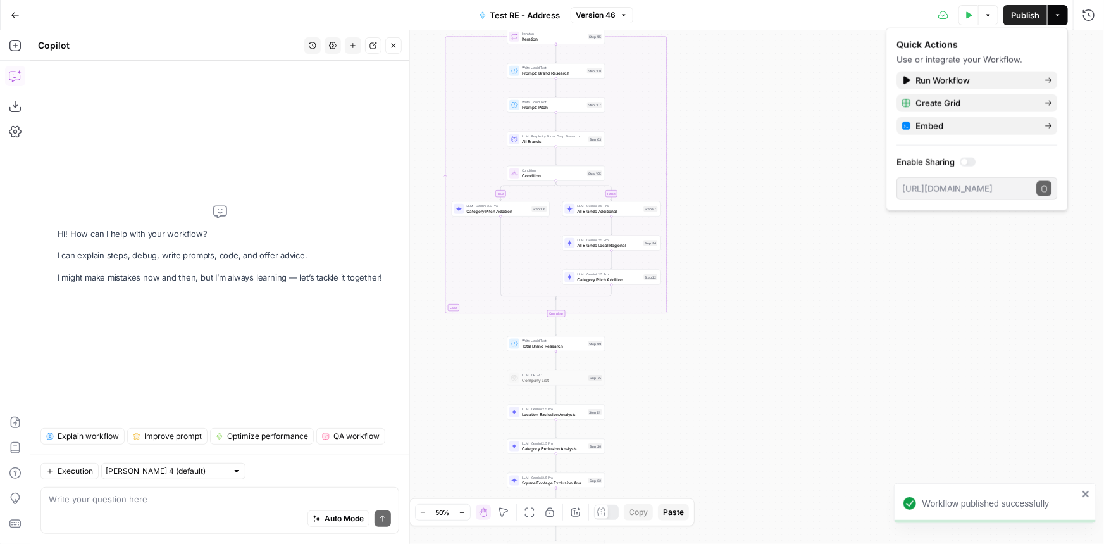
click at [1024, 18] on span "Publish" at bounding box center [1025, 15] width 28 height 13
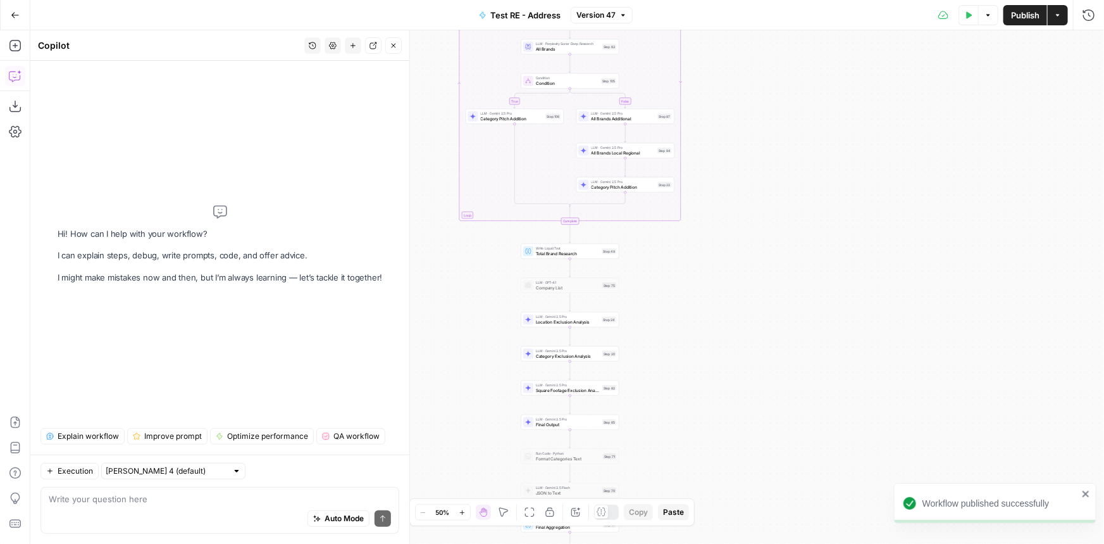
drag, startPoint x: 731, startPoint y: 365, endPoint x: 745, endPoint y: 272, distance: 93.4
click at [745, 272] on div "true true false false Workflow Input Settings Inputs LLM · Gemini 2.5 Pro PDF E…" at bounding box center [567, 286] width 1074 height 513
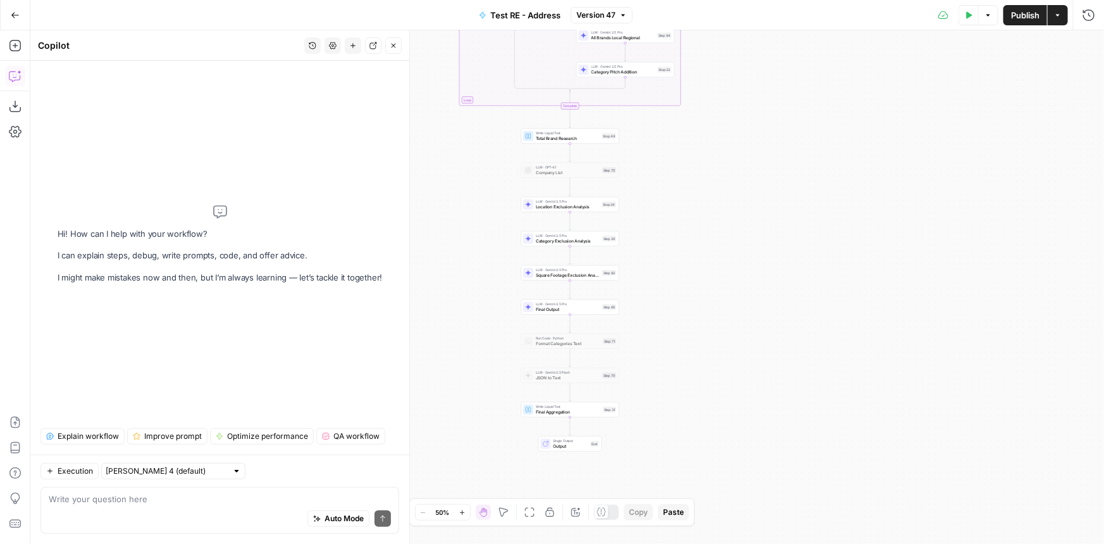
click at [397, 47] on icon "button" at bounding box center [394, 46] width 8 height 8
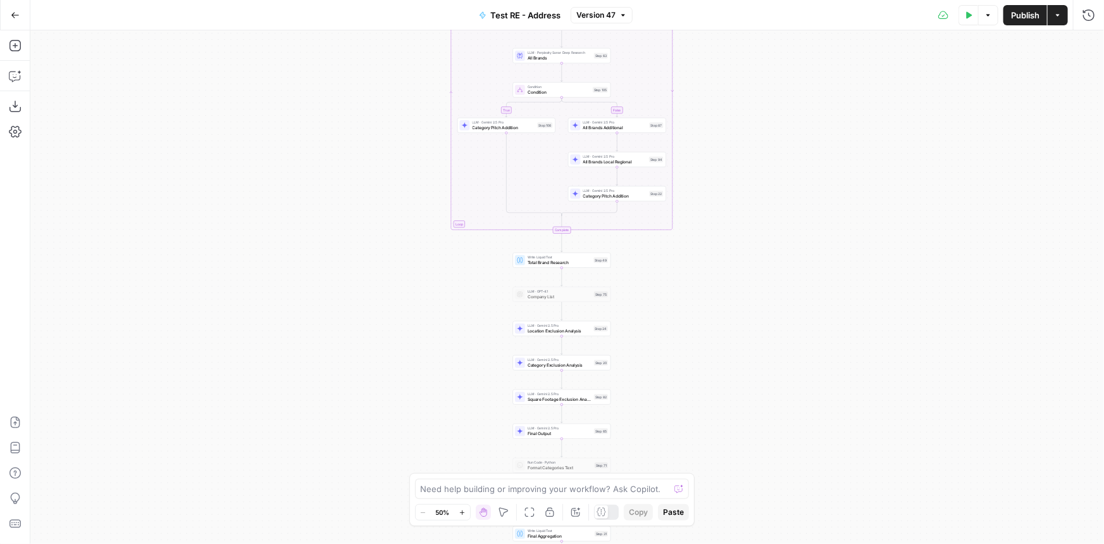
drag, startPoint x: 731, startPoint y: 203, endPoint x: 723, endPoint y: 327, distance: 124.3
click at [723, 327] on div "true true false false Workflow Input Settings Inputs LLM · Gemini 2.5 Pro PDF E…" at bounding box center [567, 286] width 1074 height 513
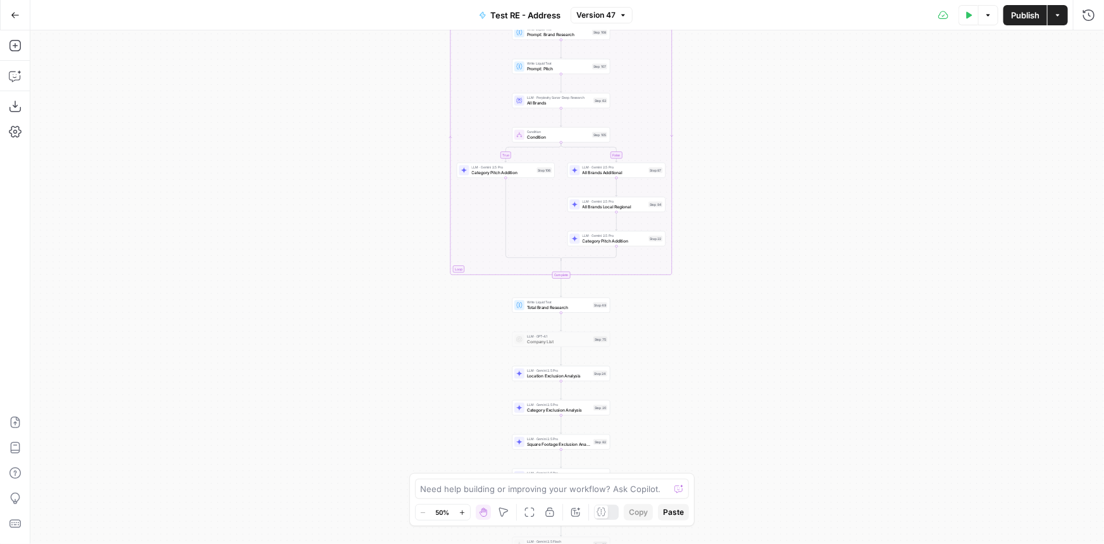
drag, startPoint x: 740, startPoint y: 232, endPoint x: 740, endPoint y: 285, distance: 53.2
click at [740, 285] on div "true true false false Workflow Input Settings Inputs LLM · Gemini 2.5 Pro PDF E…" at bounding box center [567, 286] width 1074 height 513
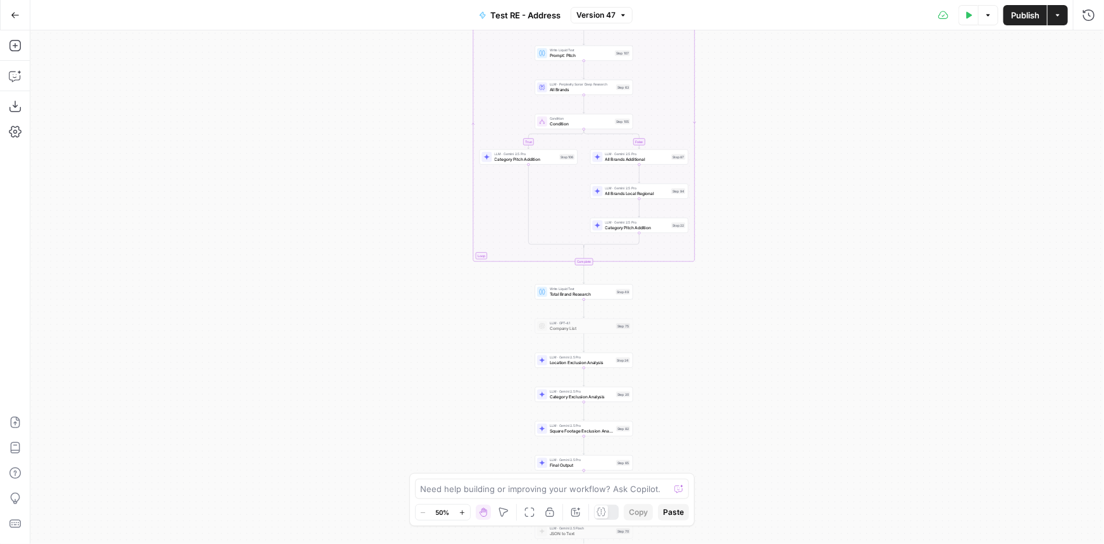
drag, startPoint x: 846, startPoint y: 253, endPoint x: 880, endPoint y: 170, distance: 89.1
click at [880, 170] on div "true true false false Workflow Input Settings Inputs LLM · Gemini 2.5 Pro PDF E…" at bounding box center [567, 286] width 1074 height 513
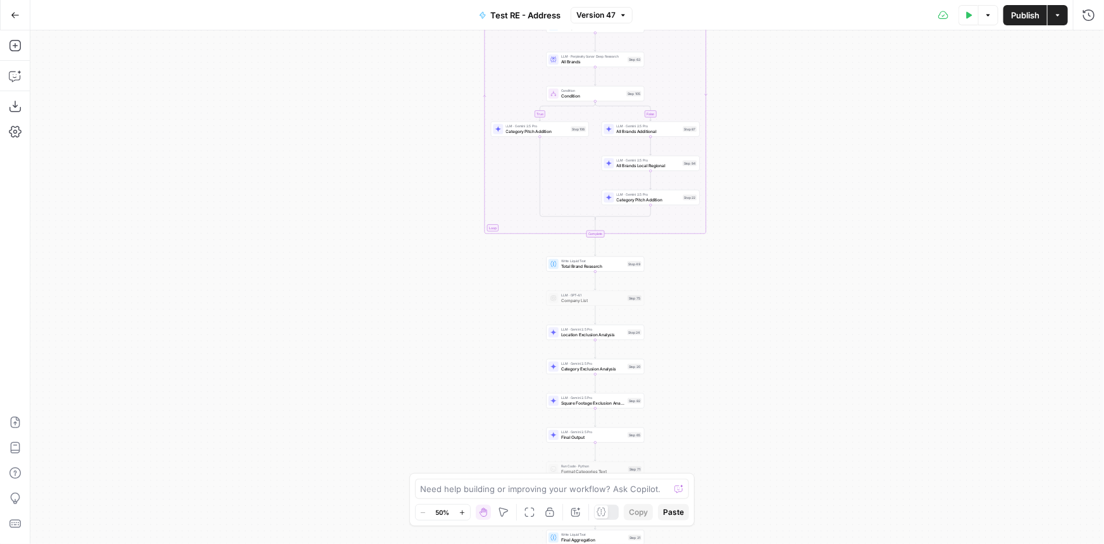
click at [12, 11] on icon "button" at bounding box center [15, 15] width 9 height 9
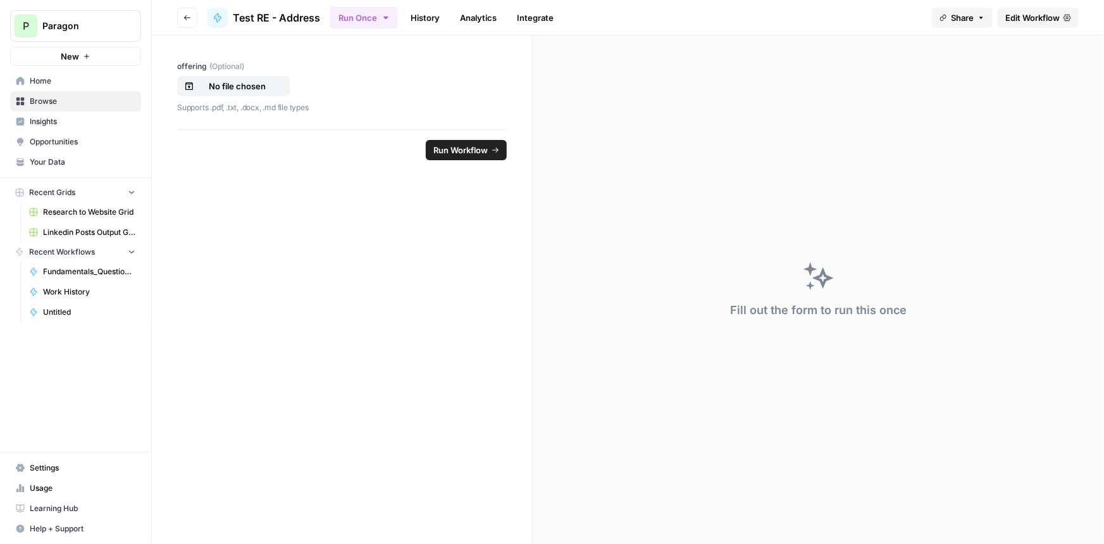
click at [190, 9] on button "Go back" at bounding box center [187, 18] width 20 height 20
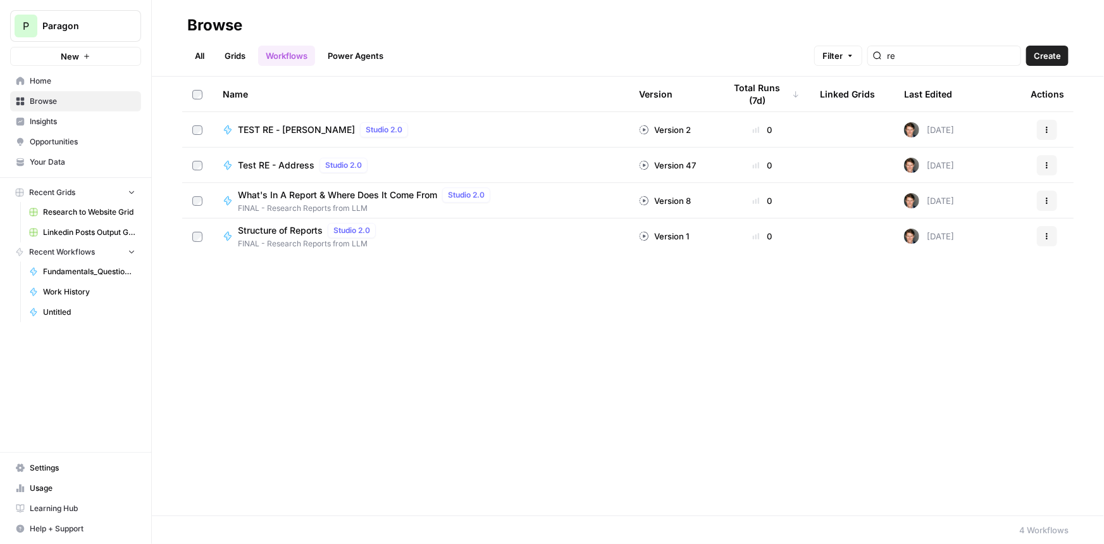
click at [1051, 168] on icon "button" at bounding box center [1048, 165] width 8 height 8
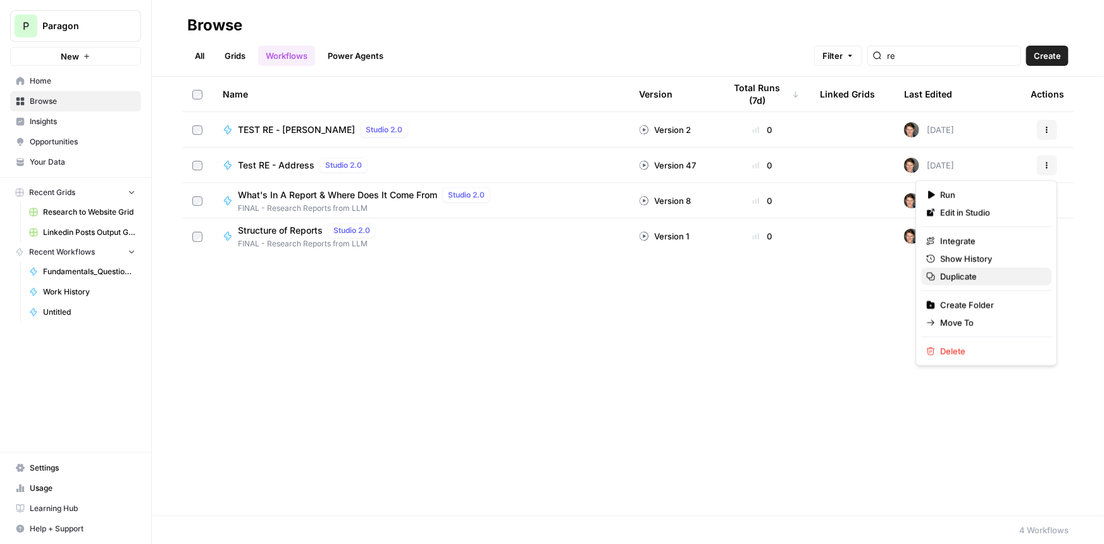
click at [971, 276] on span "Duplicate" at bounding box center [991, 276] width 101 height 13
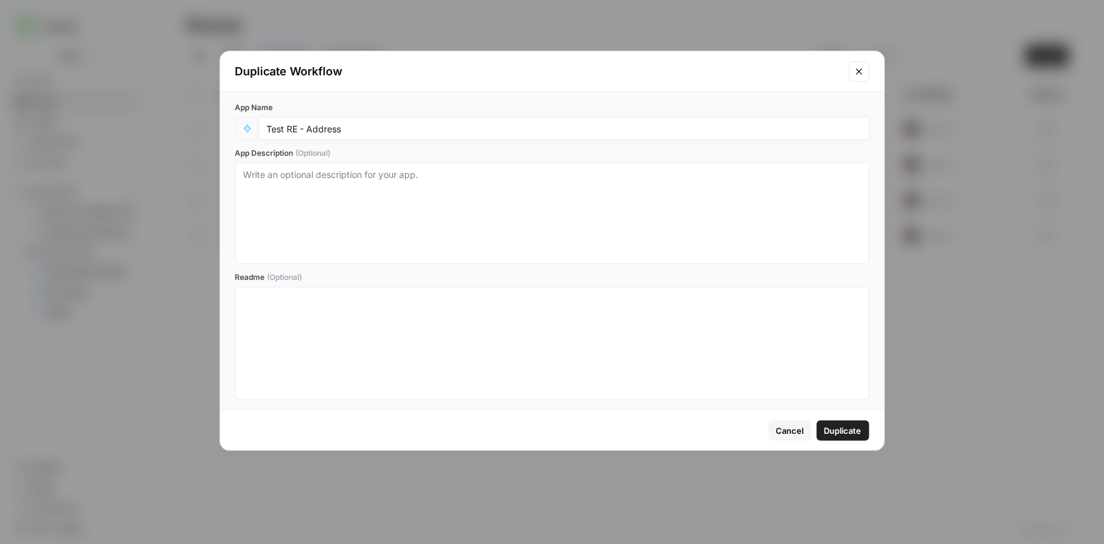
drag, startPoint x: 306, startPoint y: 127, endPoint x: 528, endPoint y: 145, distance: 222.9
click at [528, 145] on div "App Name Test RE - Address App Description (Optional) Readme (Optional)" at bounding box center [552, 251] width 665 height 318
type input "Test RE - Each Run Exclusions"
click at [846, 437] on button "Duplicate" at bounding box center [843, 430] width 53 height 20
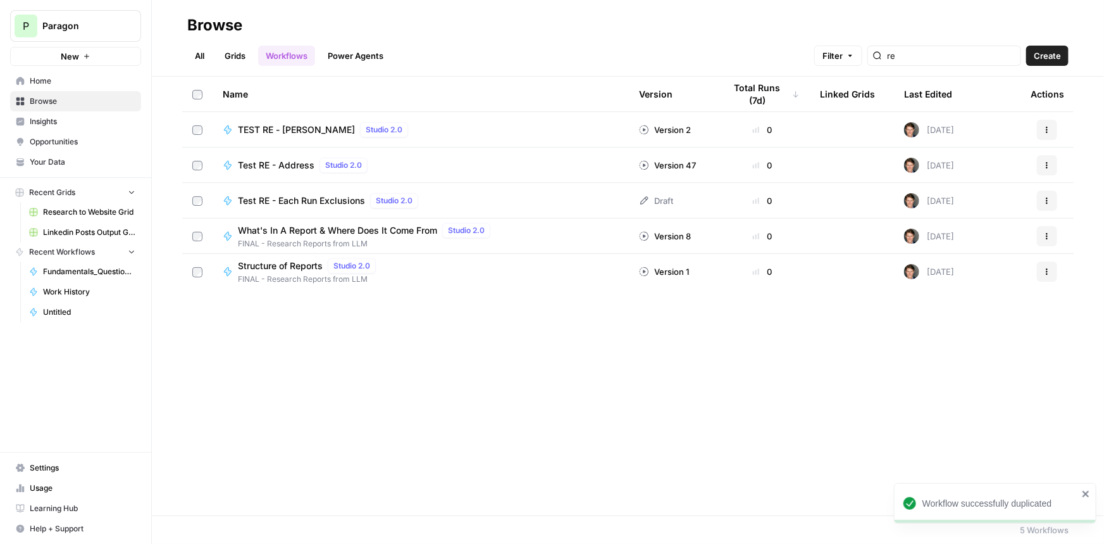
click at [1058, 167] on div "Actions" at bounding box center [1047, 165] width 33 height 20
click at [1054, 167] on button "Actions" at bounding box center [1047, 165] width 20 height 20
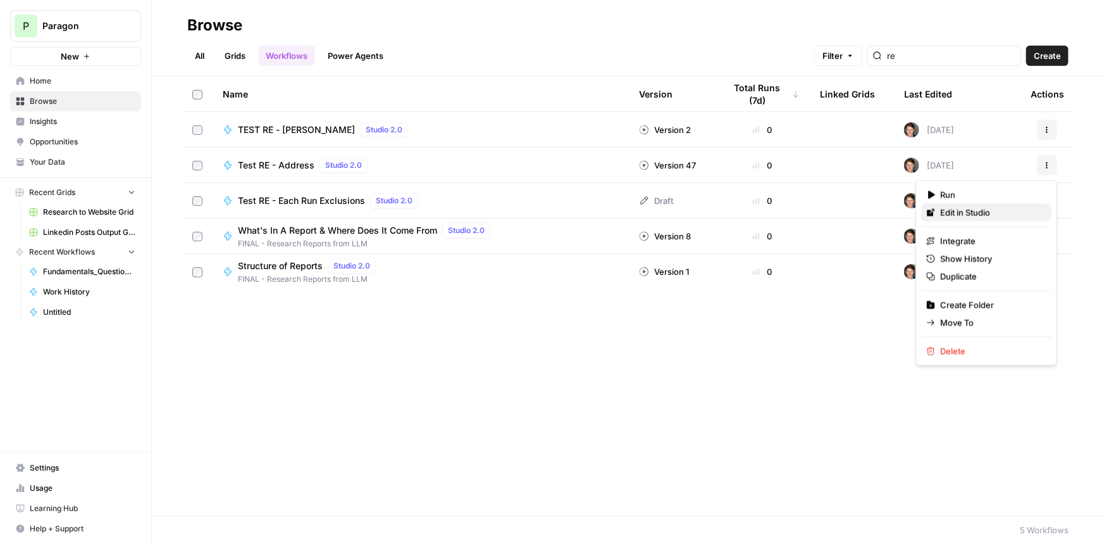
click at [978, 214] on span "Edit in Studio" at bounding box center [991, 212] width 101 height 13
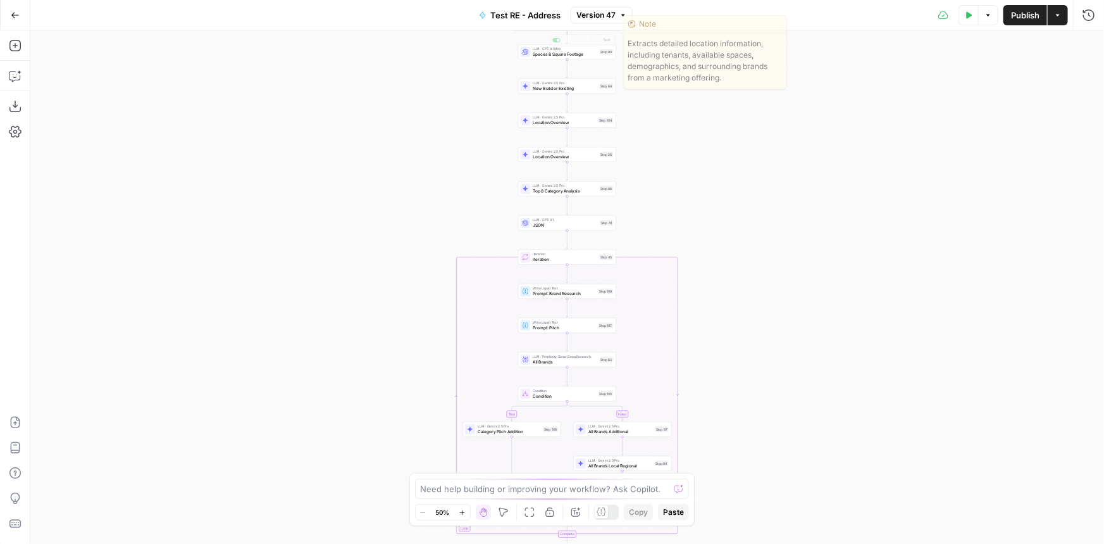
click at [536, 22] on button "Test RE - Address" at bounding box center [520, 15] width 97 height 20
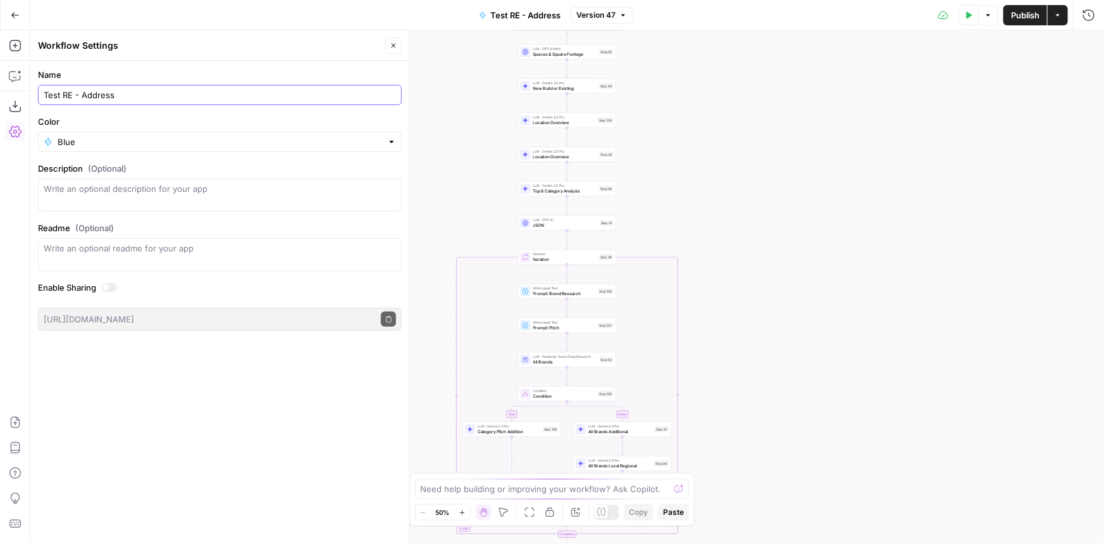
drag, startPoint x: 85, startPoint y: 92, endPoint x: 181, endPoint y: 115, distance: 98.9
click at [181, 115] on form "Name Test RE - Address Color Blue Description (Optional) Readme (Optional) Writ…" at bounding box center [219, 199] width 379 height 277
type input "Test RE - Aggregate"
click at [1016, 12] on span "Publish" at bounding box center [1025, 15] width 28 height 13
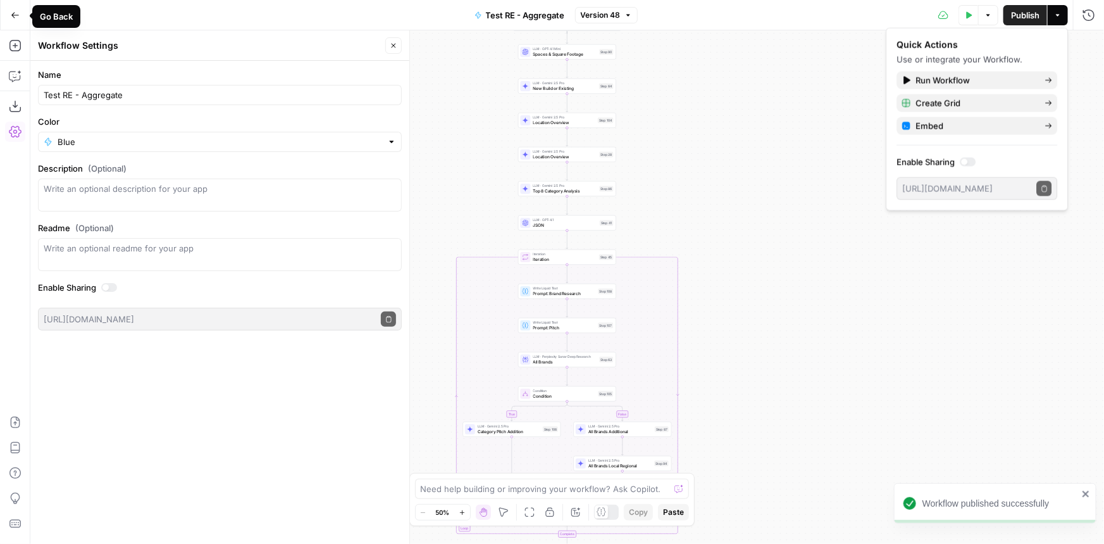
click at [17, 12] on icon "button" at bounding box center [15, 15] width 9 height 9
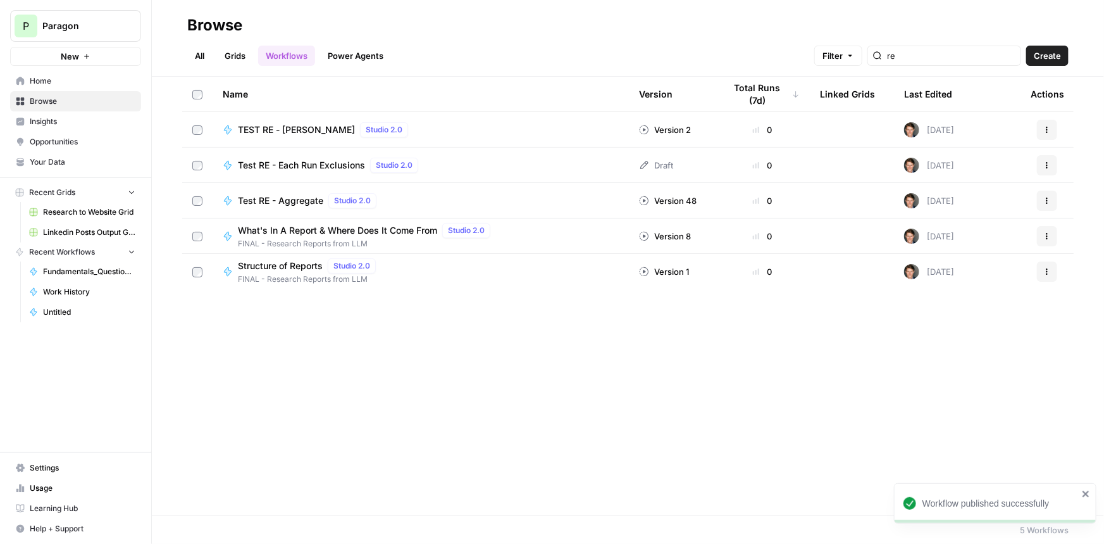
click at [301, 199] on span "Test RE - Aggregate" at bounding box center [280, 200] width 85 height 13
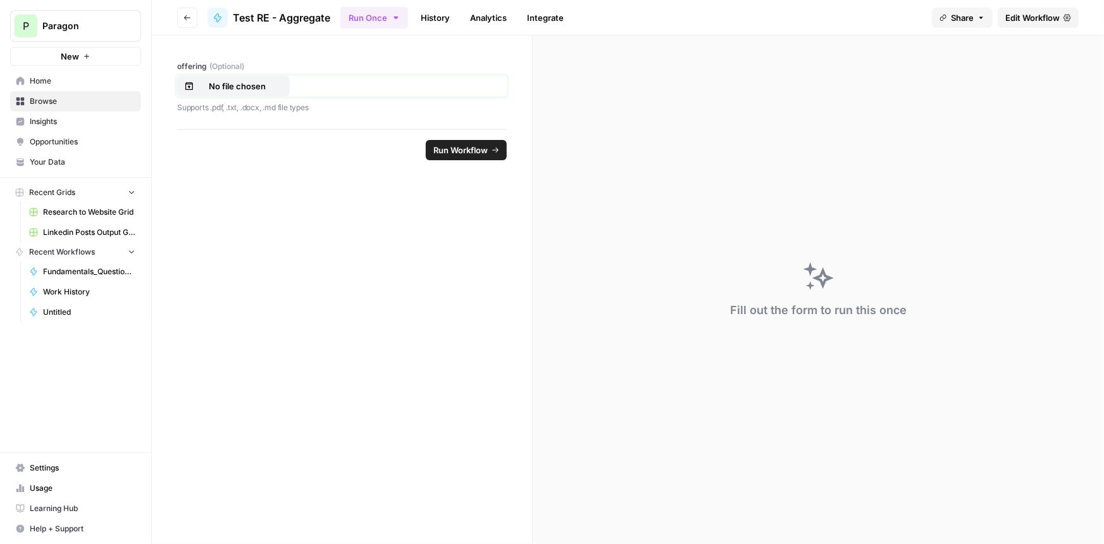
click at [253, 77] on button "No file chosen" at bounding box center [233, 86] width 113 height 20
click at [455, 151] on span "Run Workflow" at bounding box center [461, 150] width 54 height 13
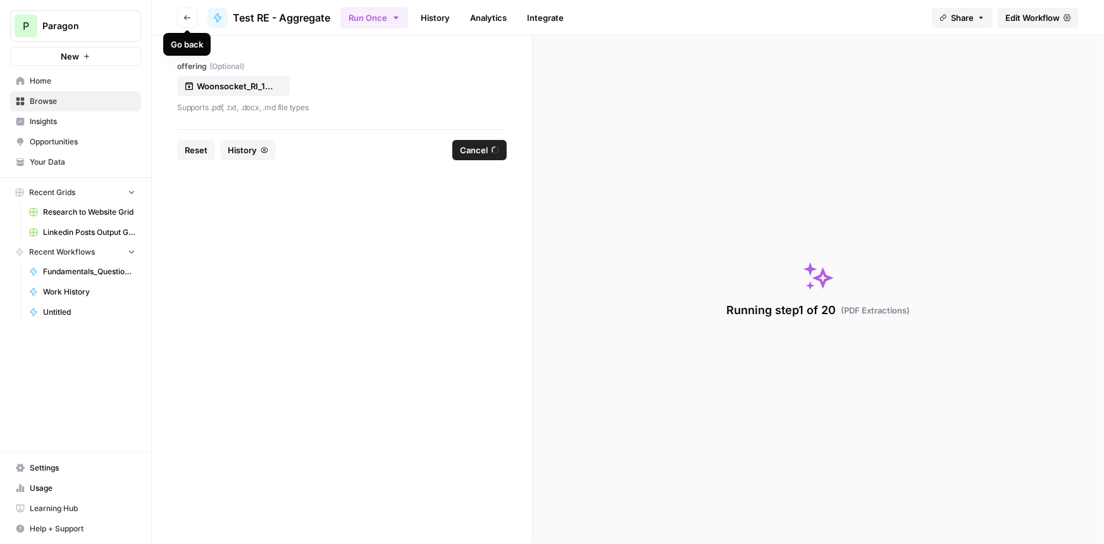
click at [188, 18] on icon "button" at bounding box center [188, 18] width 8 height 8
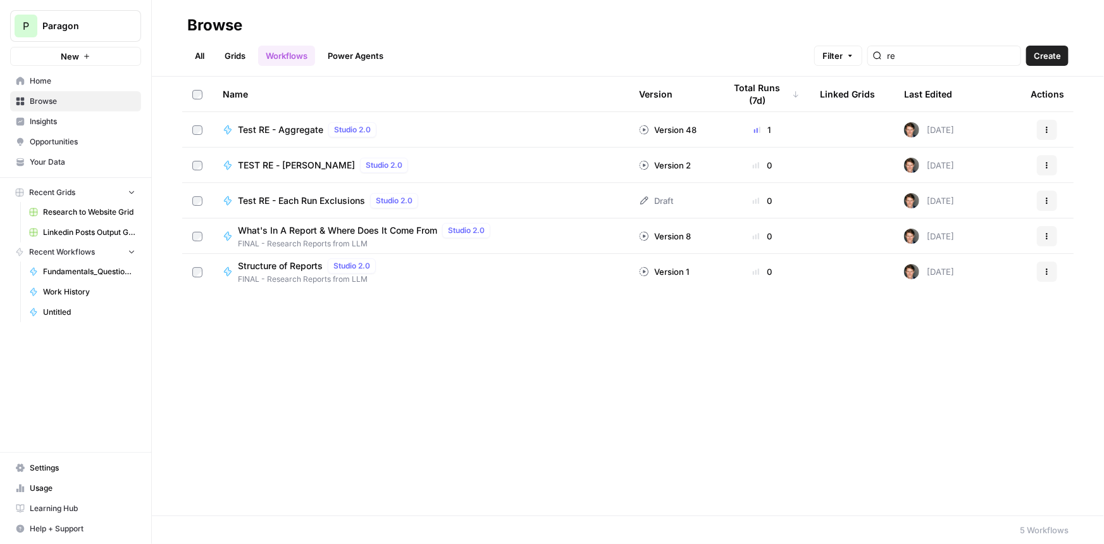
click at [342, 201] on span "Test RE - Each Run Exclusions" at bounding box center [301, 200] width 127 height 13
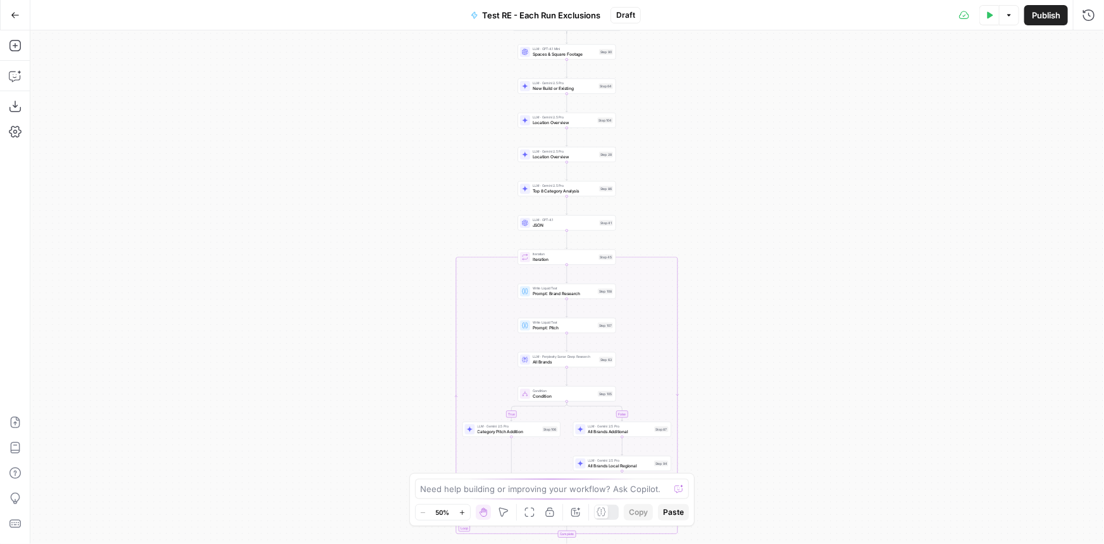
drag, startPoint x: 779, startPoint y: 136, endPoint x: 775, endPoint y: 118, distance: 18.7
click at [775, 116] on div "true false true false Workflow Input Settings Inputs LLM · Gemini 2.5 Pro PDF E…" at bounding box center [567, 286] width 1074 height 513
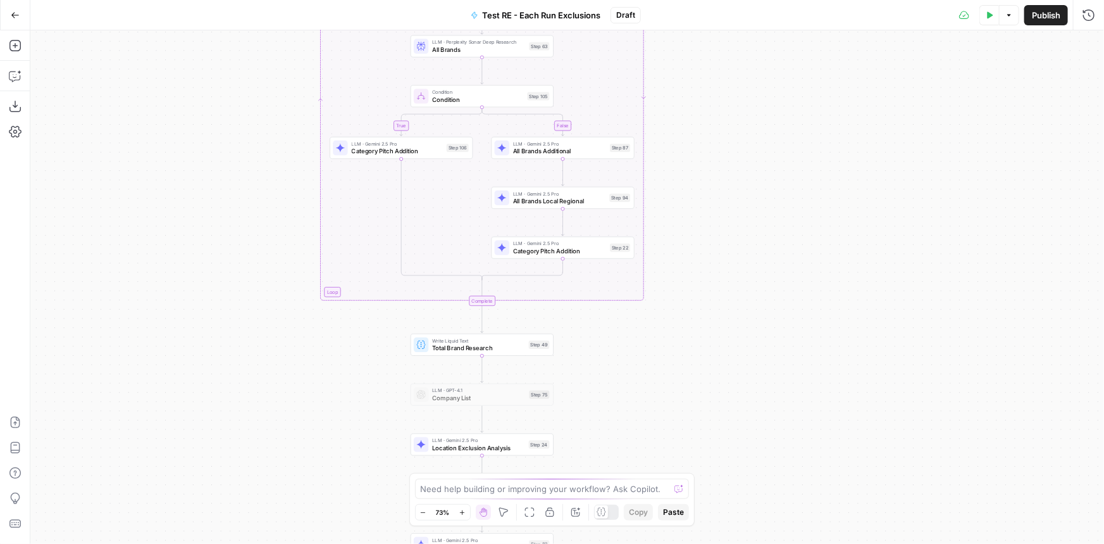
drag, startPoint x: 732, startPoint y: 359, endPoint x: 759, endPoint y: 237, distance: 125.0
click at [759, 236] on div "true false true false Workflow Input Settings Inputs LLM · Gemini 2.5 Pro PDF E…" at bounding box center [567, 286] width 1074 height 513
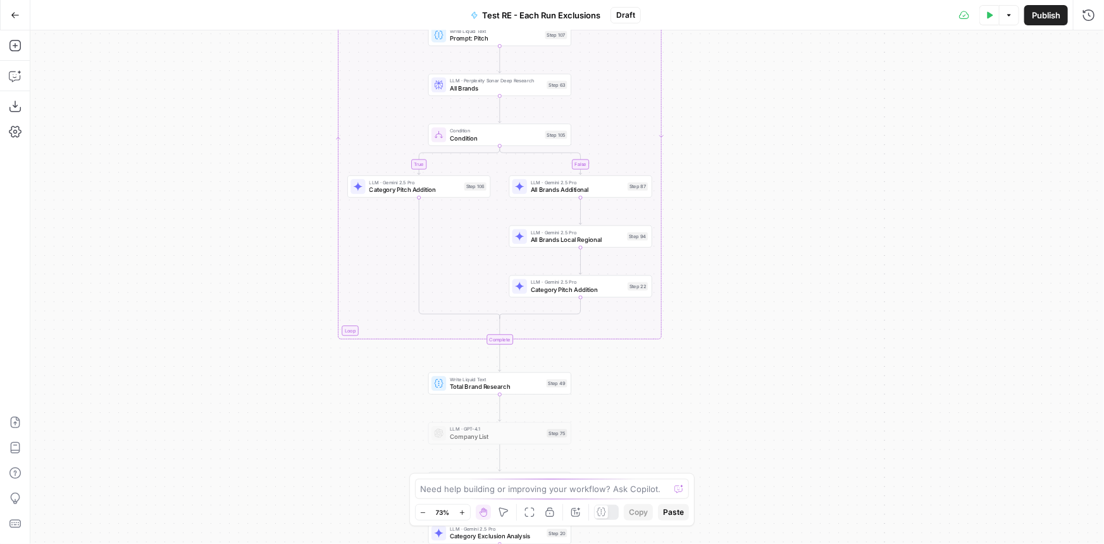
drag, startPoint x: 728, startPoint y: 198, endPoint x: 732, endPoint y: 316, distance: 118.4
click at [732, 316] on div "true false true false Workflow Input Settings Inputs LLM · Gemini 2.5 Pro PDF E…" at bounding box center [567, 286] width 1074 height 513
click at [513, 376] on span "Write Liquid Text" at bounding box center [496, 379] width 93 height 8
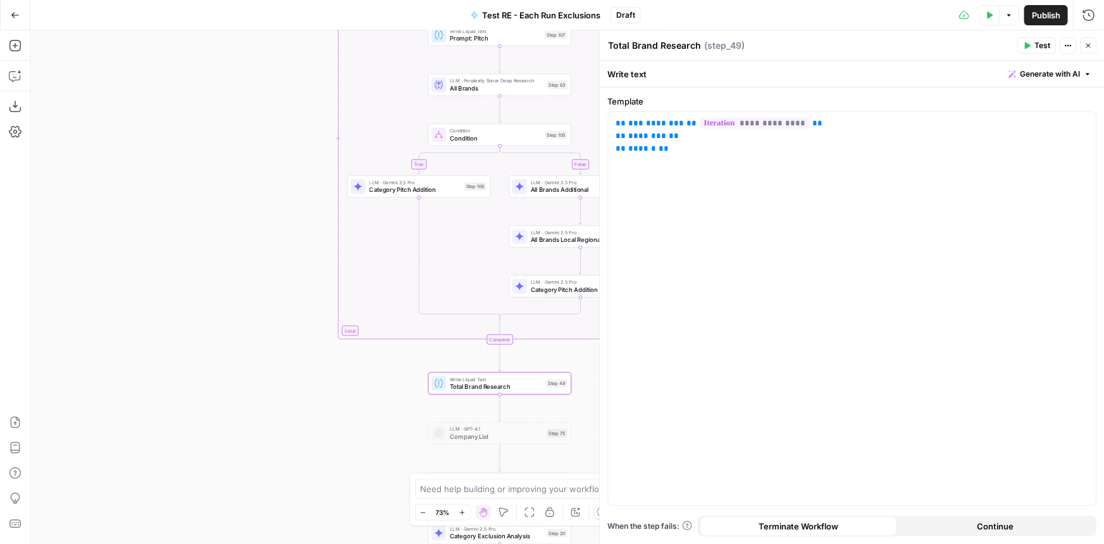
click at [1084, 46] on button "Close" at bounding box center [1088, 45] width 16 height 16
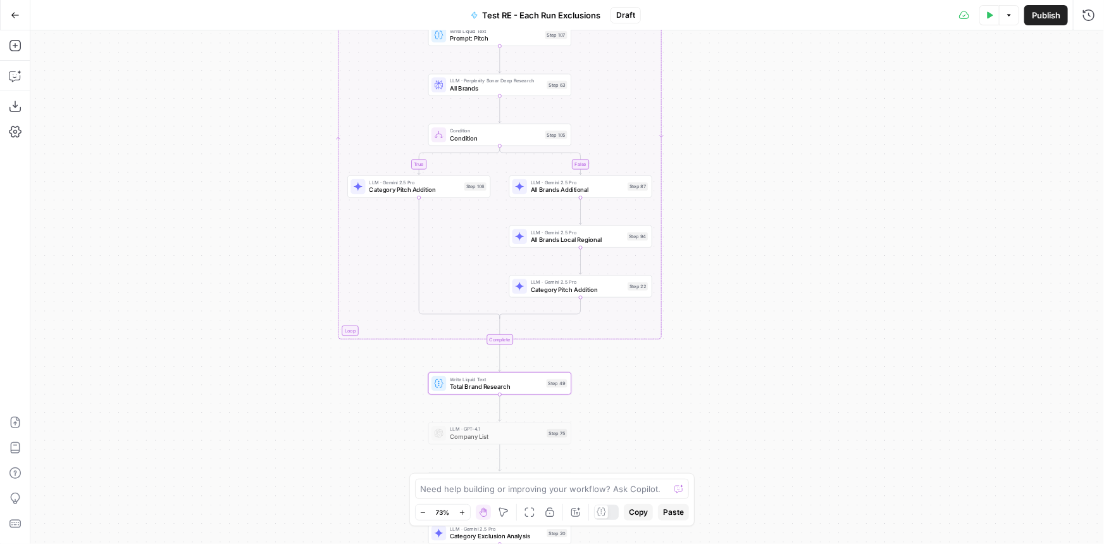
drag, startPoint x: 826, startPoint y: 201, endPoint x: 830, endPoint y: 241, distance: 40.1
click at [830, 241] on div "true false true false Workflow Input Settings Inputs LLM · Gemini 2.5 Pro PDF E…" at bounding box center [567, 286] width 1074 height 513
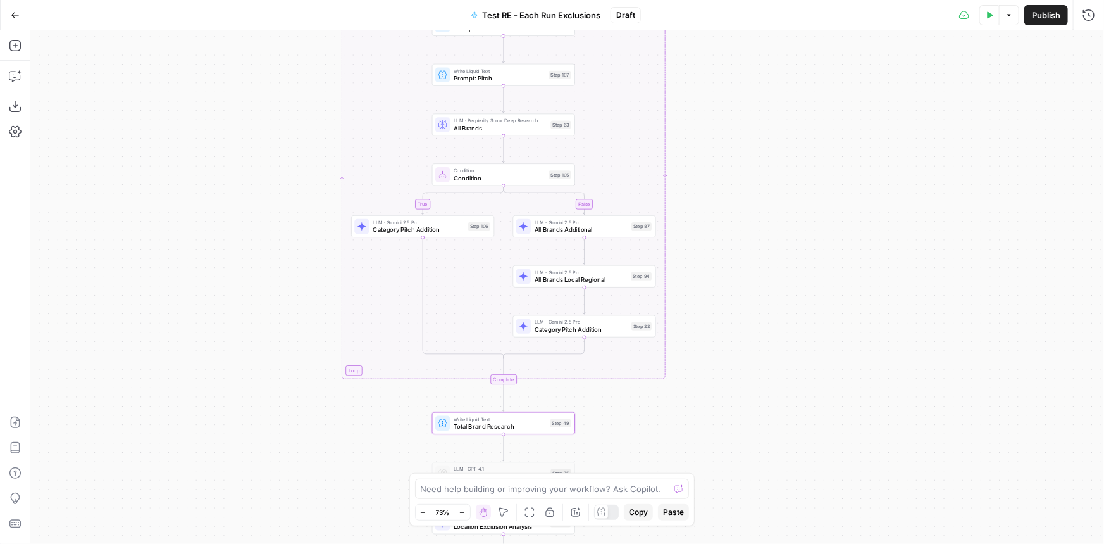
click at [530, 182] on div "Condition Condition Step 105 Copy step Delete step Add Note Test" at bounding box center [503, 174] width 143 height 22
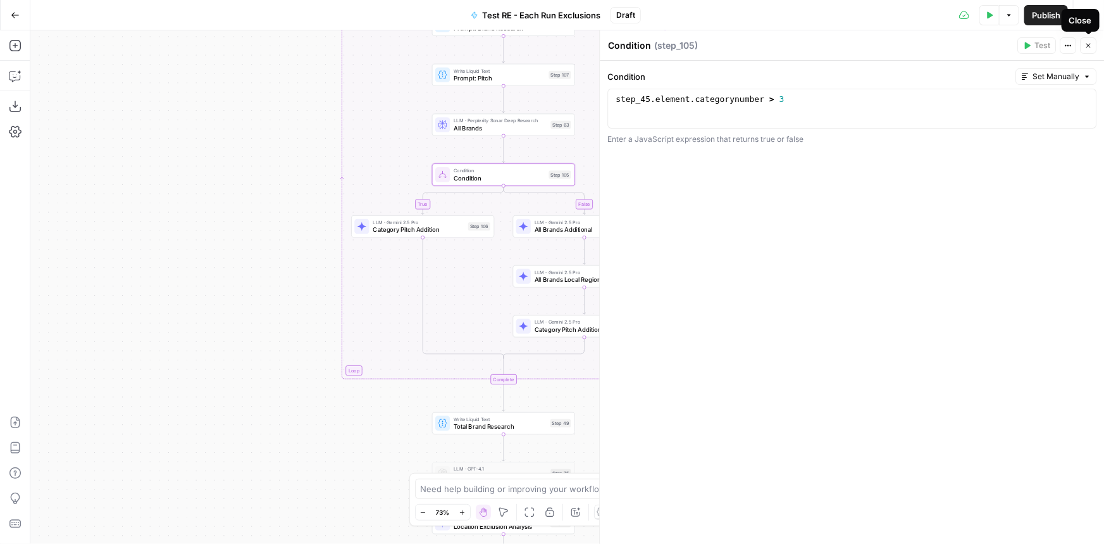
click at [1091, 47] on icon "button" at bounding box center [1089, 46] width 8 height 8
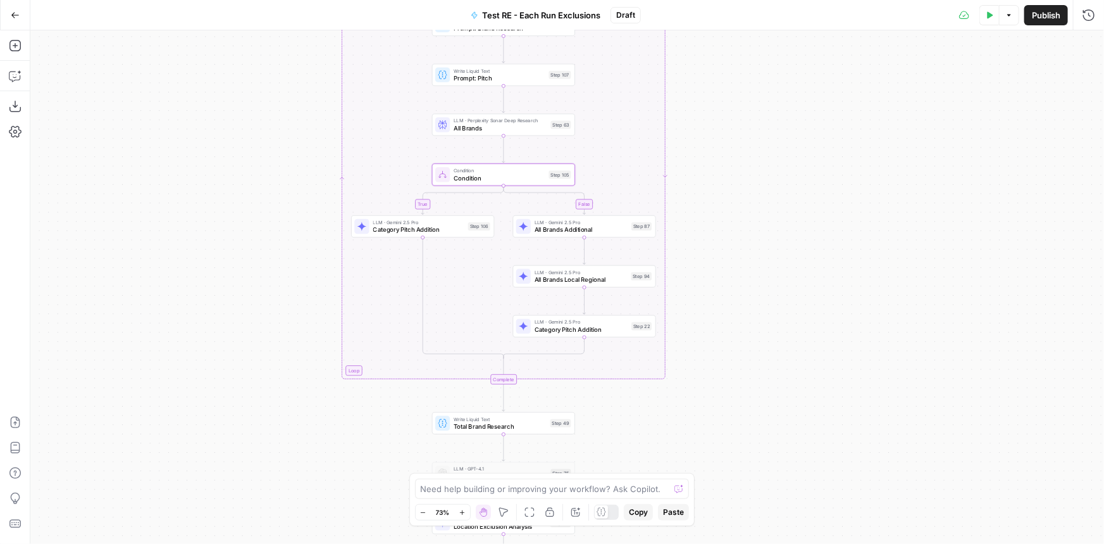
drag, startPoint x: 753, startPoint y: 242, endPoint x: 751, endPoint y: 293, distance: 50.7
click at [751, 293] on div "true false true false Workflow Input Settings Inputs LLM · Gemini 2.5 Pro PDF E…" at bounding box center [567, 286] width 1074 height 513
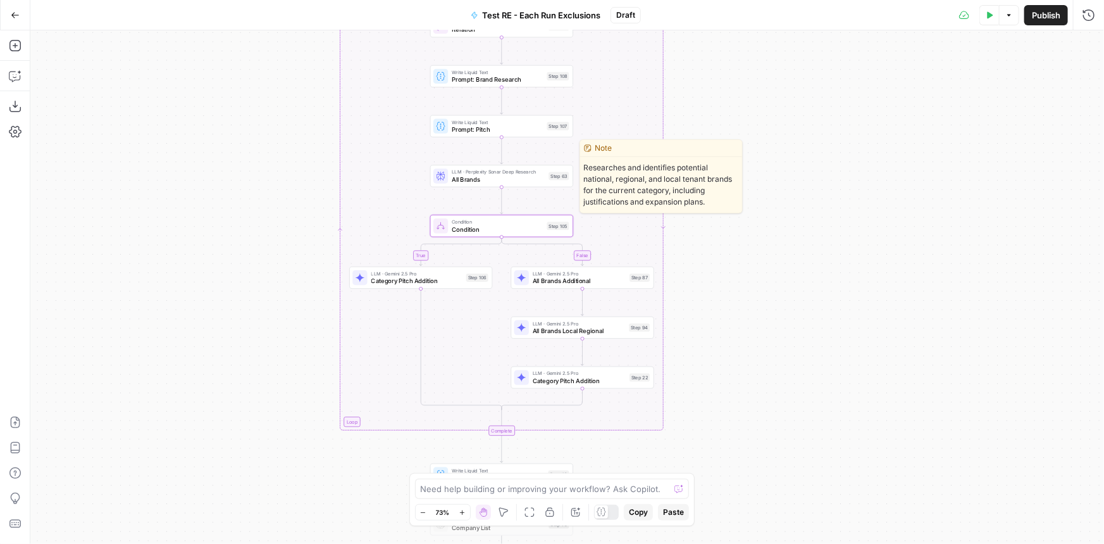
click at [534, 179] on span "All Brands" at bounding box center [498, 179] width 93 height 9
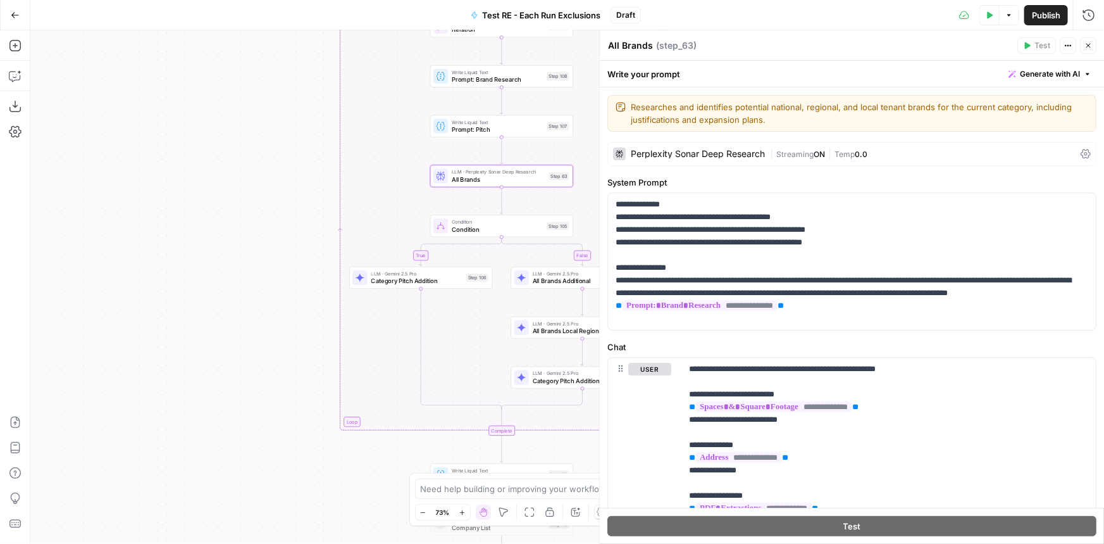
click at [1090, 39] on button "Close" at bounding box center [1088, 45] width 16 height 16
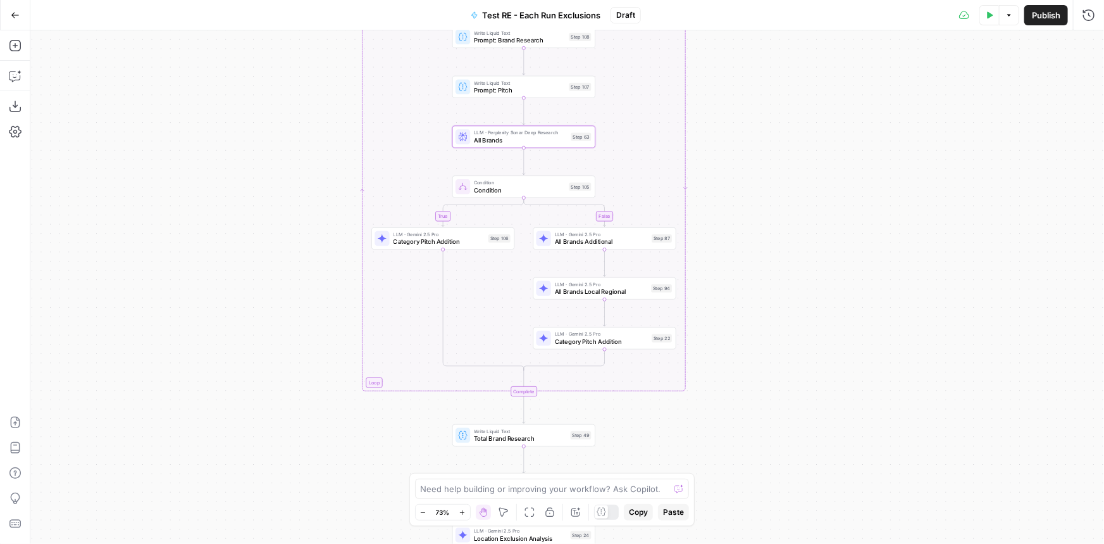
drag, startPoint x: 773, startPoint y: 188, endPoint x: 796, endPoint y: 73, distance: 117.4
click at [796, 73] on div "true false true false Workflow Input Settings Inputs LLM · Gemini 2.5 Pro PDF E…" at bounding box center [567, 286] width 1074 height 513
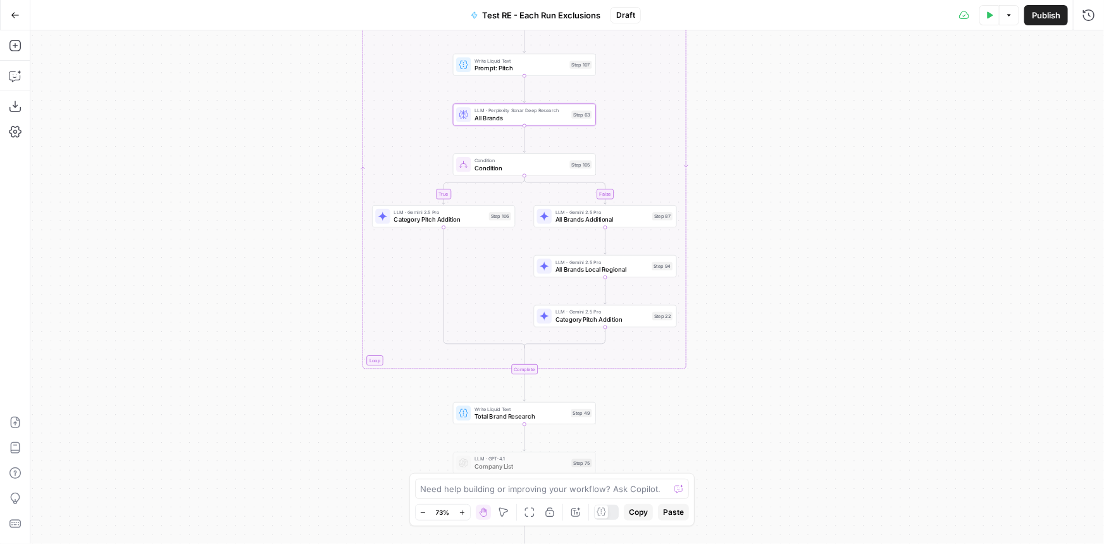
click at [413, 223] on span "Category Pitch Addition" at bounding box center [439, 219] width 91 height 9
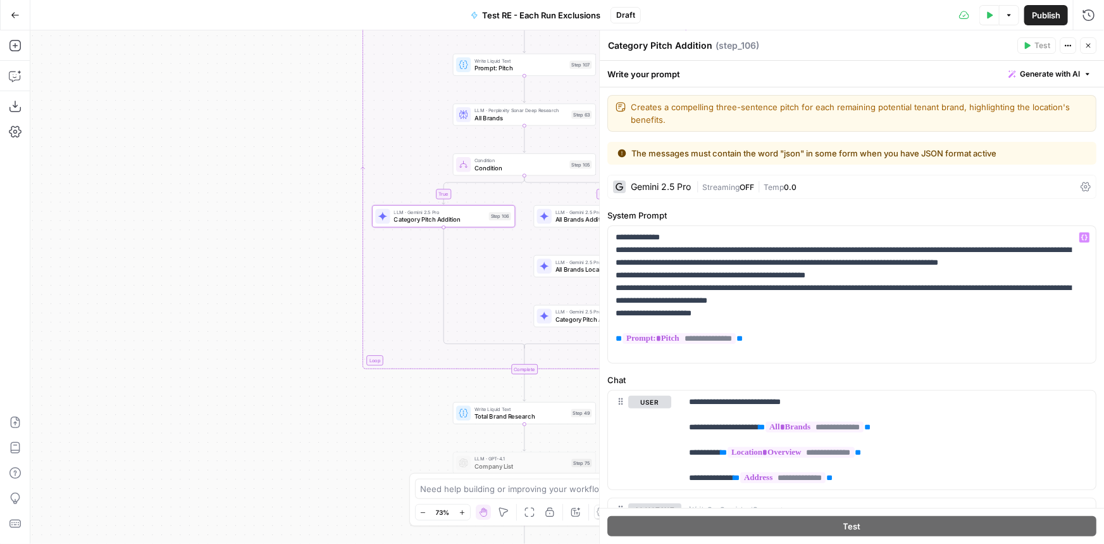
scroll to position [57, 0]
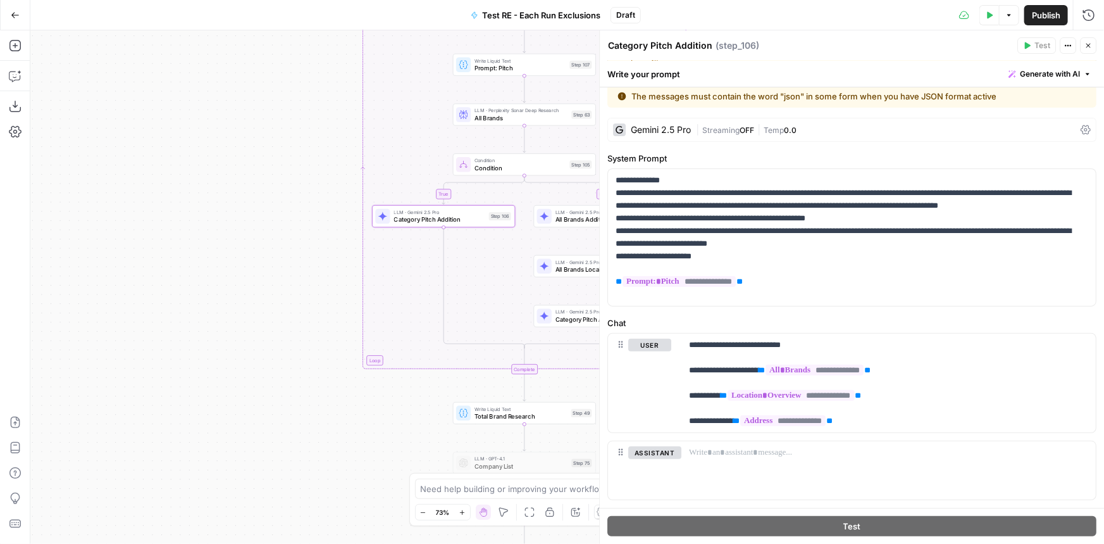
click at [498, 66] on span "Prompt: Pitch" at bounding box center [520, 67] width 91 height 9
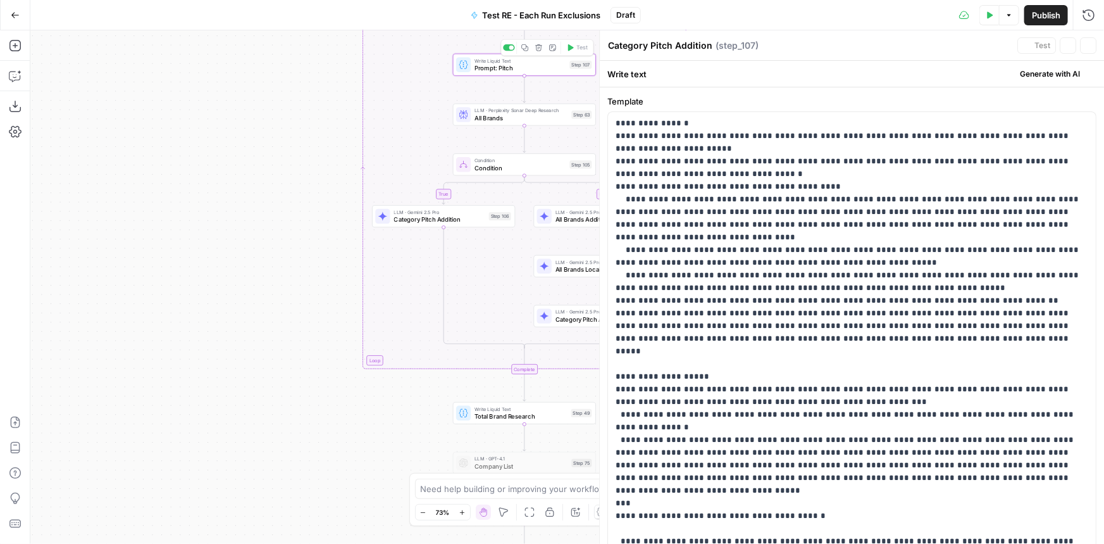
type textarea "Prompt: Pitch"
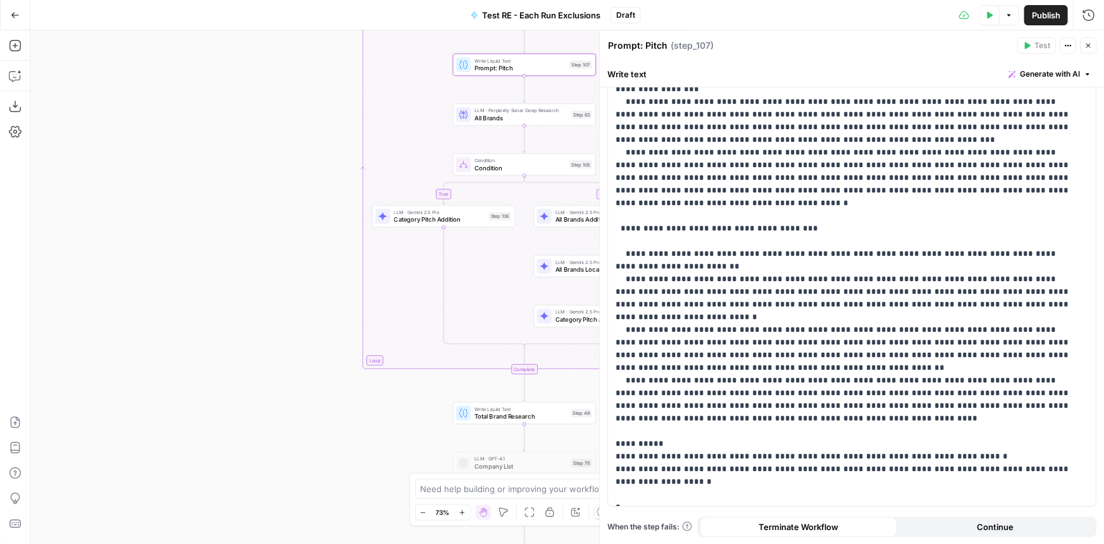
scroll to position [1303, 0]
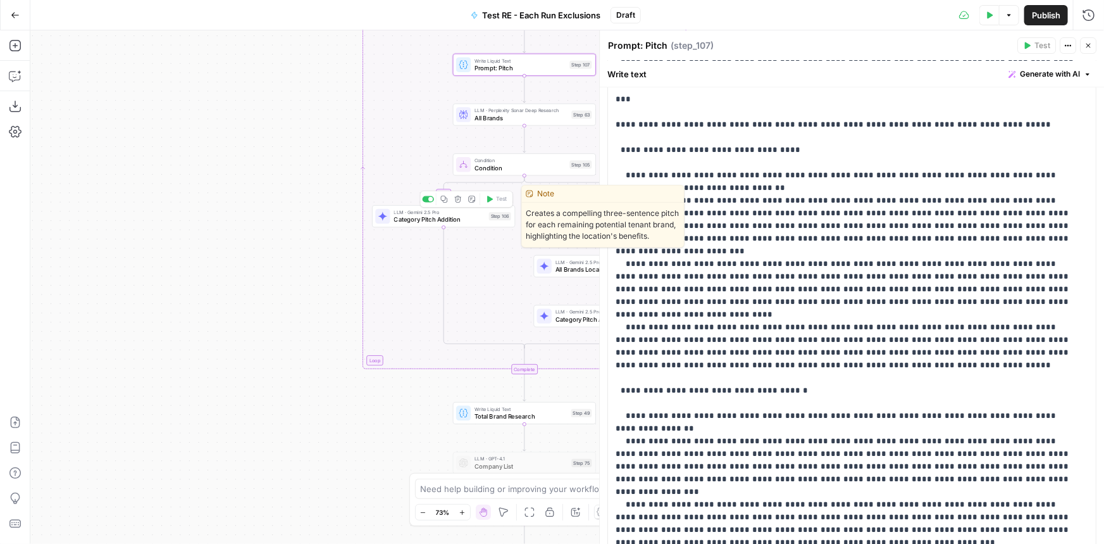
click at [397, 219] on span "Category Pitch Addition" at bounding box center [439, 219] width 91 height 9
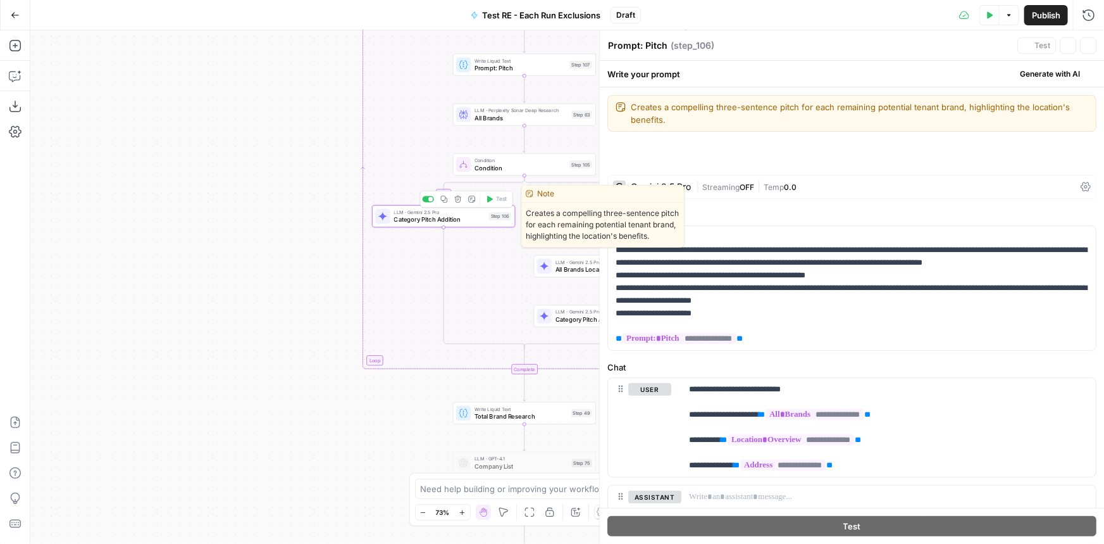
type textarea "Category Pitch Addition"
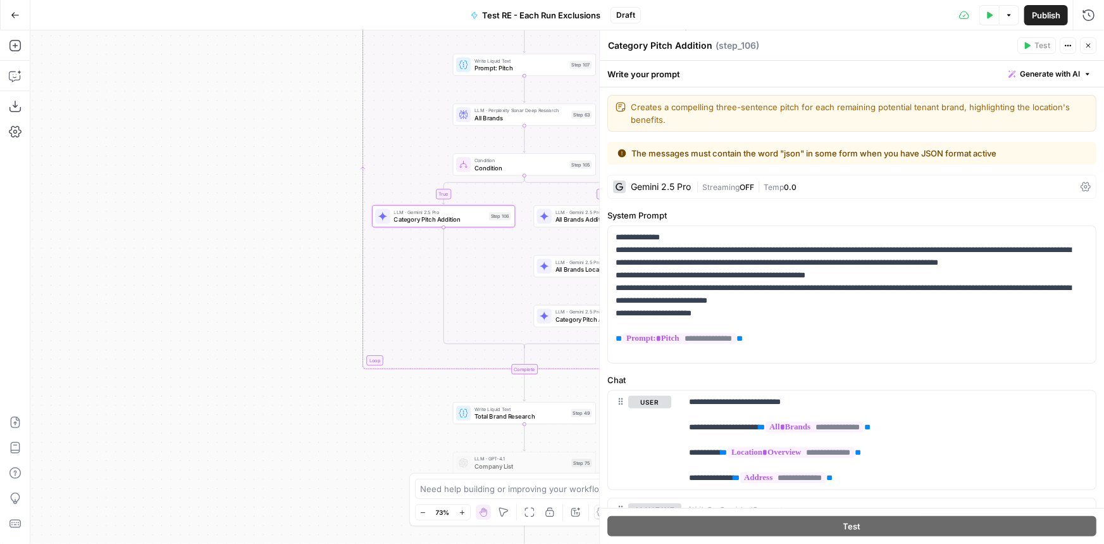
click at [1089, 51] on button "Close" at bounding box center [1088, 45] width 16 height 16
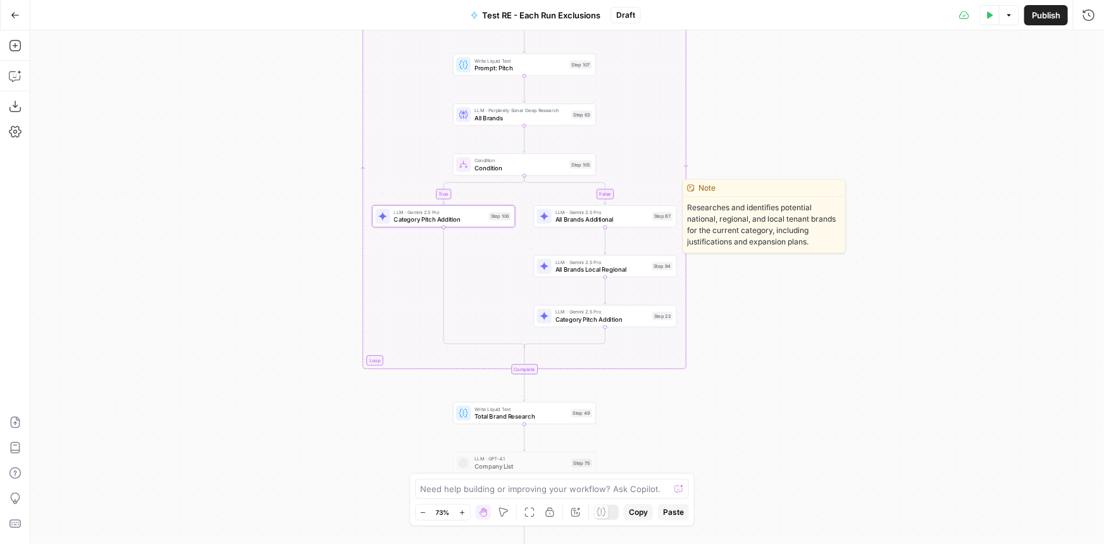
click at [627, 222] on span "All Brands Additional" at bounding box center [602, 219] width 93 height 9
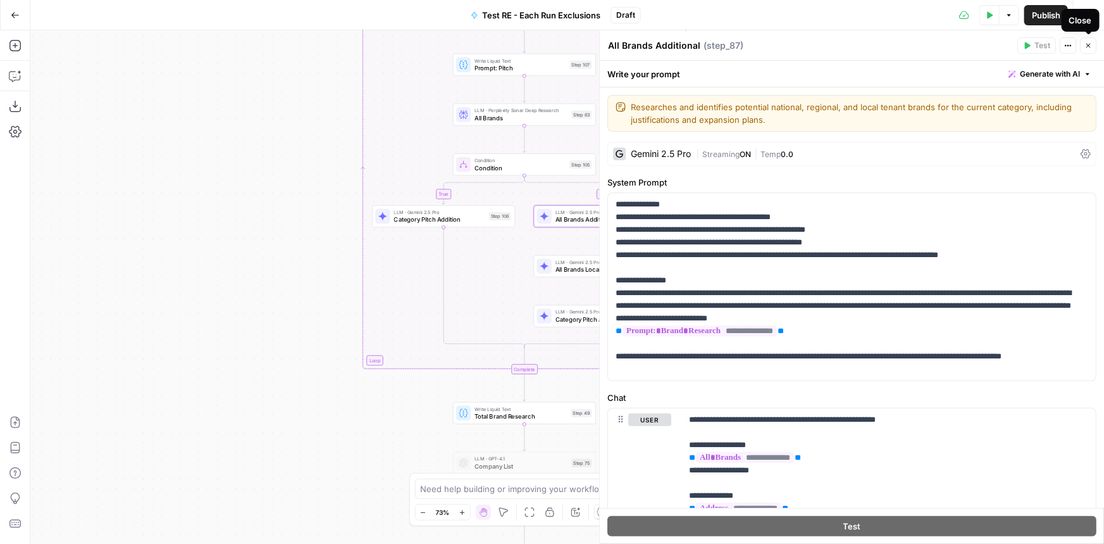
click at [1087, 40] on button "Close" at bounding box center [1088, 45] width 16 height 16
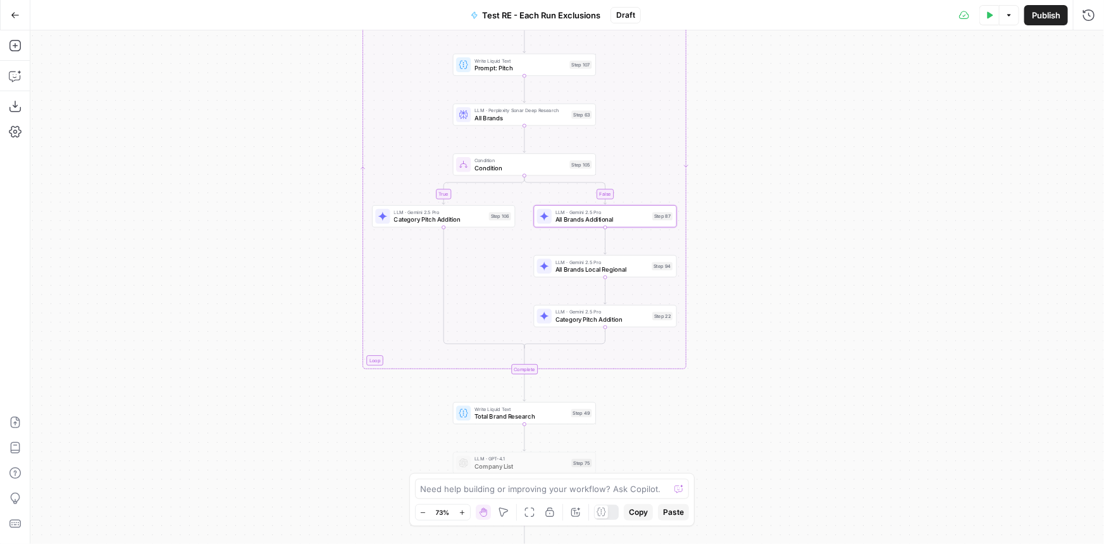
click at [631, 267] on span "All Brands Local Regional" at bounding box center [602, 269] width 93 height 9
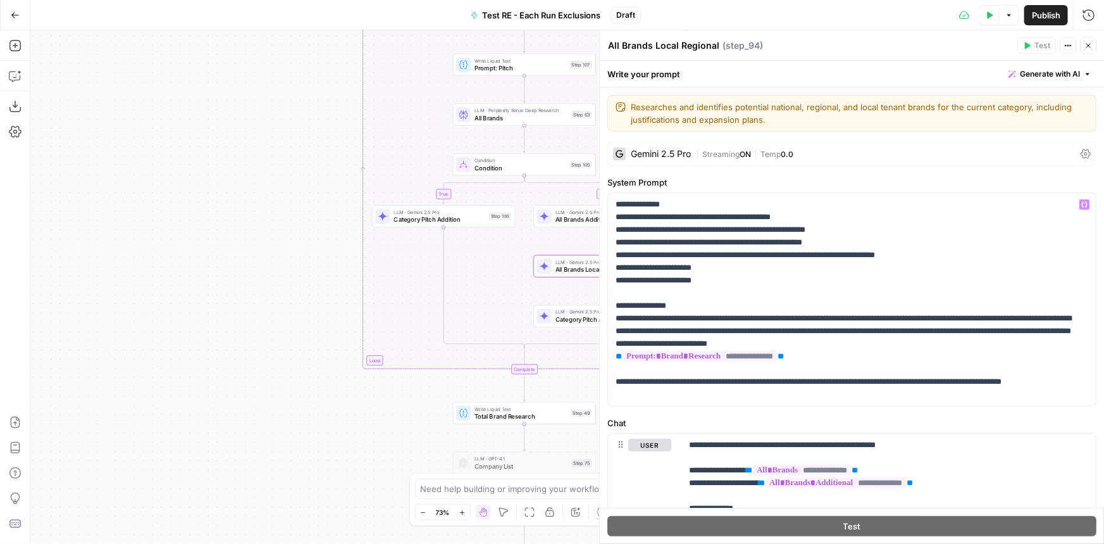
scroll to position [172, 0]
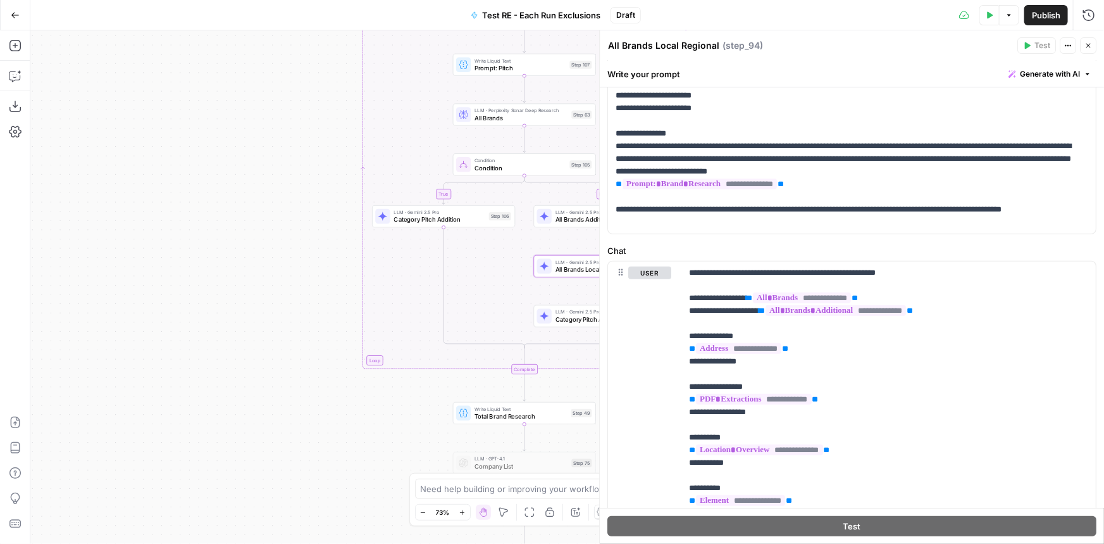
click at [1090, 41] on button "Close" at bounding box center [1088, 45] width 16 height 16
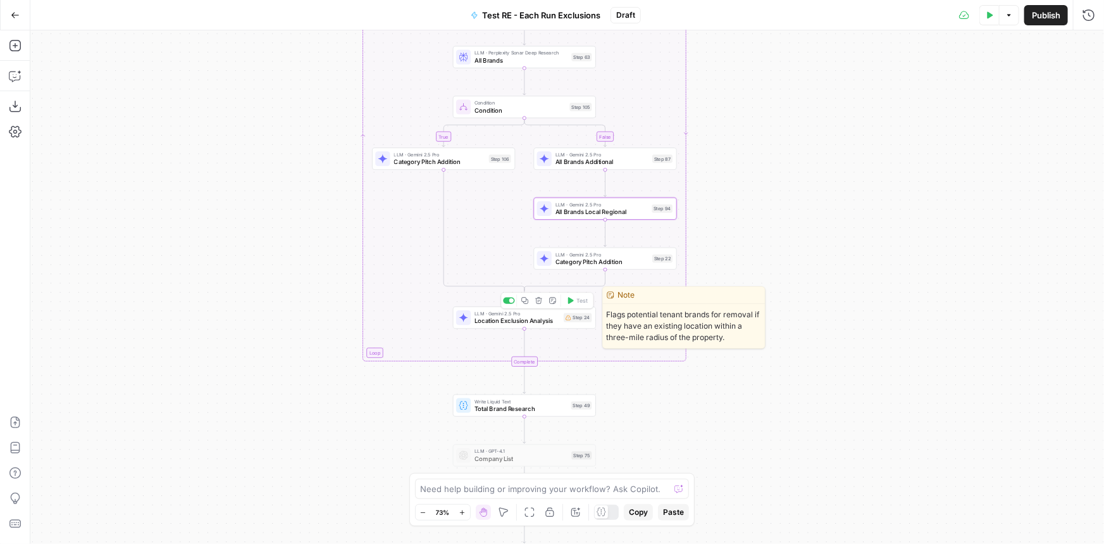
click at [559, 317] on span "Location Exclusion Analysis" at bounding box center [517, 320] width 85 height 9
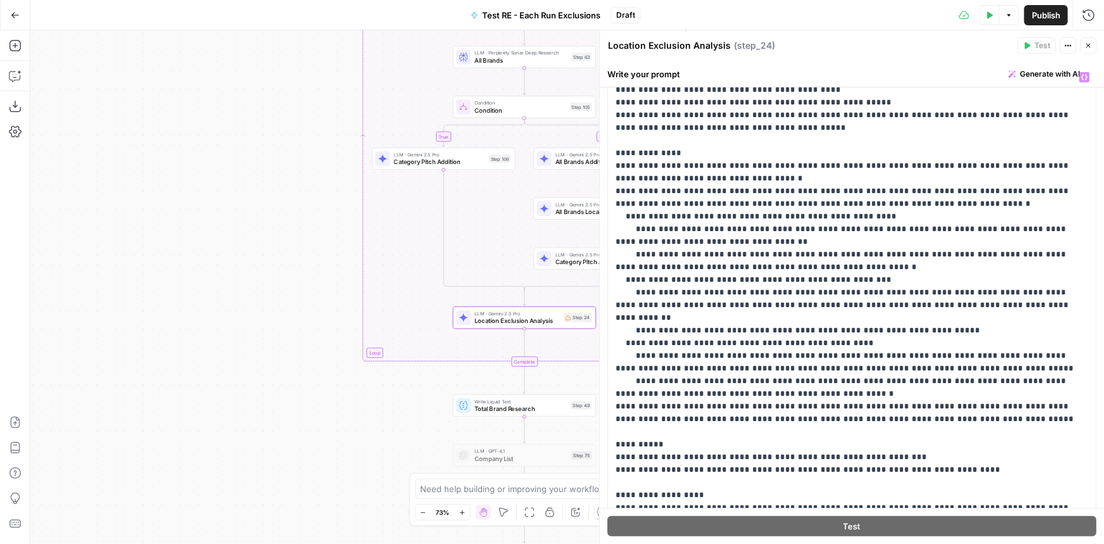
scroll to position [287, 0]
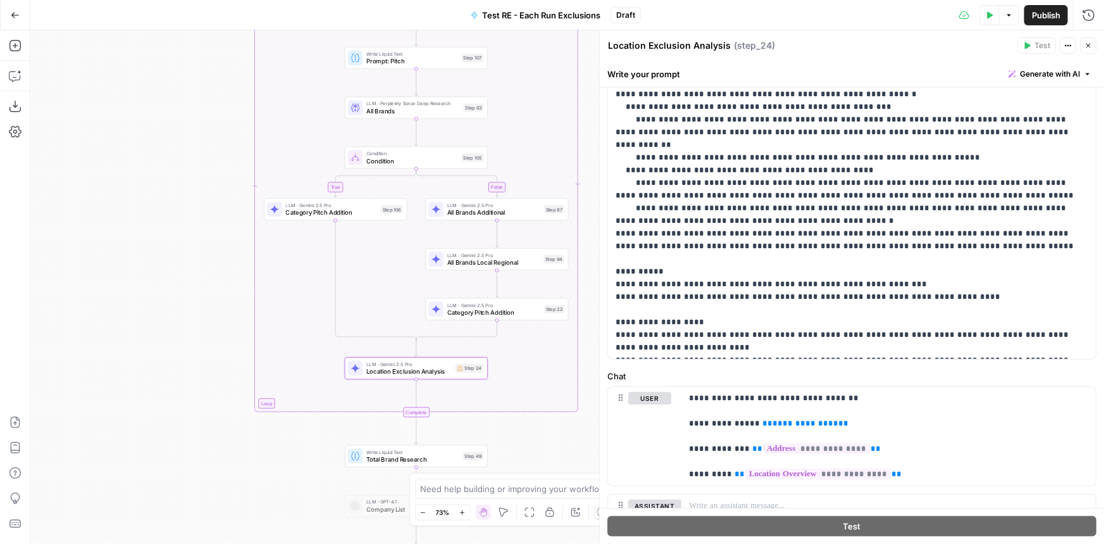
drag, startPoint x: 263, startPoint y: 241, endPoint x: 162, endPoint y: 276, distance: 106.7
click at [162, 276] on div "true false true false Workflow Input Settings Inputs LLM · Gemini 2.5 Pro PDF E…" at bounding box center [567, 286] width 1074 height 513
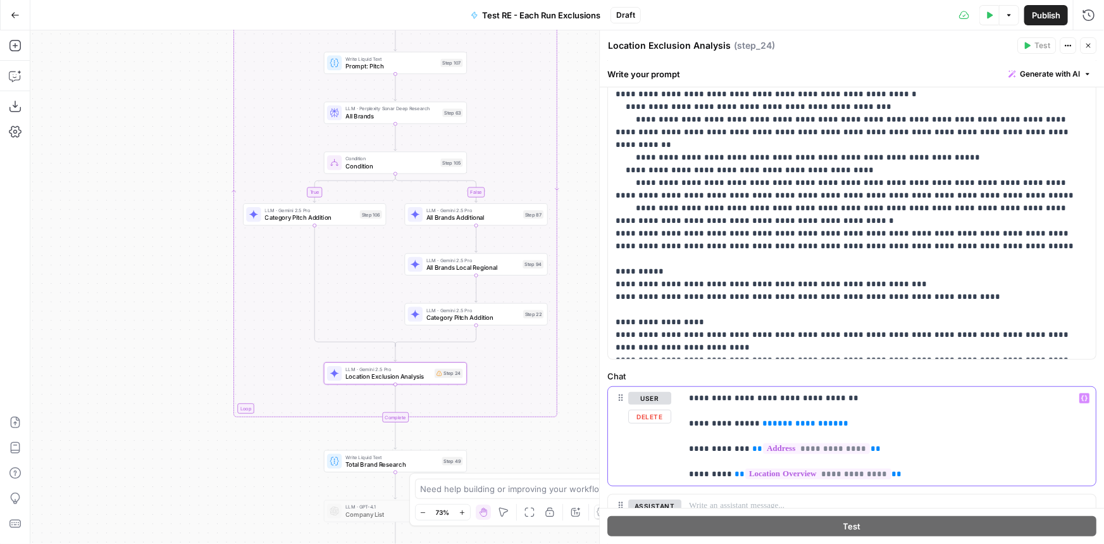
click at [790, 422] on span "**********" at bounding box center [806, 423] width 66 height 8
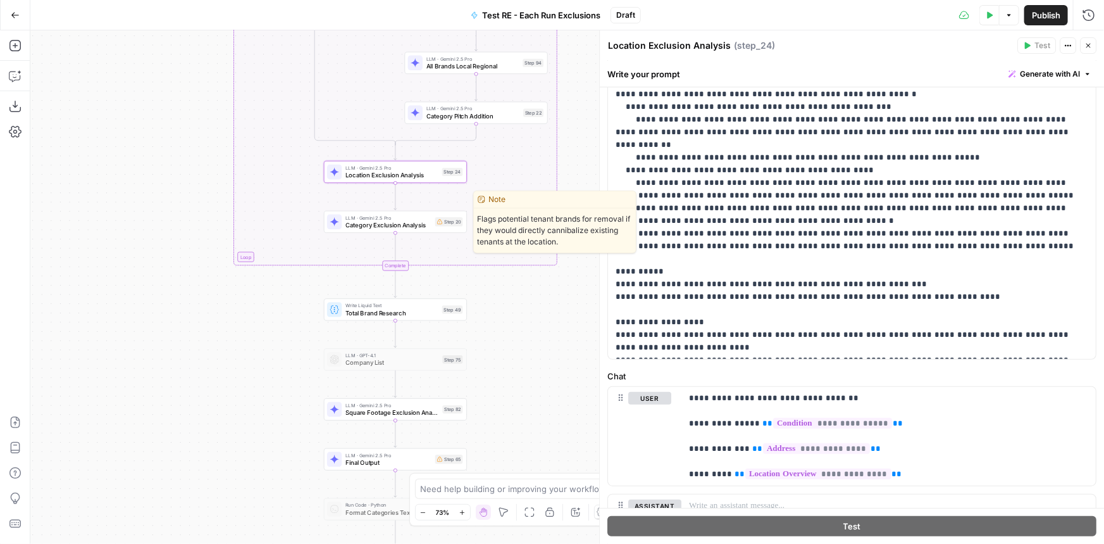
click at [435, 230] on div "LLM · Gemini 2.5 Pro Category Exclusion Analysis Step 20 Copy step Delete step …" at bounding box center [395, 222] width 143 height 22
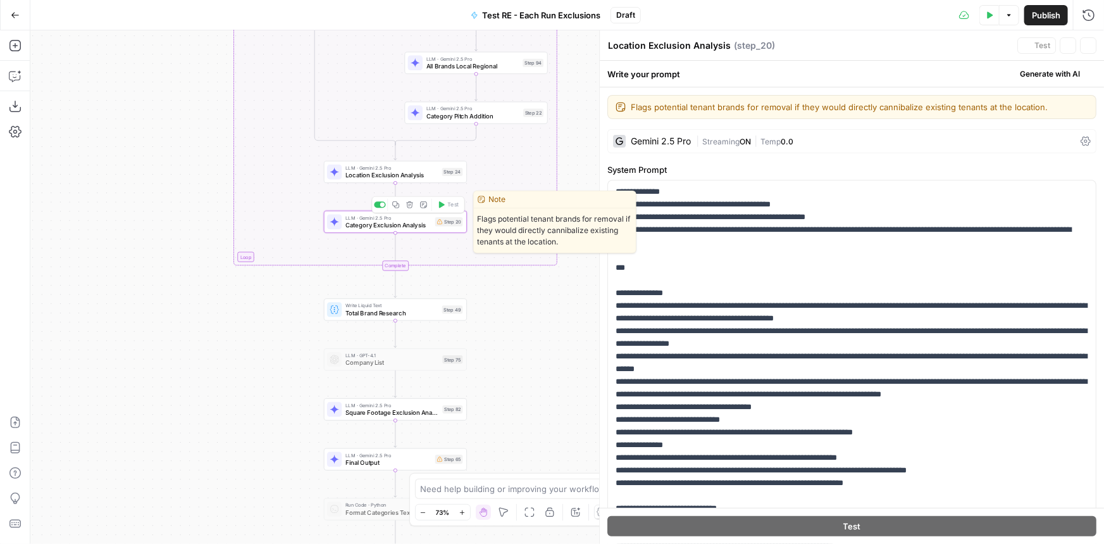
type textarea "Category Exclusion Analysis"
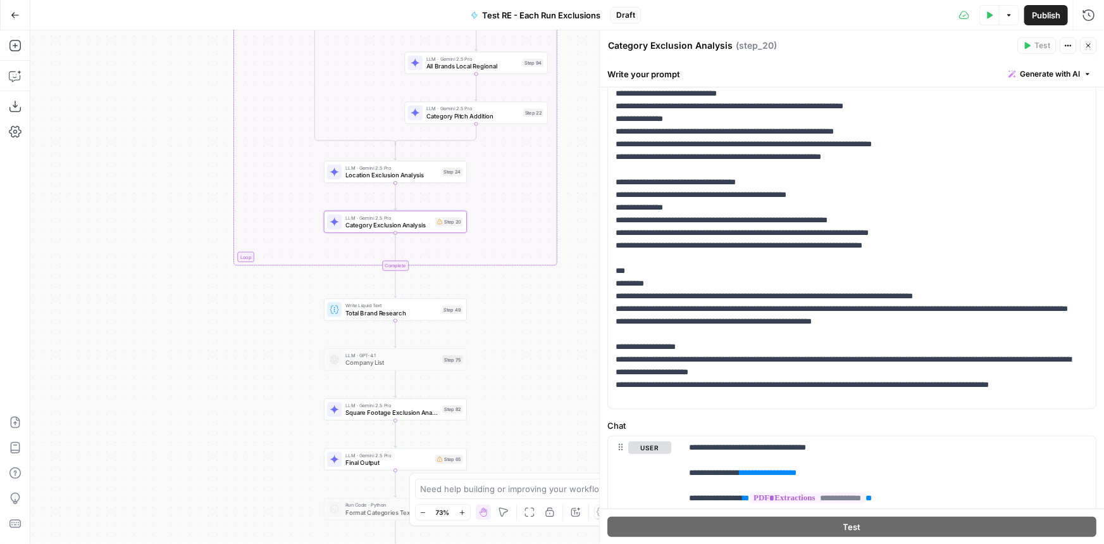
scroll to position [444, 0]
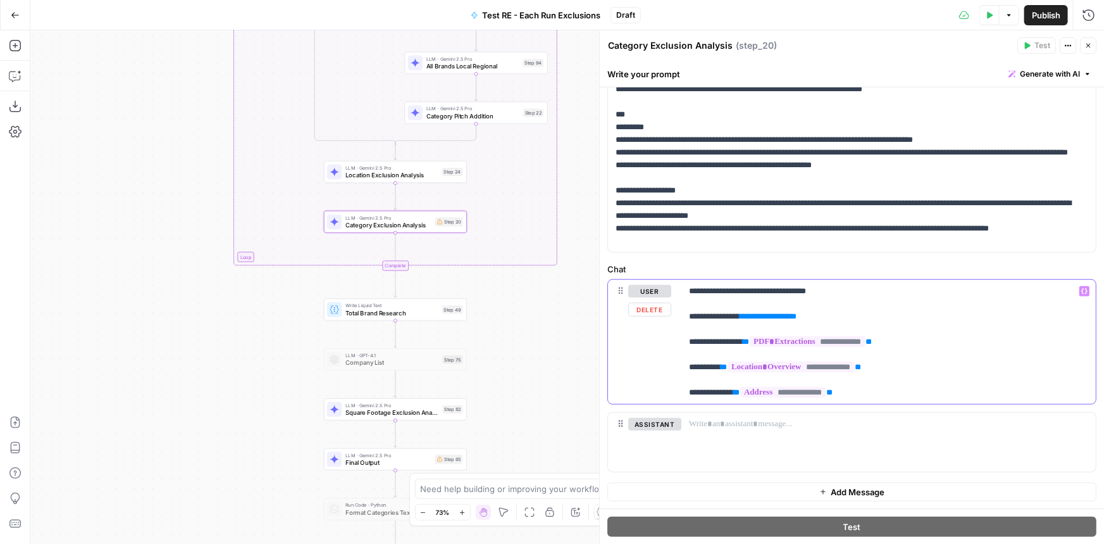
click at [790, 315] on span "**********" at bounding box center [768, 316] width 44 height 8
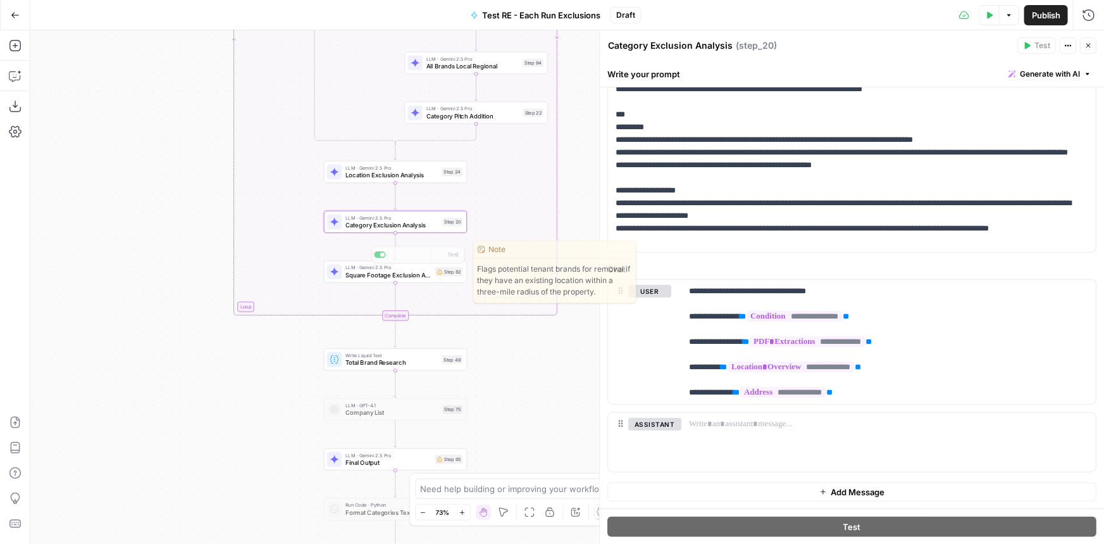
click at [427, 277] on span "Square Footage Exclusion Analysis" at bounding box center [389, 274] width 86 height 9
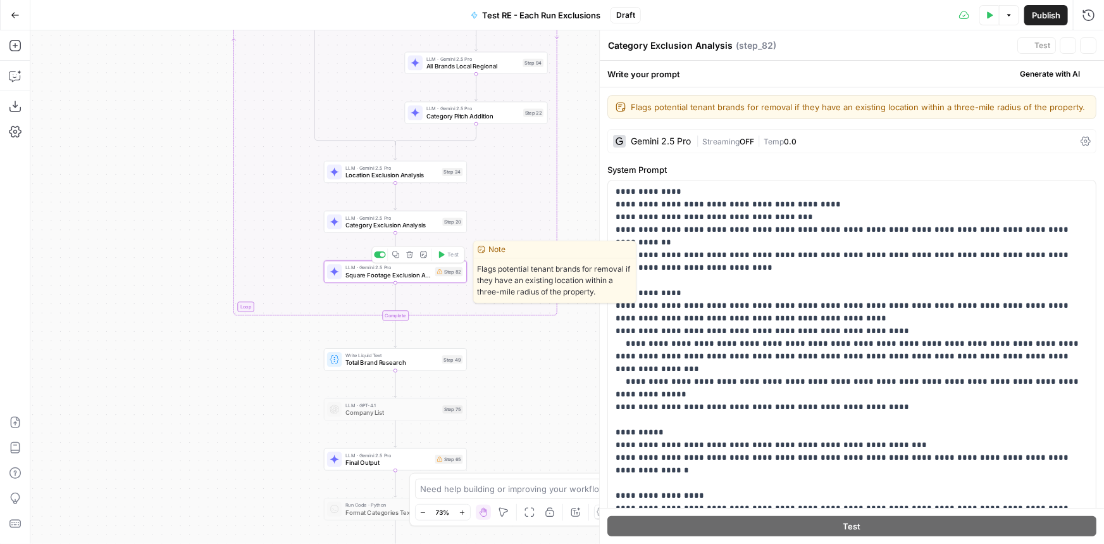
type textarea "Square Footage Exclusion Analysis"
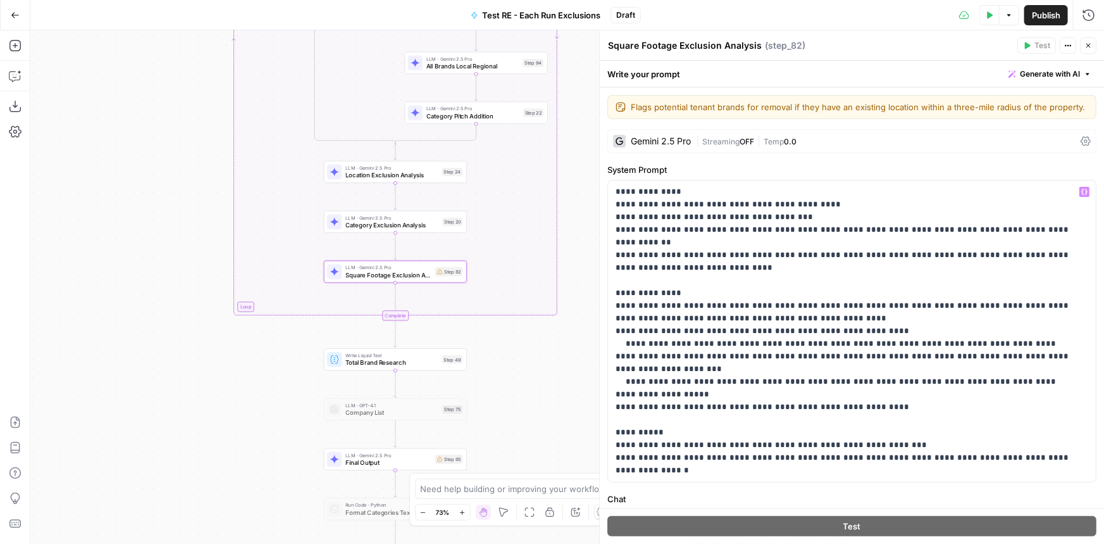
scroll to position [179, 0]
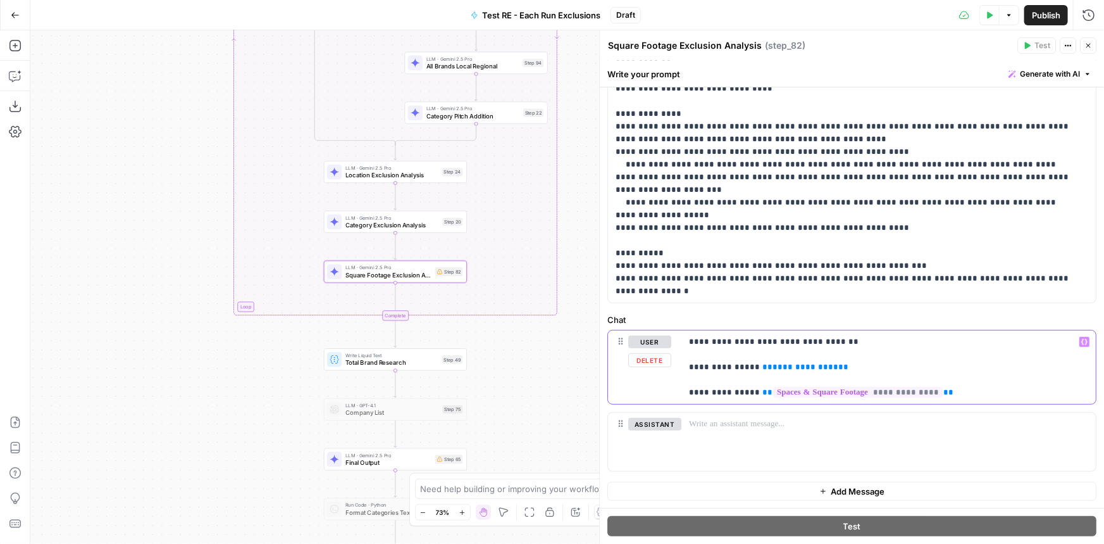
click at [790, 366] on span "**********" at bounding box center [806, 367] width 66 height 8
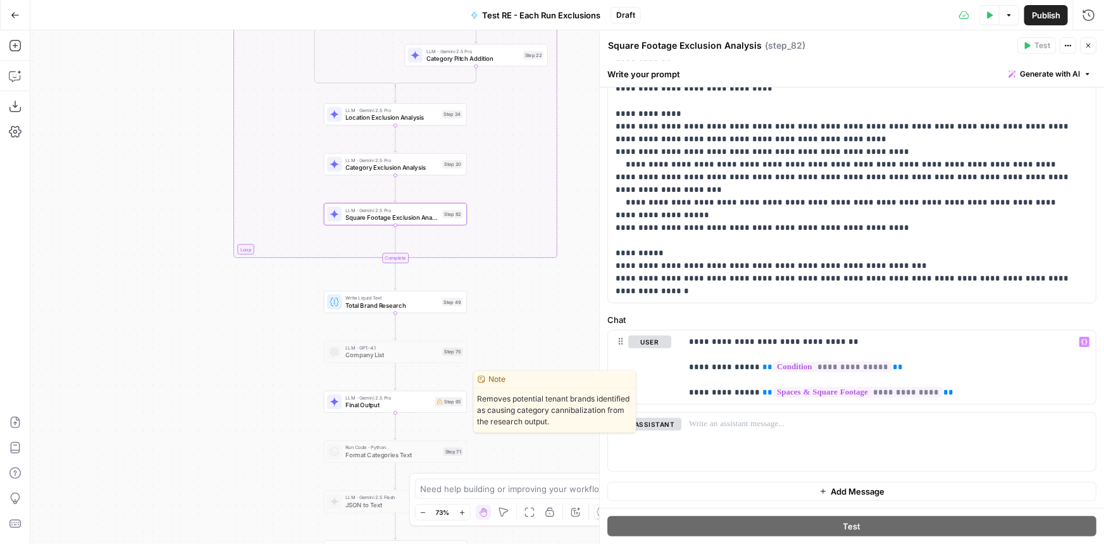
click at [433, 403] on div "LLM · Gemini 2.5 Pro Final Output Step 65 Copy step Delete step Edit Note Test" at bounding box center [395, 402] width 136 height 16
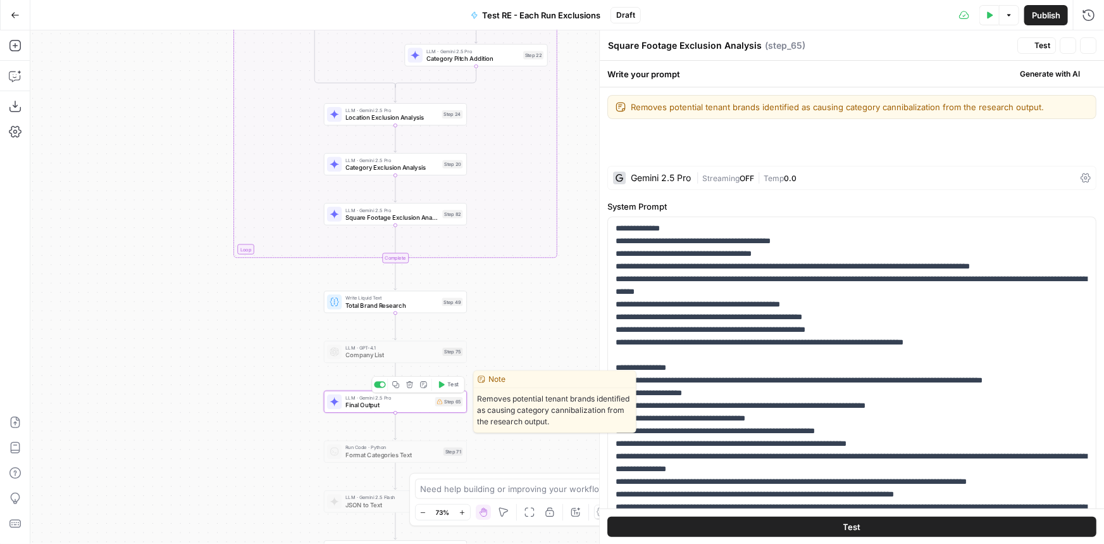
type textarea "Final Output"
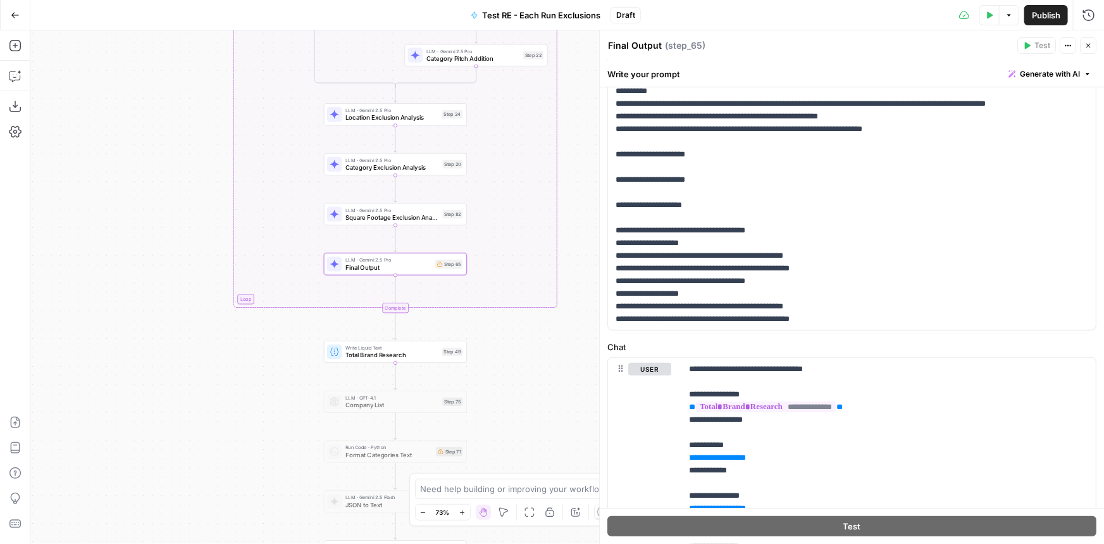
scroll to position [515, 0]
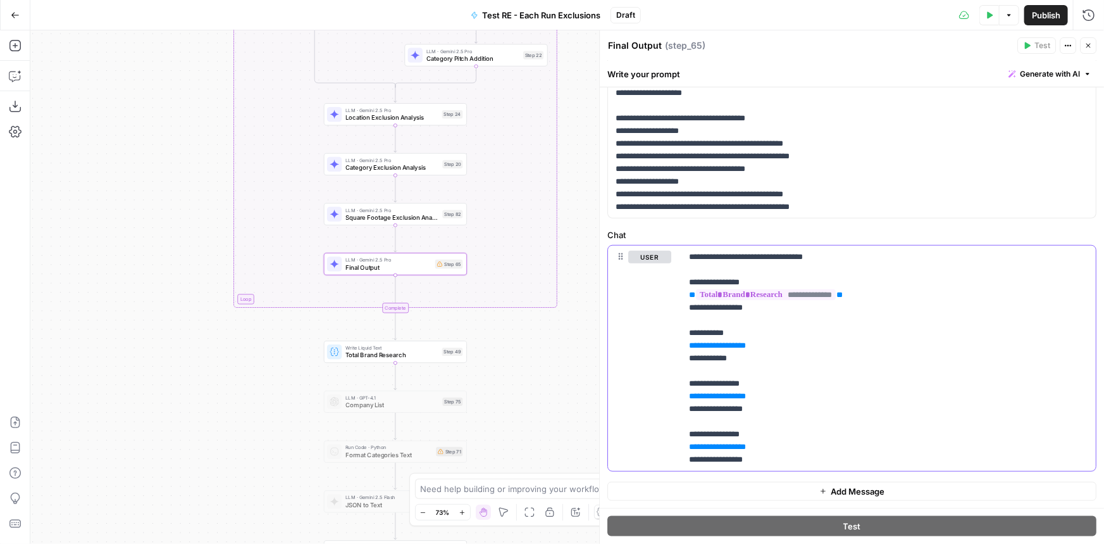
click at [794, 347] on p "**********" at bounding box center [884, 358] width 391 height 215
click at [725, 347] on span "**********" at bounding box center [718, 345] width 44 height 8
drag, startPoint x: 748, startPoint y: 345, endPoint x: 738, endPoint y: 347, distance: 10.3
click at [738, 347] on p "**********" at bounding box center [884, 358] width 391 height 215
click at [759, 358] on p "**********" at bounding box center [884, 358] width 391 height 215
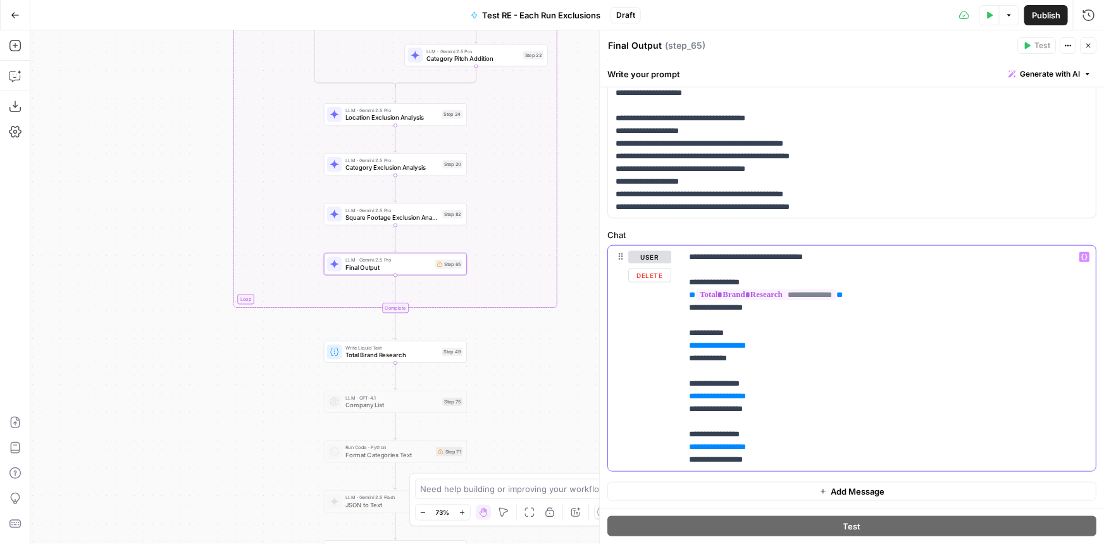
click at [765, 349] on p "**********" at bounding box center [884, 358] width 391 height 215
drag, startPoint x: 776, startPoint y: 346, endPoint x: 641, endPoint y: 349, distance: 135.5
click at [641, 349] on div "**********" at bounding box center [852, 358] width 488 height 225
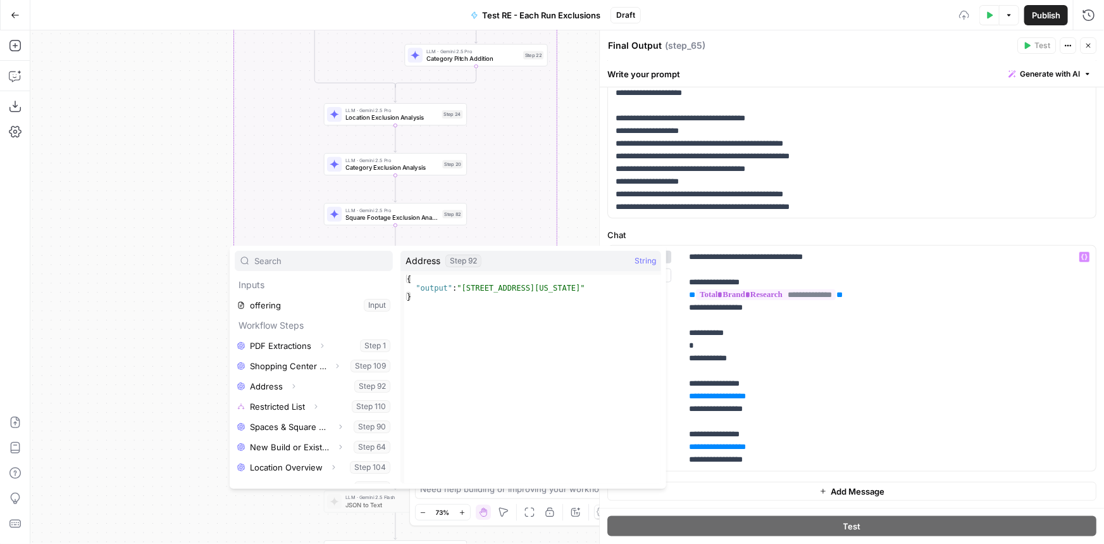
scroll to position [216, 0]
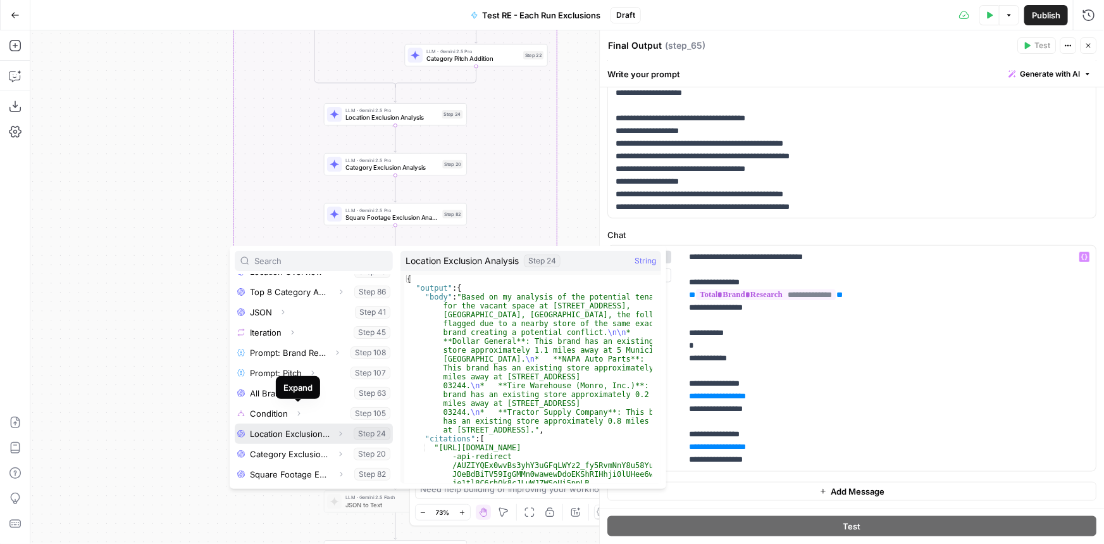
click at [292, 427] on button "Select variable Location Exclusion Analysis" at bounding box center [314, 433] width 158 height 20
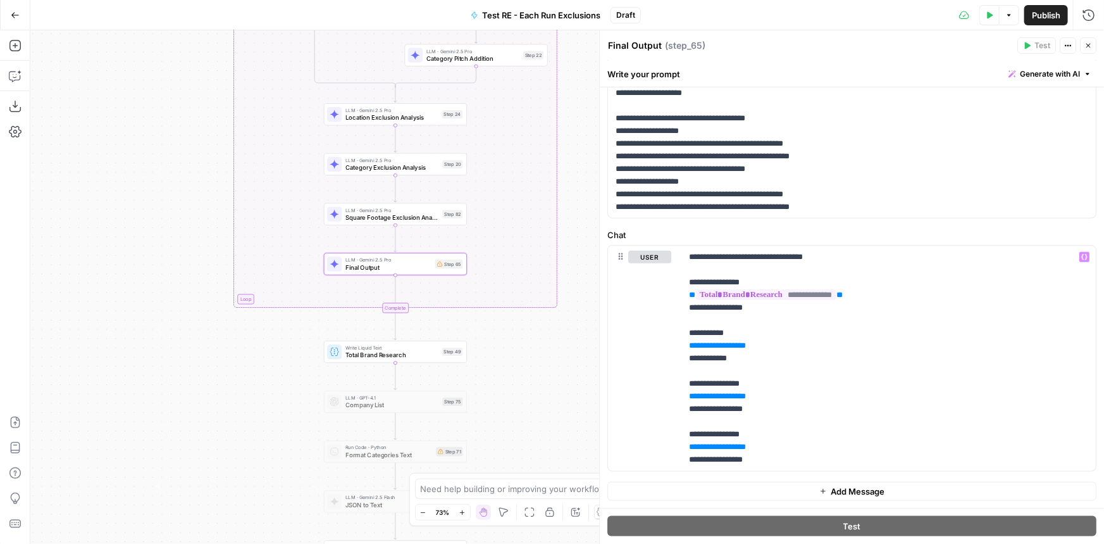
click at [1057, 15] on span "Publish" at bounding box center [1046, 15] width 28 height 13
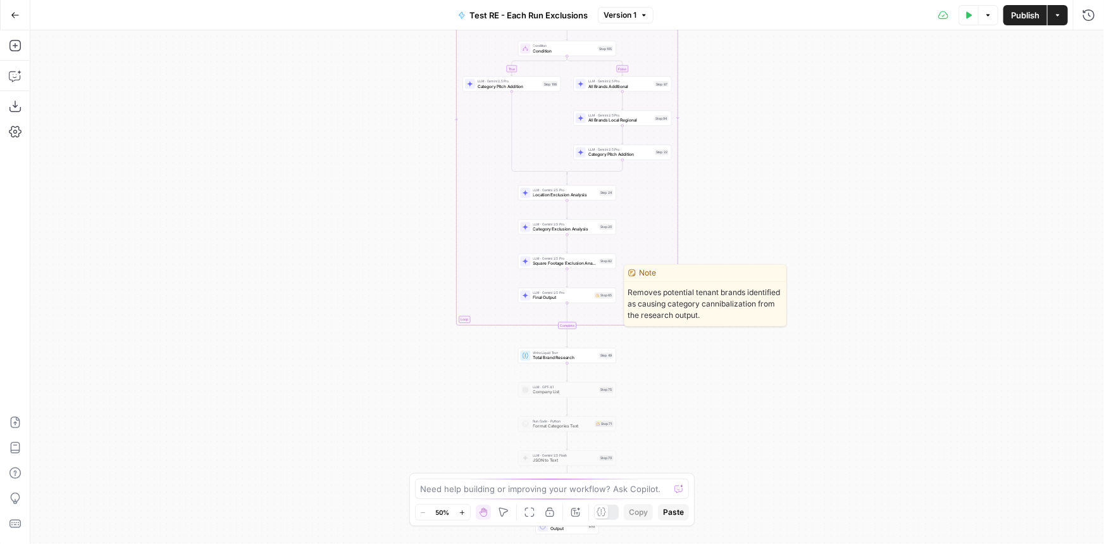
click at [584, 294] on span "Final Output" at bounding box center [563, 297] width 59 height 6
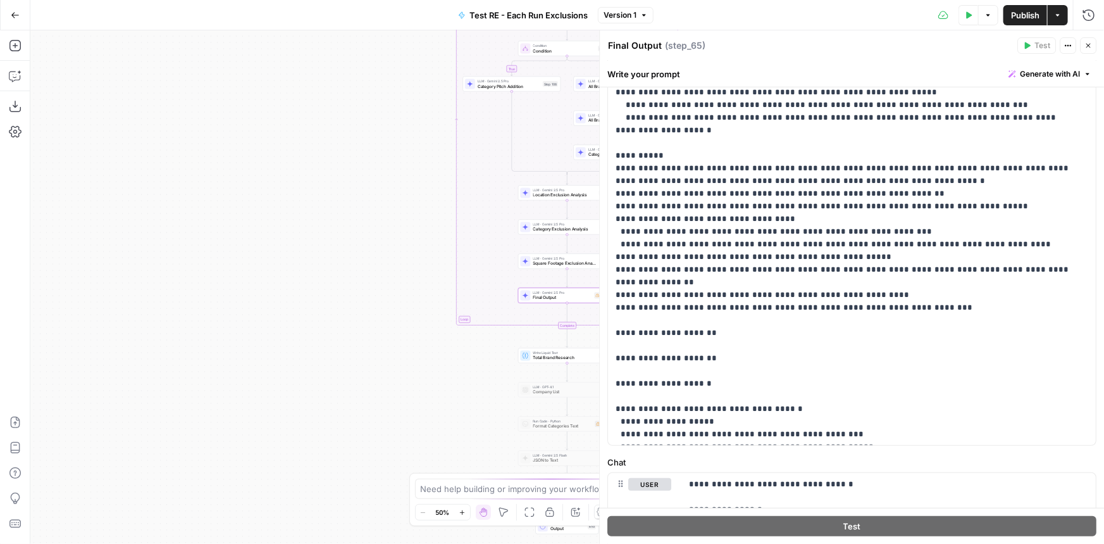
scroll to position [515, 0]
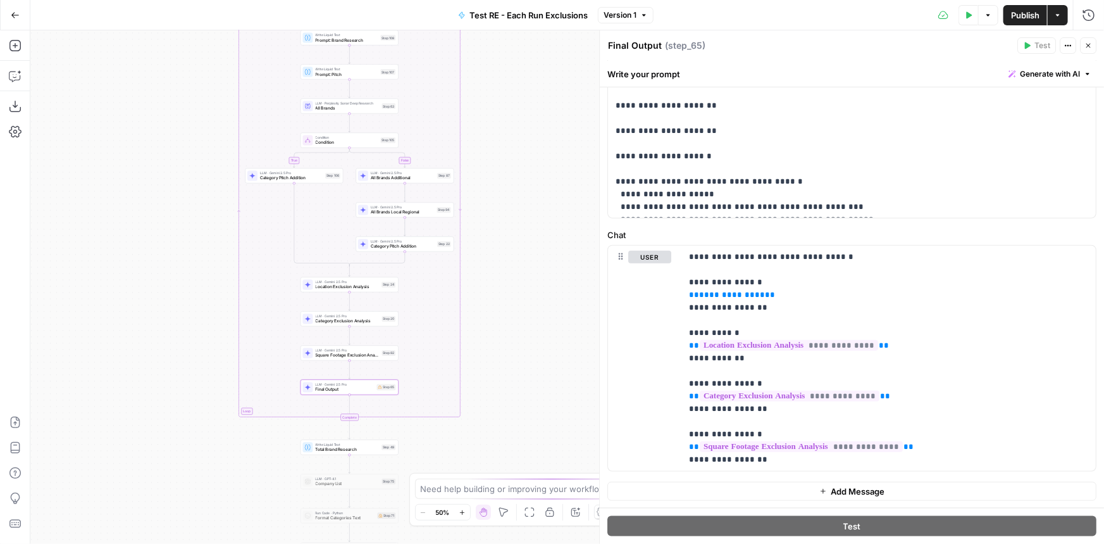
drag, startPoint x: 376, startPoint y: 248, endPoint x: 205, endPoint y: 318, distance: 184.8
click at [205, 318] on div "true false true false Workflow Input Settings Inputs LLM · Gemini 2.5 Pro PDF E…" at bounding box center [567, 286] width 1074 height 513
click at [725, 296] on span "**********" at bounding box center [732, 295] width 66 height 8
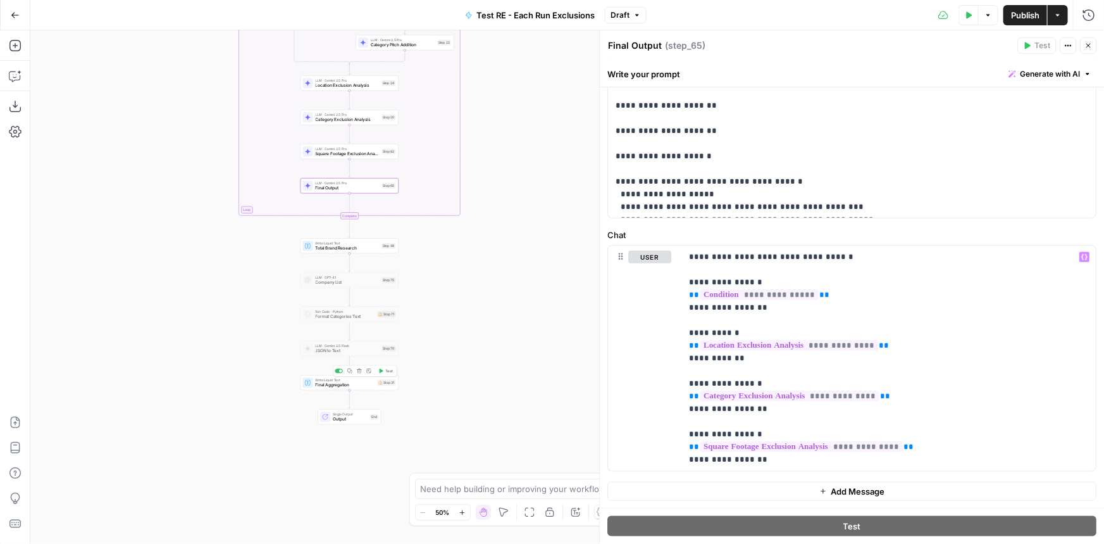
click at [353, 384] on span "Final Aggregation" at bounding box center [345, 385] width 59 height 6
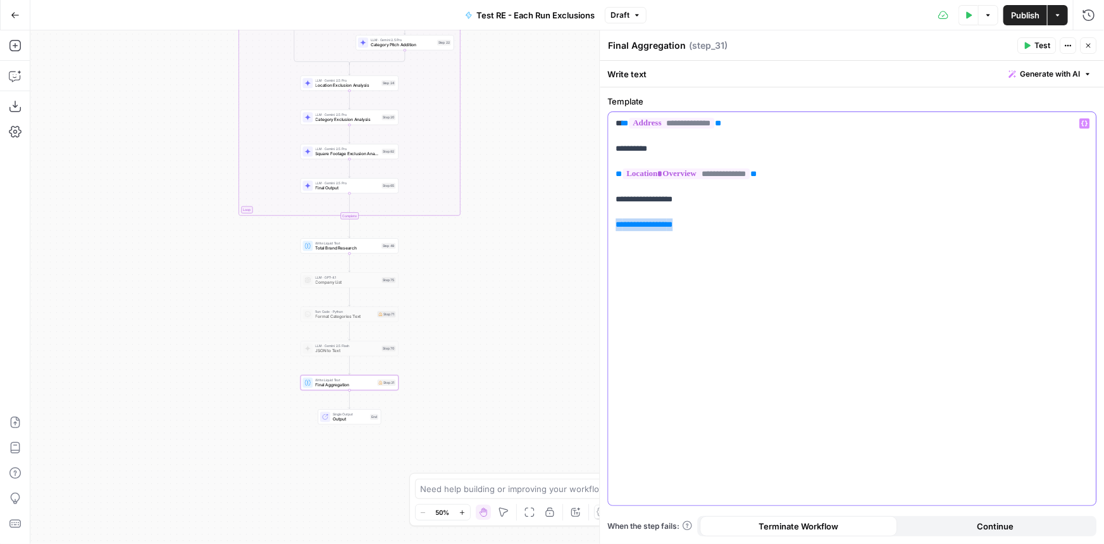
drag, startPoint x: 717, startPoint y: 229, endPoint x: 614, endPoint y: 234, distance: 103.3
click at [614, 234] on div "**********" at bounding box center [852, 308] width 488 height 393
click at [651, 226] on span "**********" at bounding box center [644, 224] width 44 height 8
click at [1028, 9] on span "Publish" at bounding box center [1025, 15] width 28 height 13
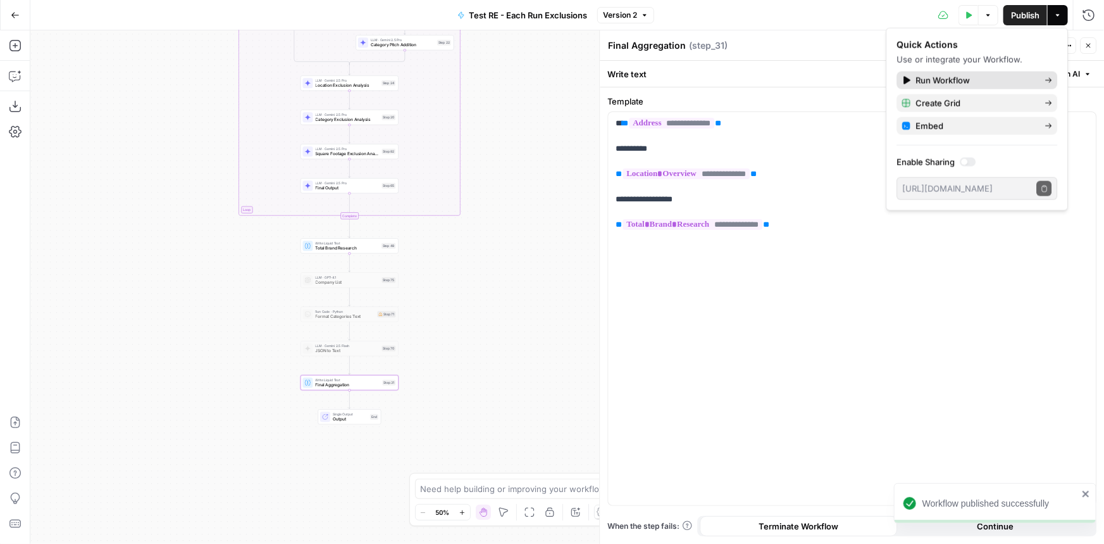
click at [989, 78] on span "Run Workflow" at bounding box center [975, 80] width 119 height 13
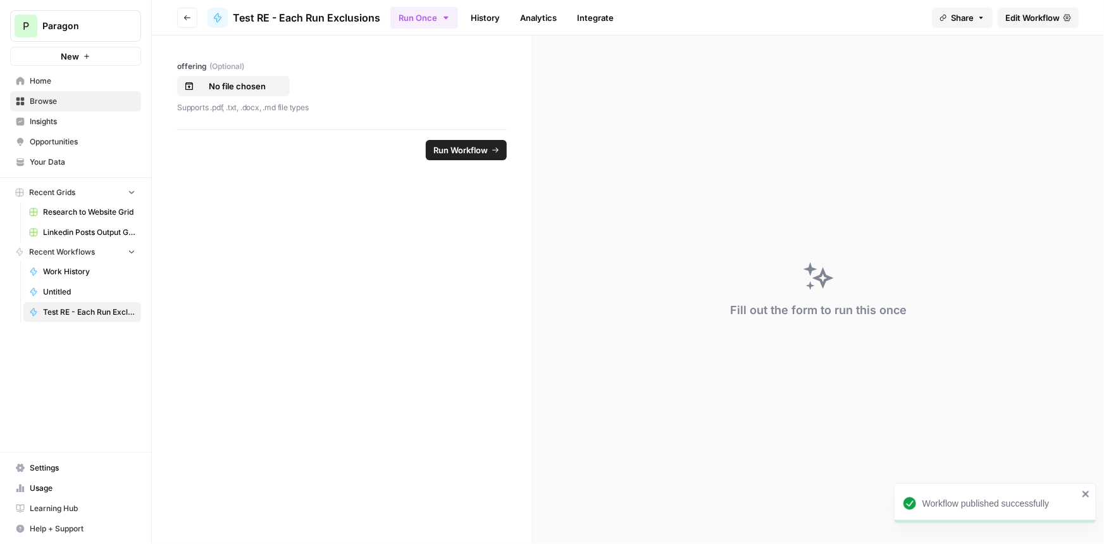
click at [279, 102] on p "Supports .pdf, .txt, .docx, .md file types" at bounding box center [342, 107] width 330 height 13
click at [275, 82] on p "No file chosen" at bounding box center [237, 86] width 81 height 13
click at [451, 147] on span "Run Workflow" at bounding box center [461, 150] width 54 height 13
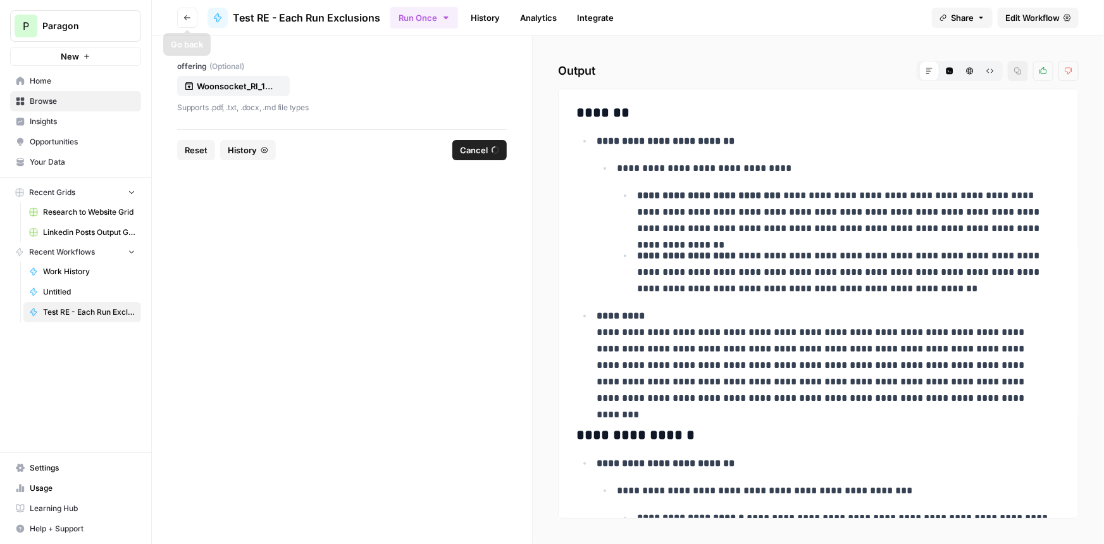
click at [189, 15] on icon "button" at bounding box center [188, 18] width 8 height 8
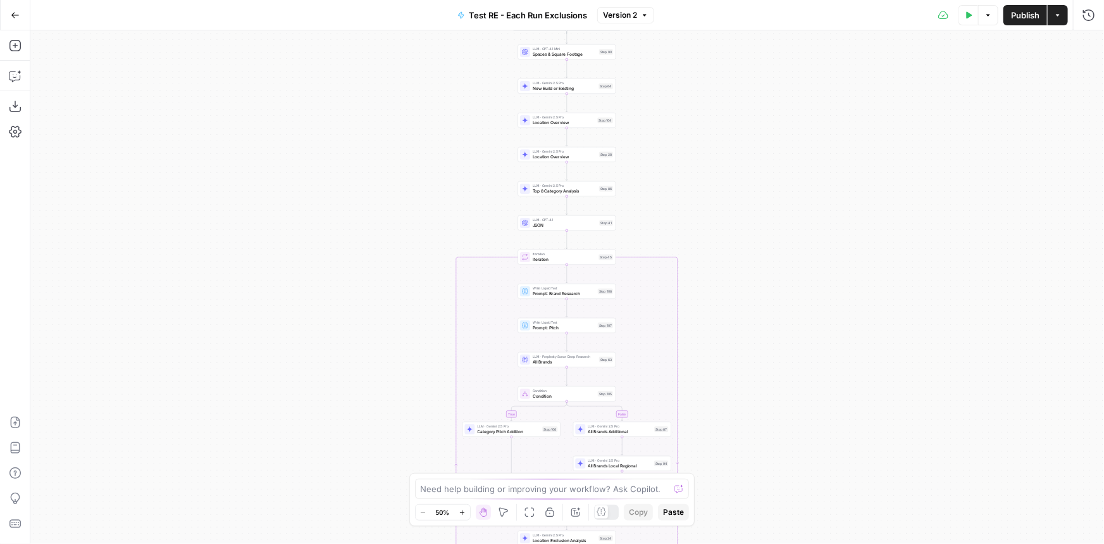
click at [11, 13] on icon "button" at bounding box center [15, 15] width 9 height 9
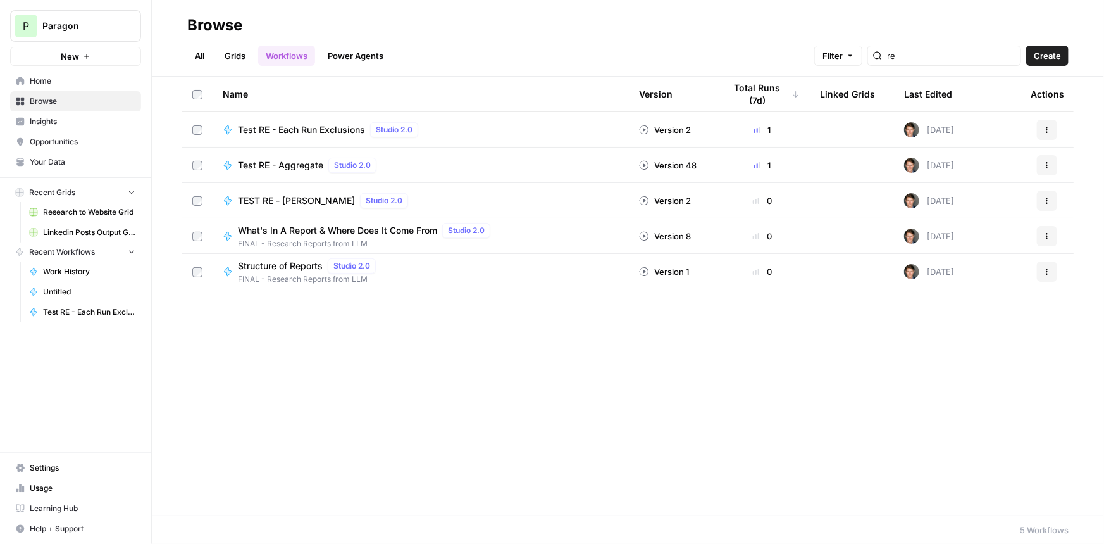
drag, startPoint x: 302, startPoint y: 165, endPoint x: 308, endPoint y: 151, distance: 15.6
click at [302, 166] on span "Test RE - Aggregate" at bounding box center [280, 165] width 85 height 13
click at [315, 134] on span "Test RE - Each Run Exclusions" at bounding box center [301, 129] width 127 height 13
click at [338, 135] on span "Test RE - Each Run Exclusions" at bounding box center [301, 129] width 127 height 13
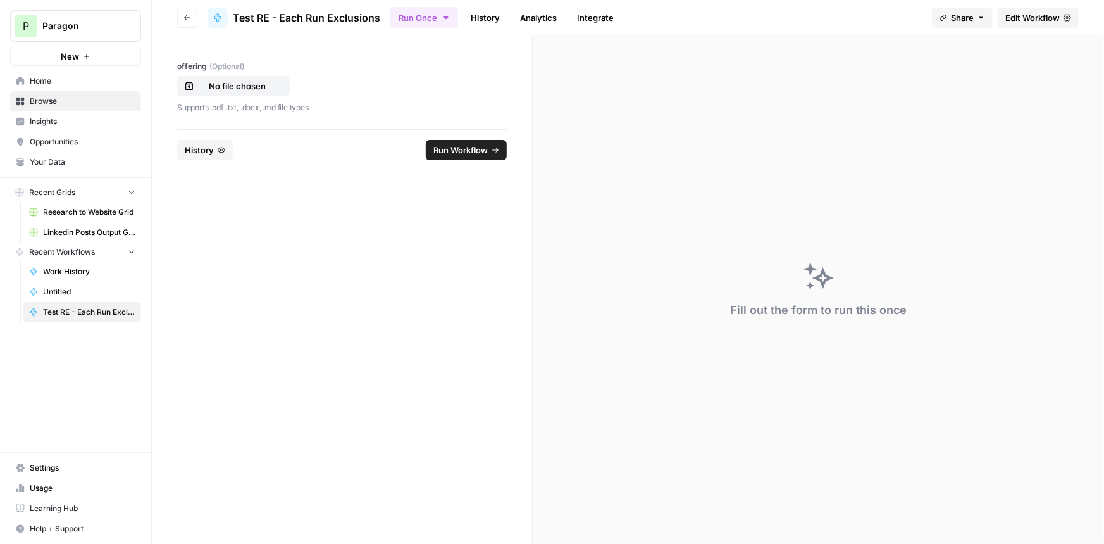
click at [493, 16] on link "History" at bounding box center [485, 18] width 44 height 20
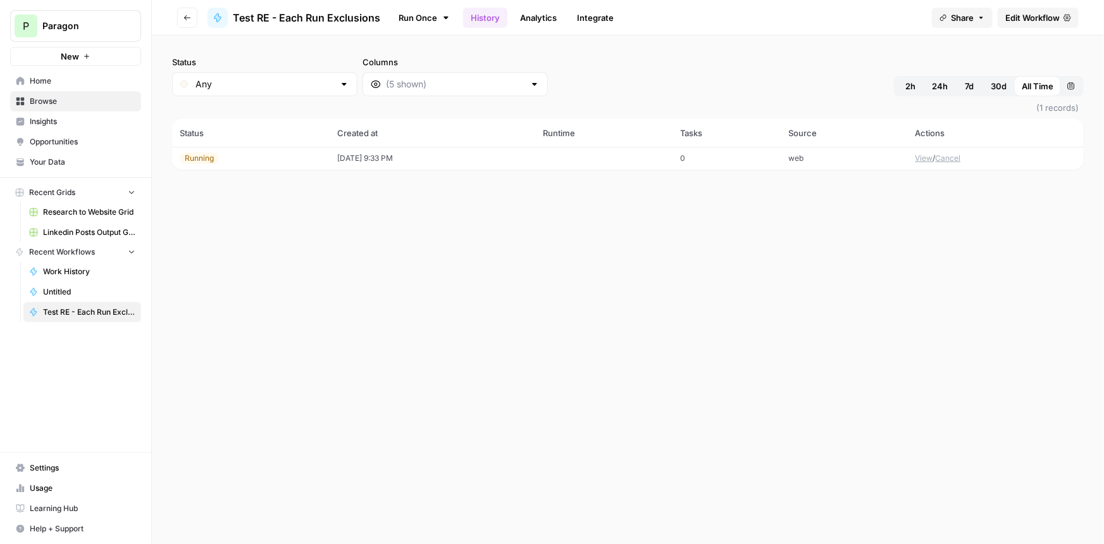
click at [399, 163] on td "[DATE] 9:33 PM" at bounding box center [433, 158] width 206 height 23
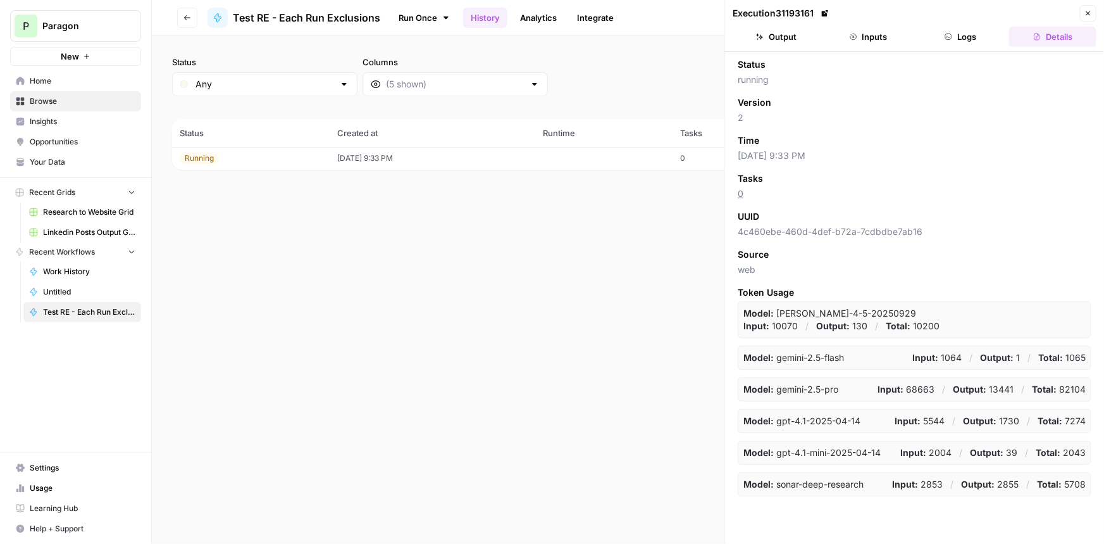
click at [946, 41] on button "Logs" at bounding box center [961, 37] width 87 height 20
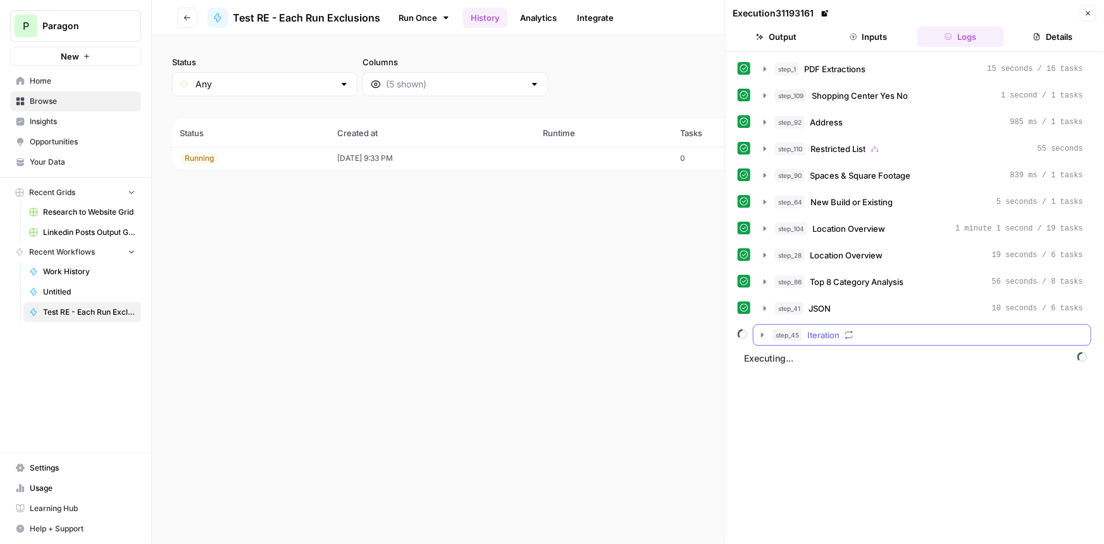
click at [885, 334] on div "step_45 Iteration" at bounding box center [928, 334] width 311 height 13
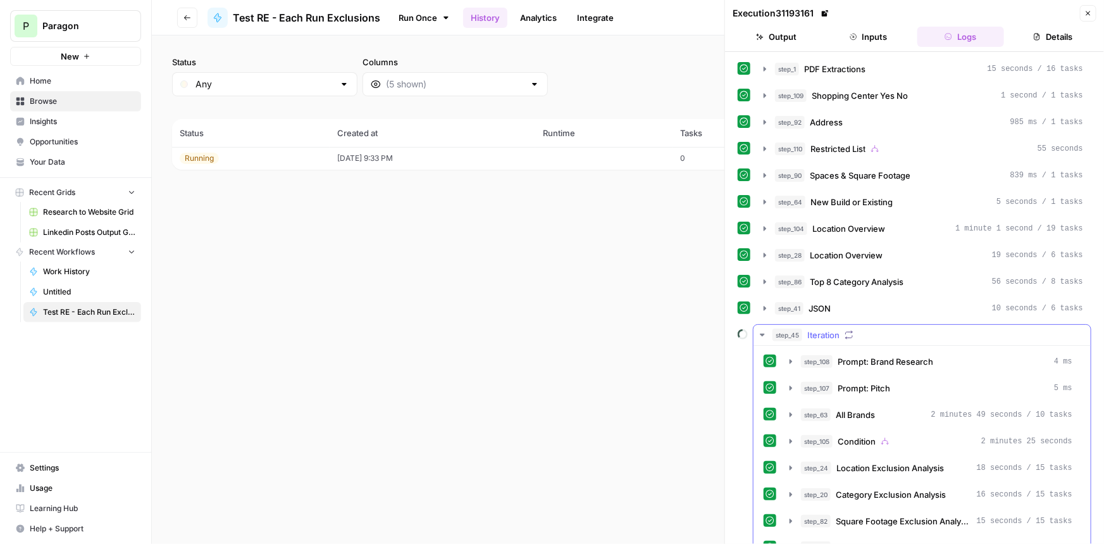
scroll to position [99, 0]
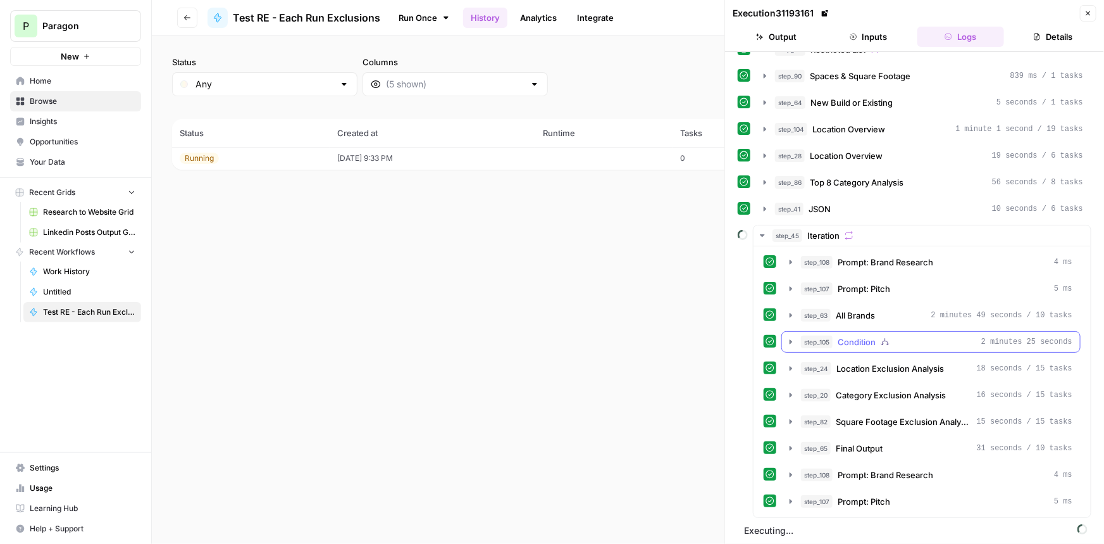
click at [857, 341] on span "Condition" at bounding box center [857, 341] width 38 height 13
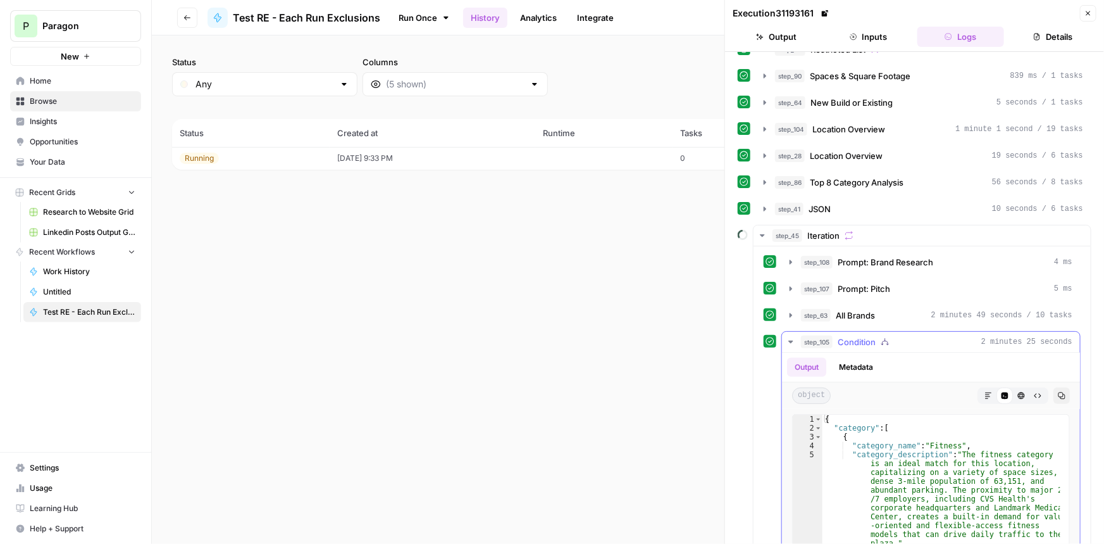
click at [857, 341] on span "Condition" at bounding box center [857, 341] width 38 height 13
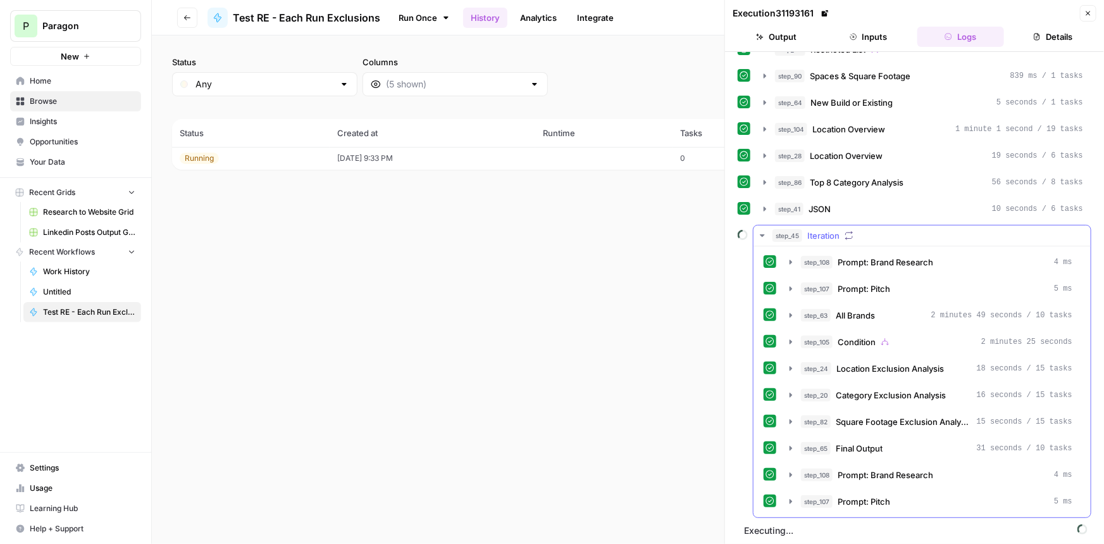
click at [834, 235] on span "Iteration" at bounding box center [824, 235] width 32 height 13
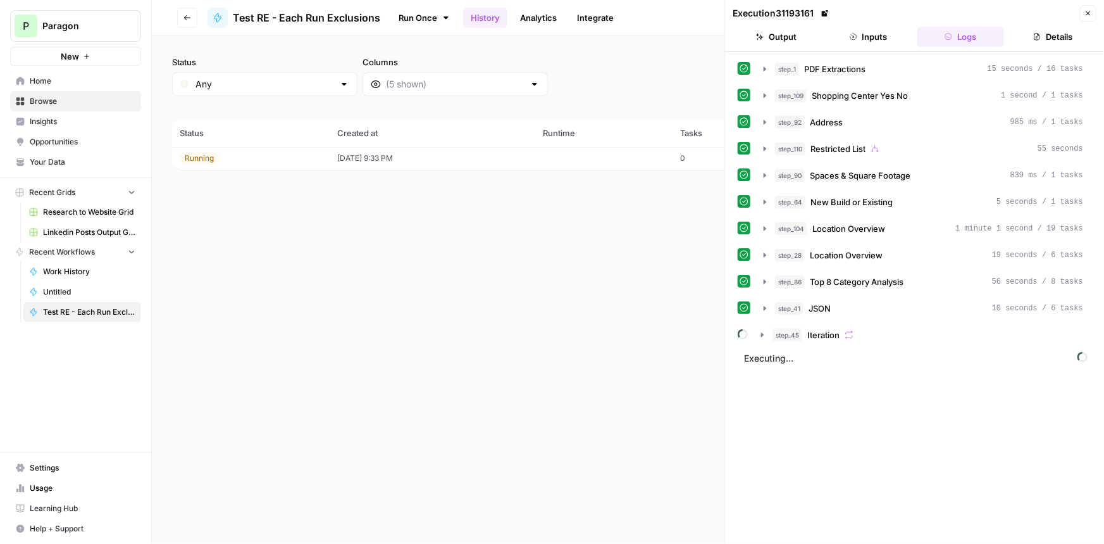
scroll to position [0, 0]
click at [874, 330] on div "step_45 Iteration" at bounding box center [928, 334] width 311 height 13
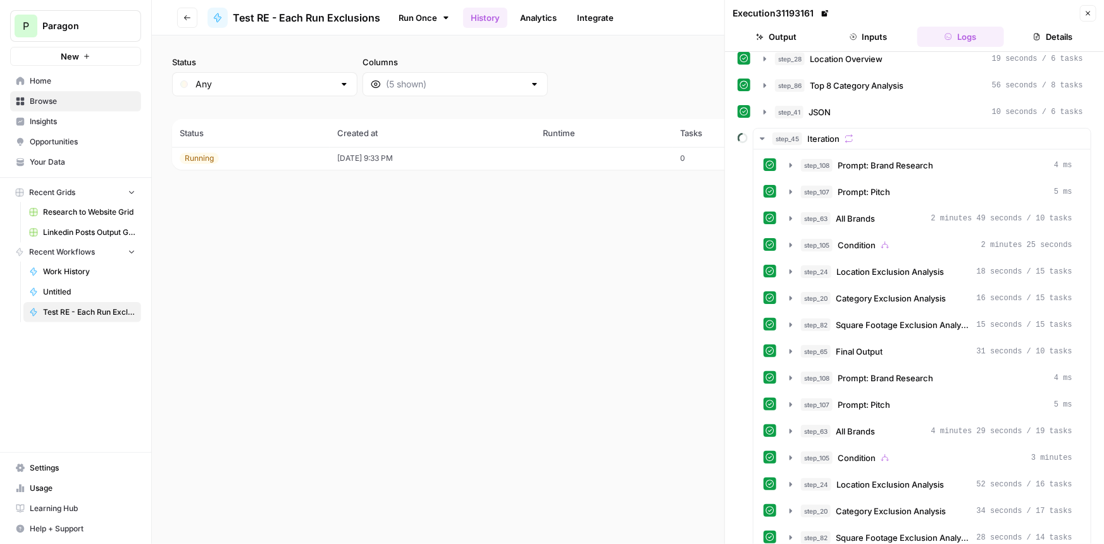
scroll to position [311, 0]
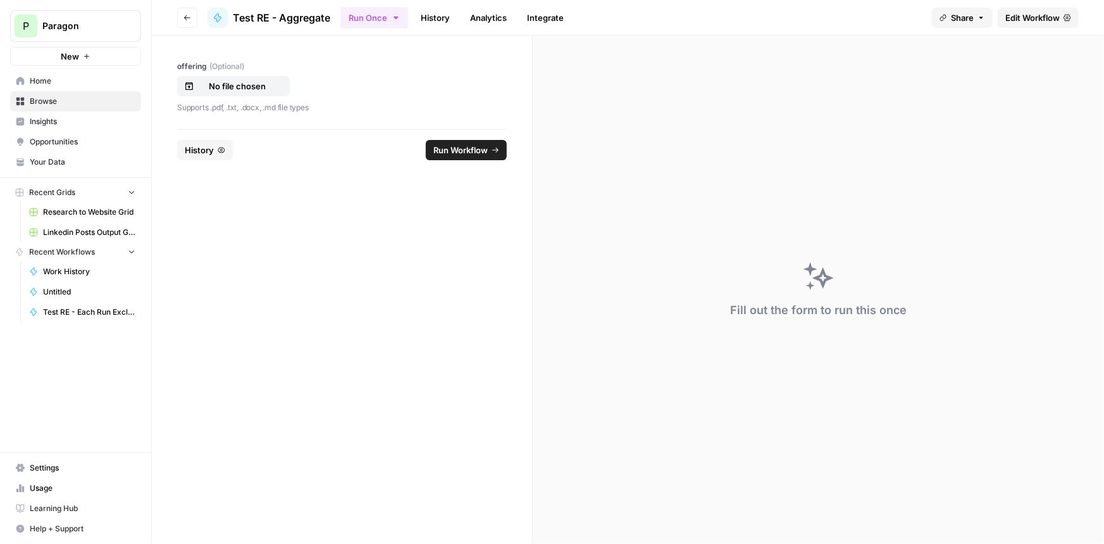
click at [444, 10] on link "History" at bounding box center [435, 18] width 44 height 20
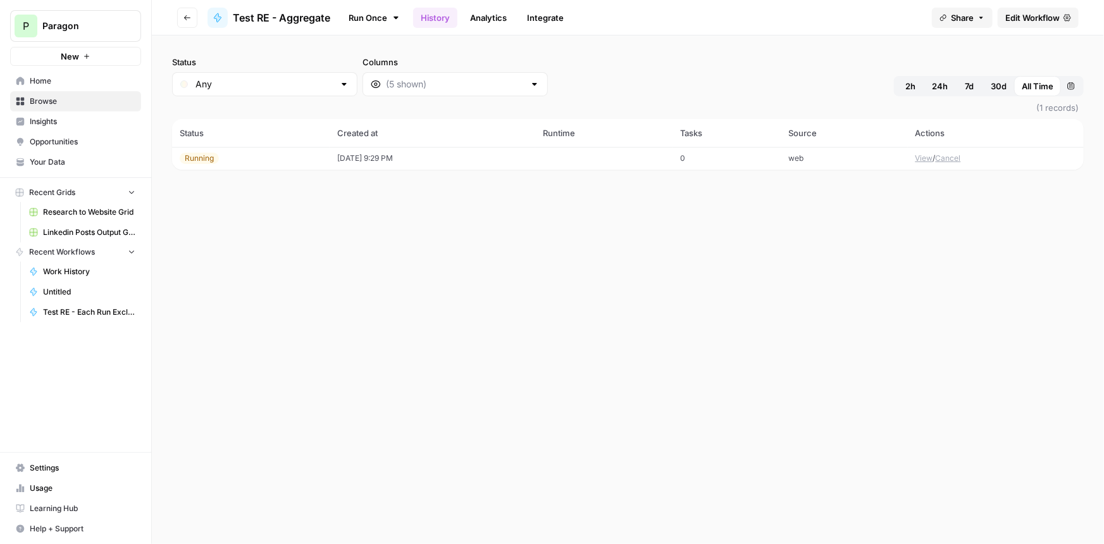
click at [370, 151] on td "[DATE] 9:29 PM" at bounding box center [433, 158] width 206 height 23
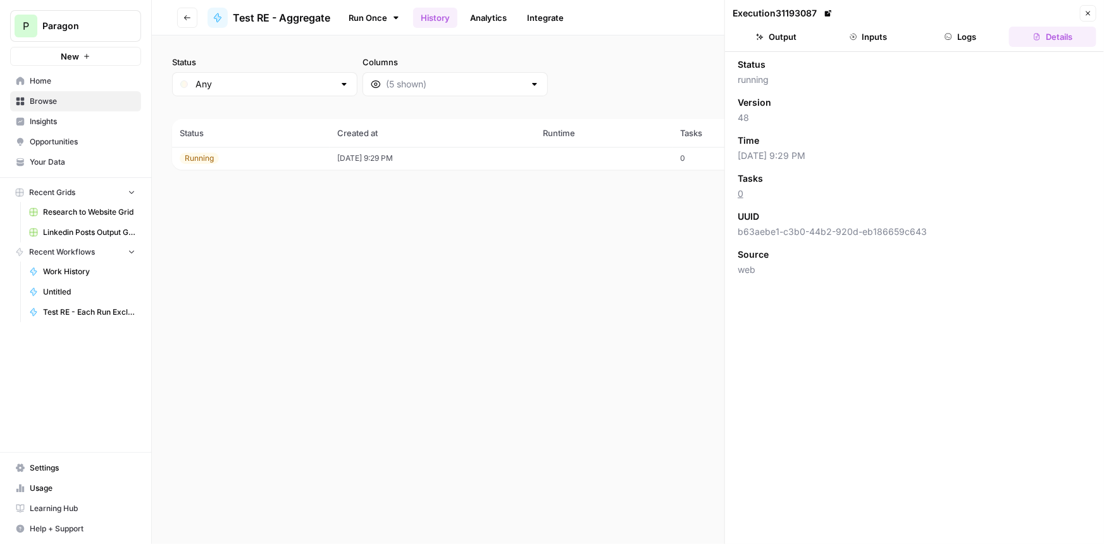
click at [965, 42] on button "Logs" at bounding box center [961, 37] width 87 height 20
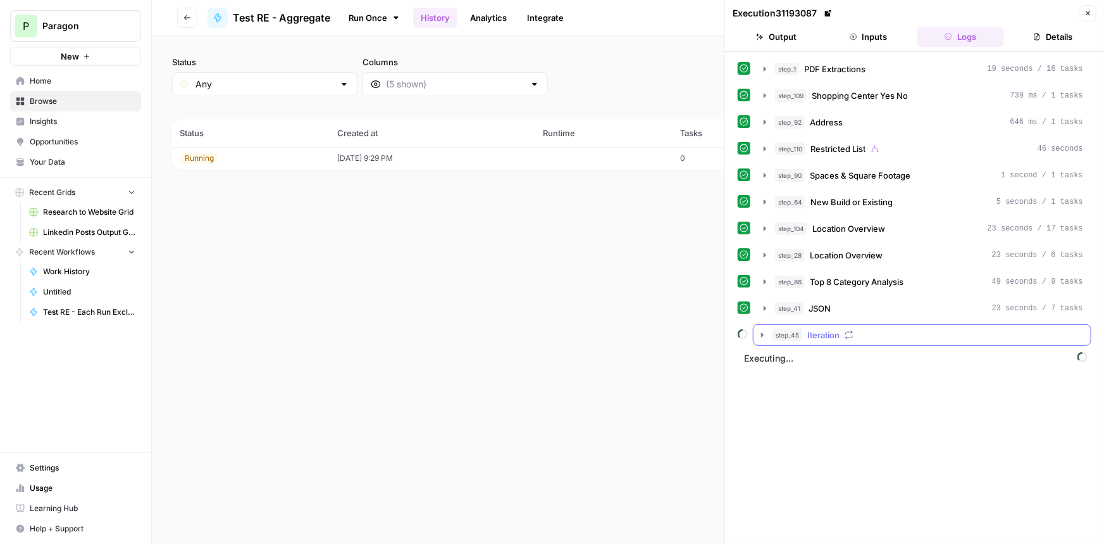
click at [845, 343] on button "step_45 Iteration" at bounding box center [922, 335] width 337 height 20
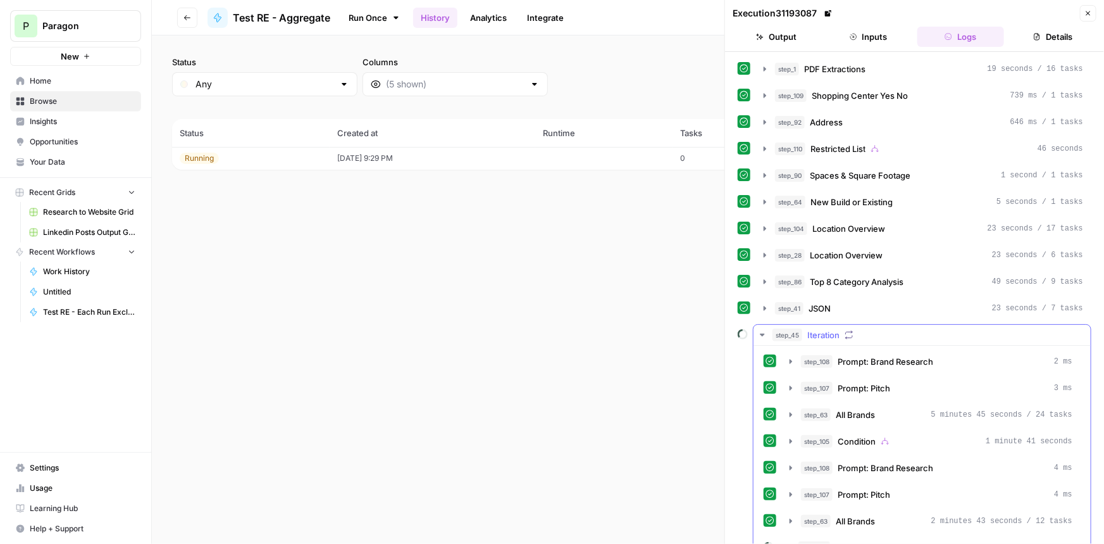
scroll to position [46, 0]
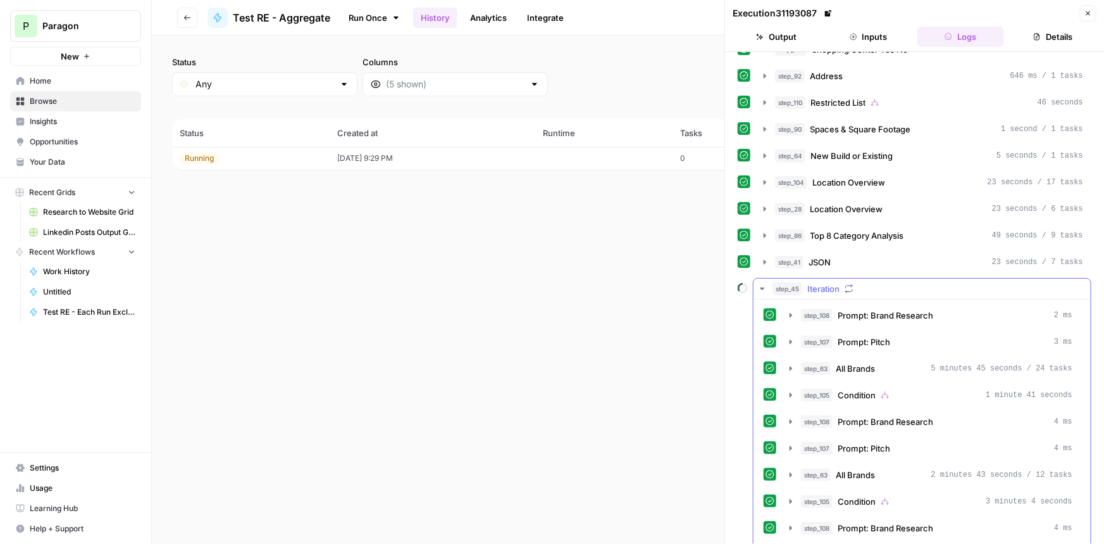
click at [842, 288] on div "step_45 Iteration" at bounding box center [928, 288] width 311 height 13
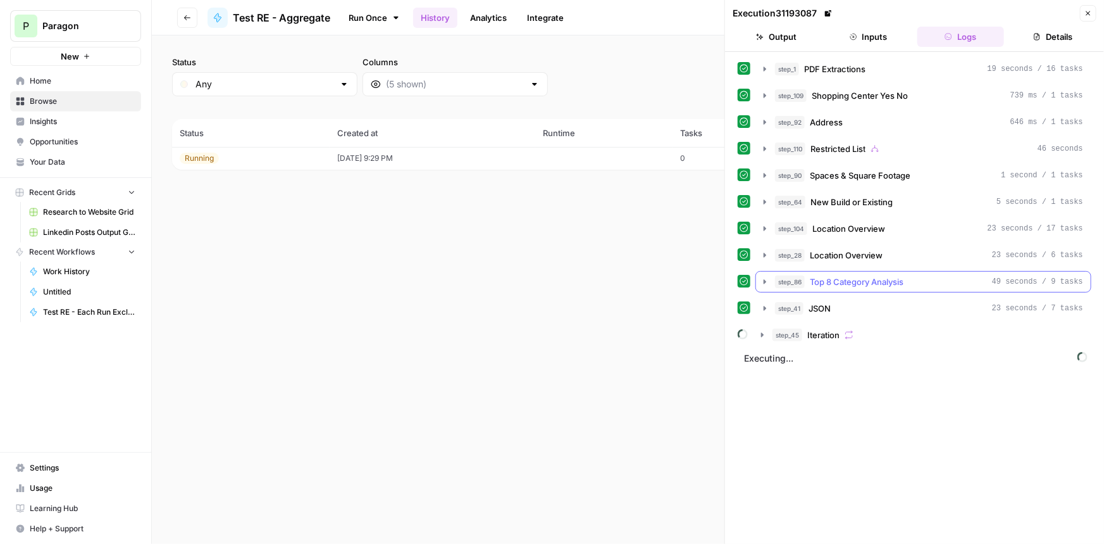
scroll to position [0, 0]
click at [920, 330] on div "step_45 Iteration" at bounding box center [928, 334] width 311 height 13
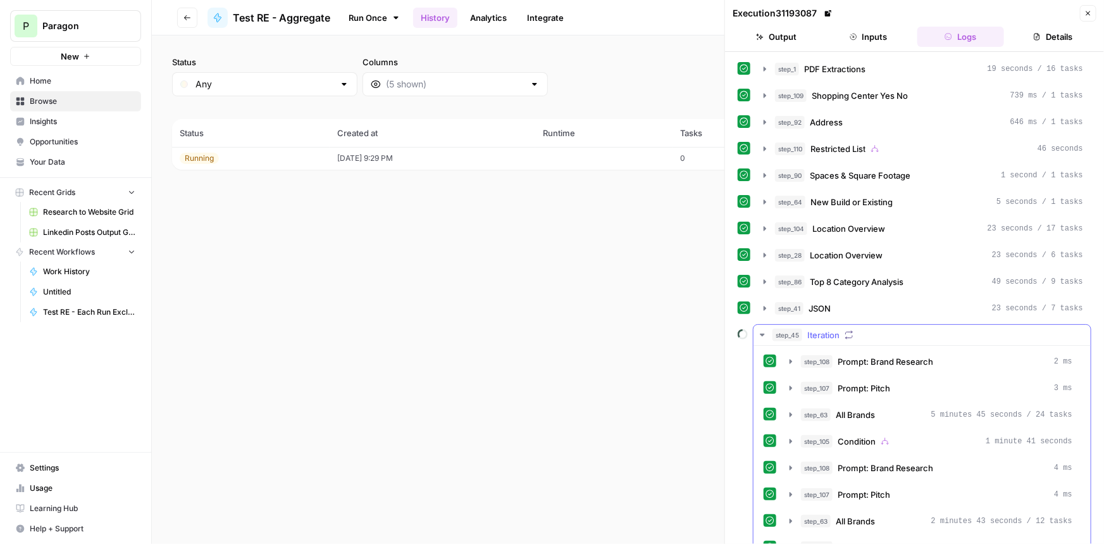
scroll to position [205, 0]
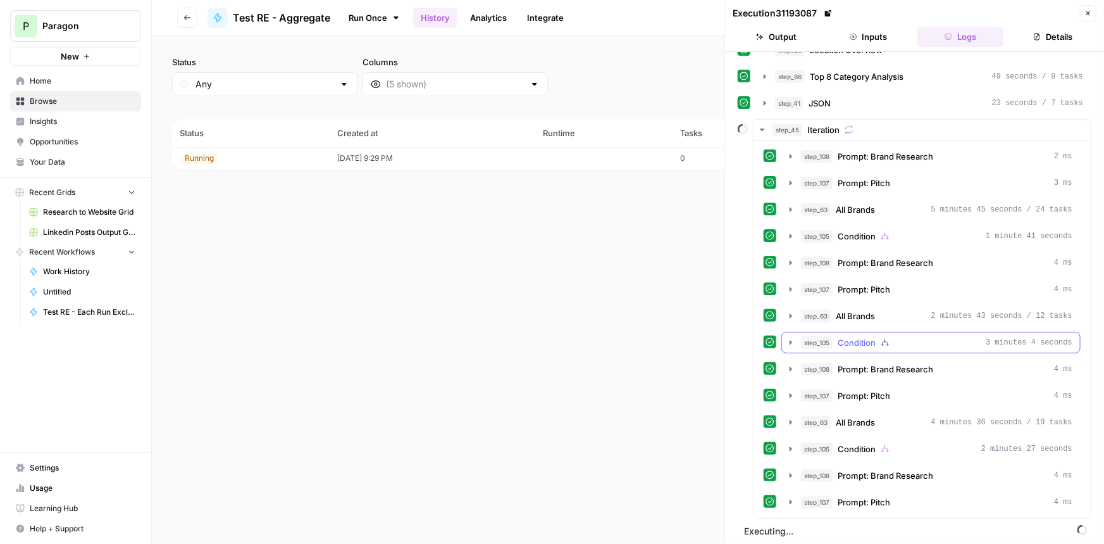
click at [859, 344] on span "Condition" at bounding box center [857, 342] width 38 height 13
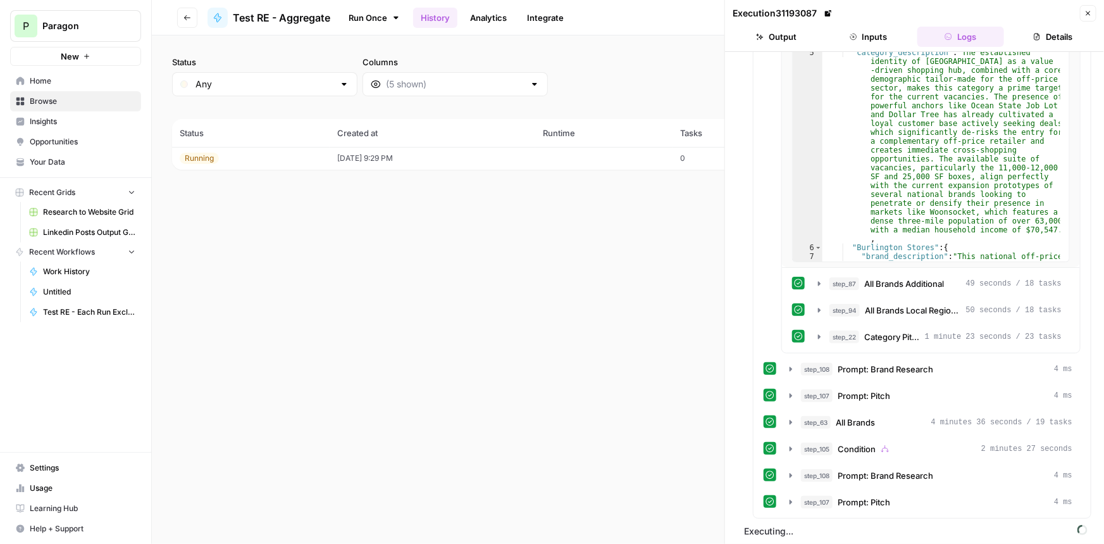
scroll to position [377, 0]
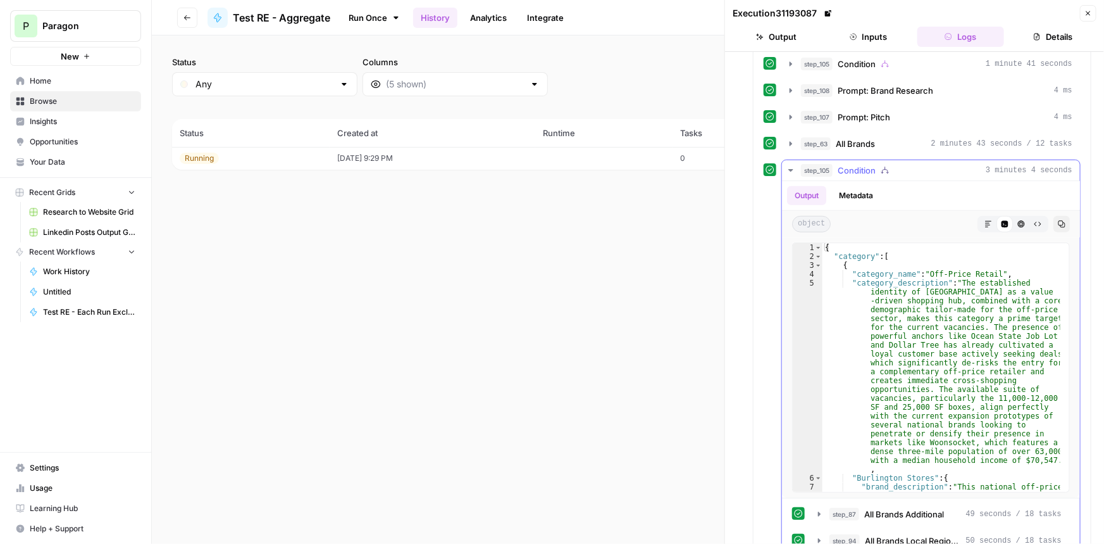
click at [853, 168] on span "Condition" at bounding box center [857, 170] width 38 height 13
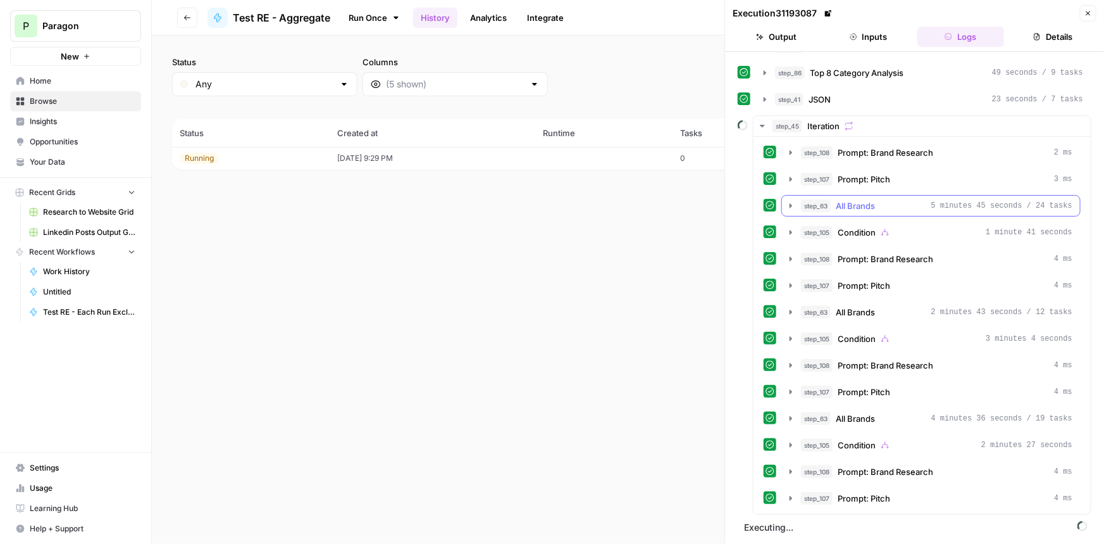
scroll to position [205, 0]
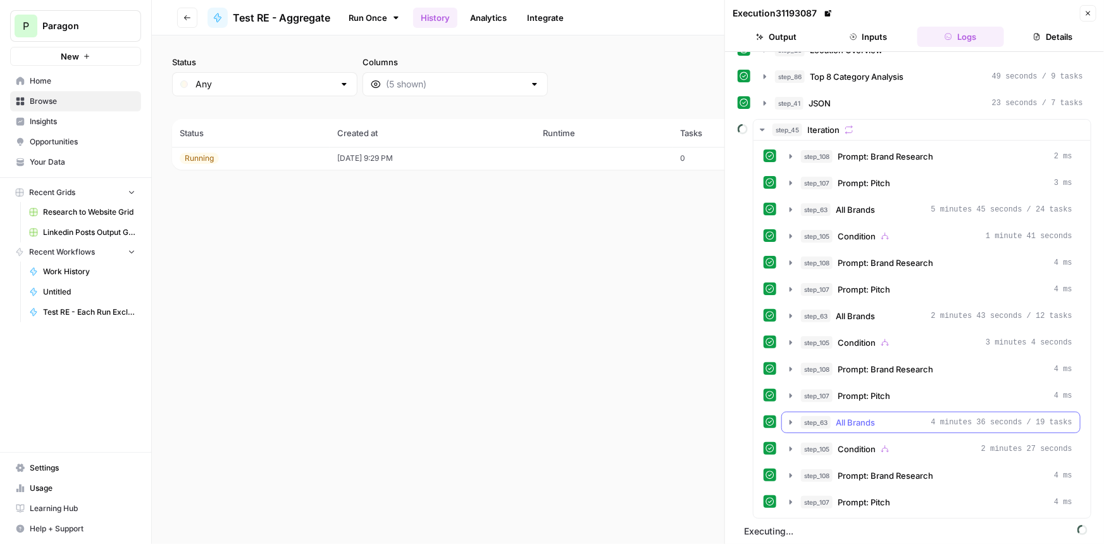
click at [906, 418] on div "step_63 All Brands 4 minutes 36 seconds / 19 tasks" at bounding box center [937, 422] width 272 height 13
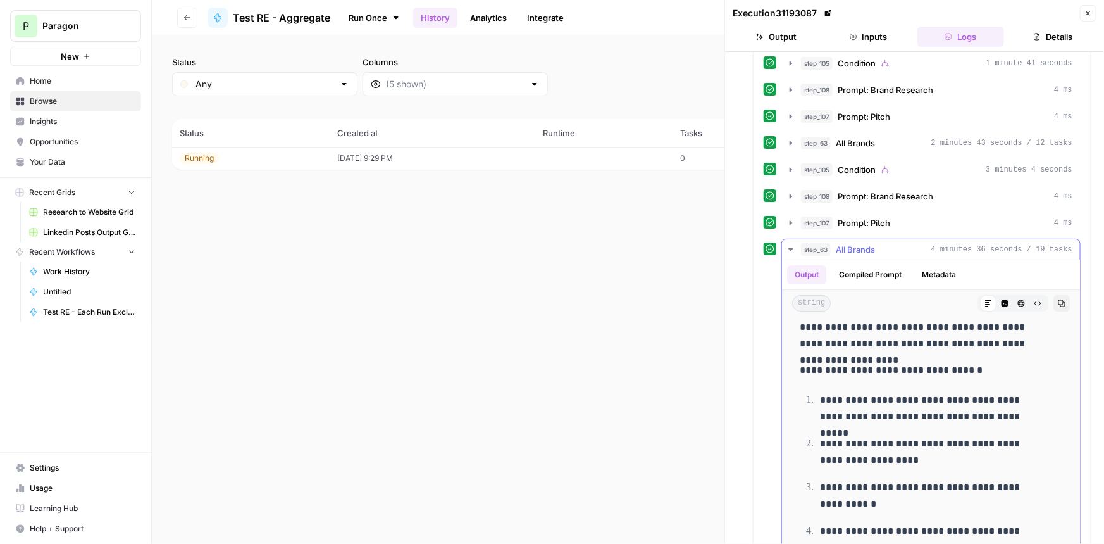
scroll to position [0, 0]
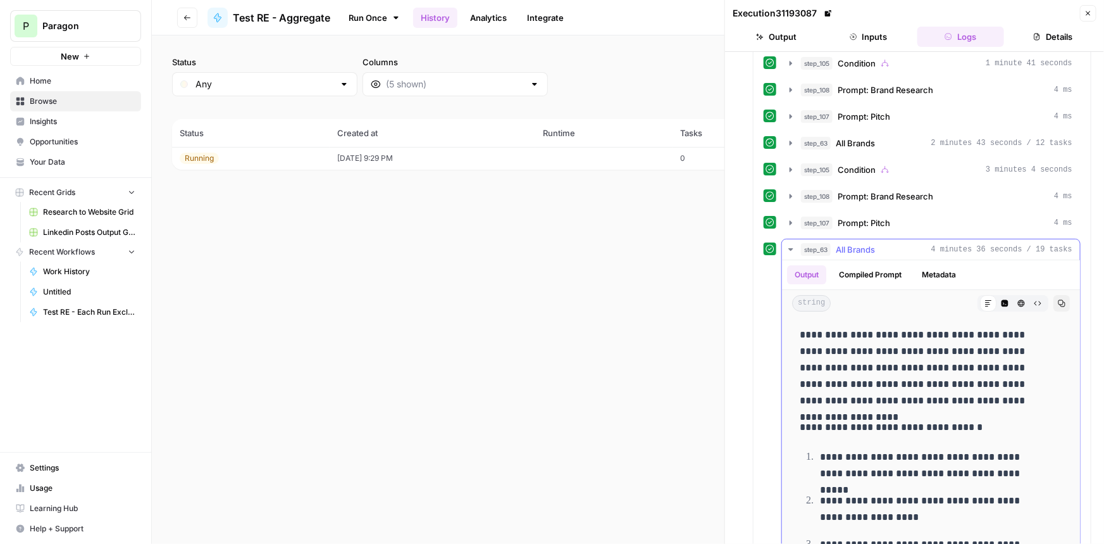
click at [863, 243] on span "All Brands" at bounding box center [855, 249] width 39 height 13
